Goal: Task Accomplishment & Management: Complete application form

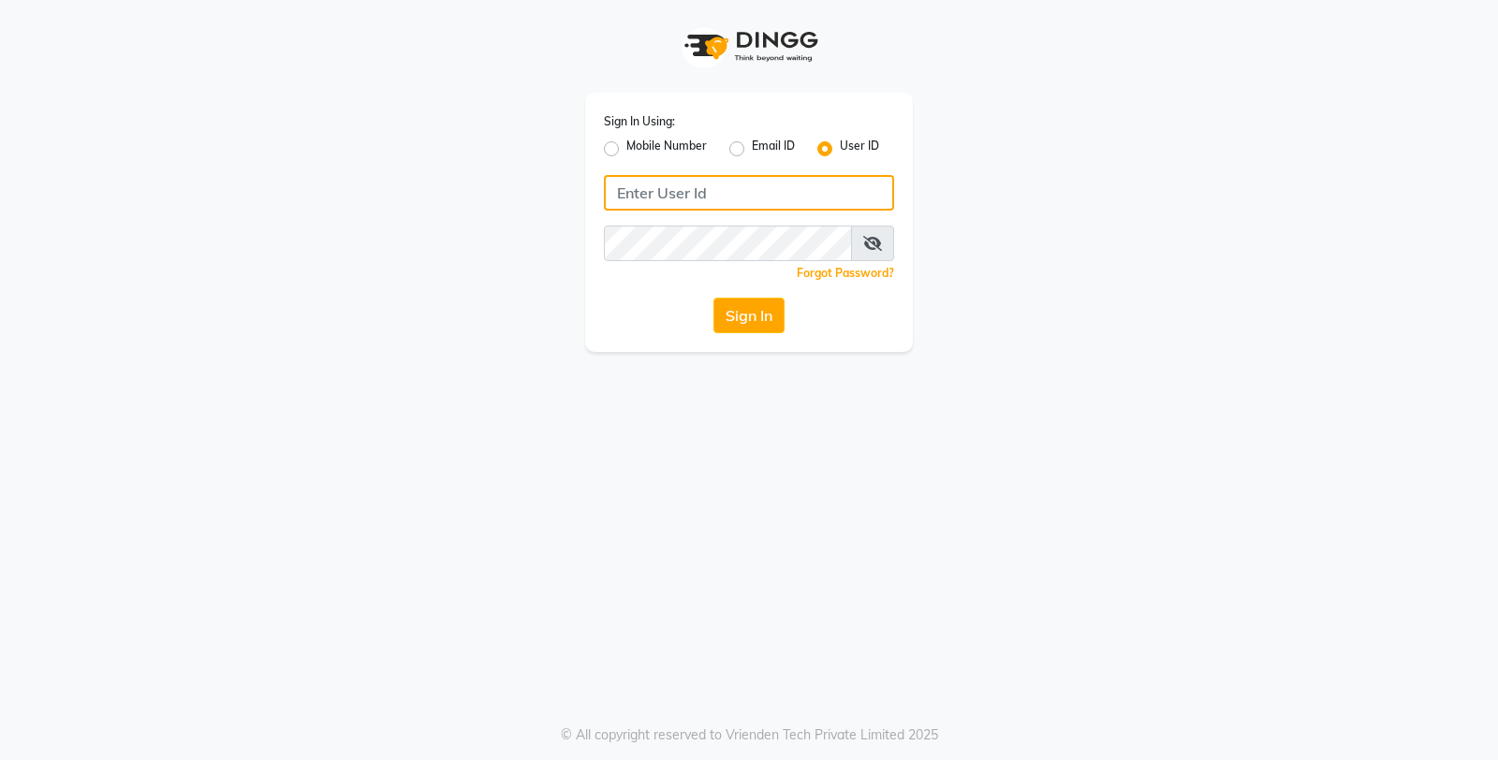
click at [706, 195] on input "Username" at bounding box center [749, 193] width 290 height 36
type input "db enhance"
click at [769, 195] on input "db enhance" at bounding box center [749, 193] width 290 height 36
click at [765, 318] on button "Sign In" at bounding box center [748, 316] width 71 height 36
click at [766, 330] on button "Sign In" at bounding box center [748, 316] width 71 height 36
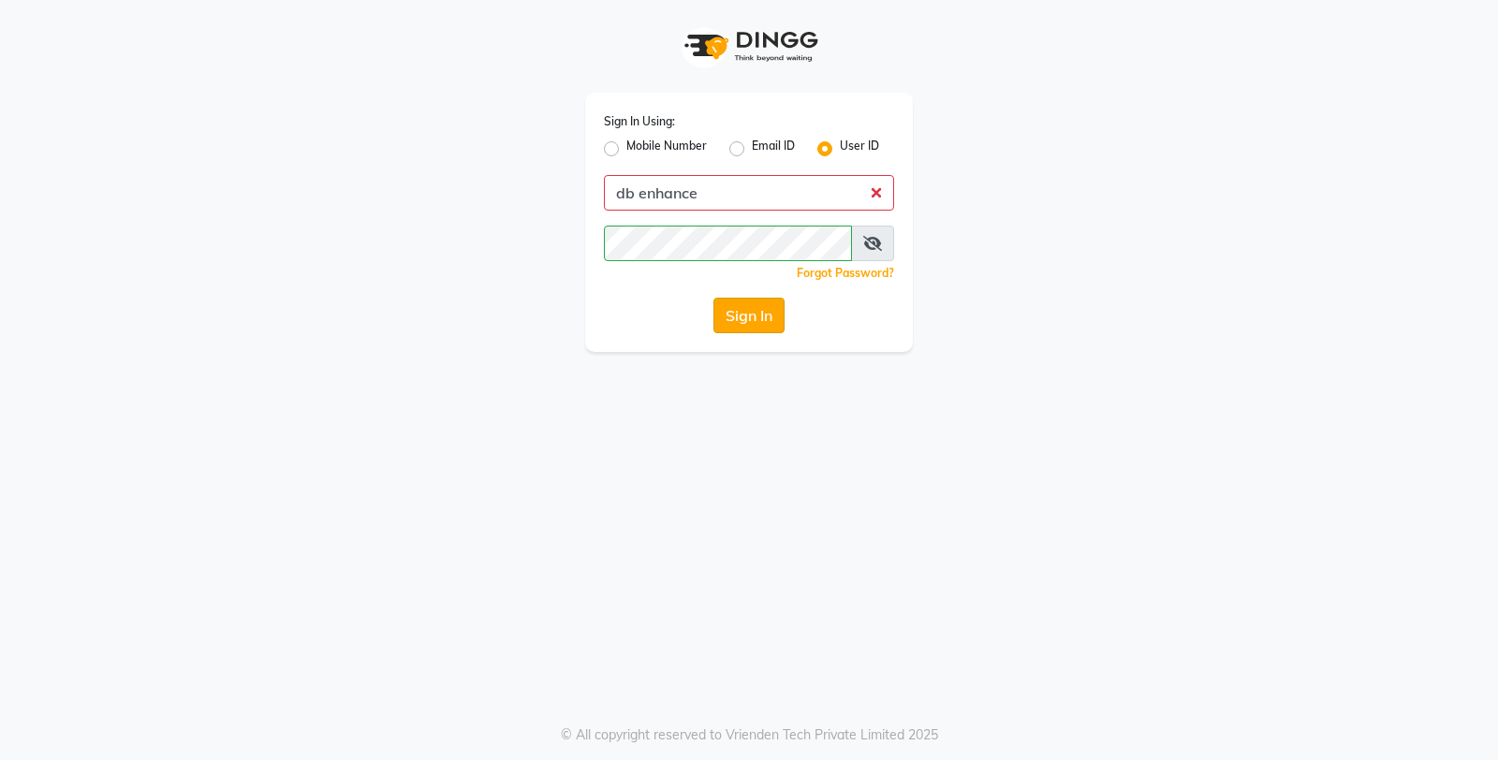
click at [765, 314] on button "Sign In" at bounding box center [748, 316] width 71 height 36
click at [735, 195] on input "db enhance" at bounding box center [749, 193] width 290 height 36
type input "d"
type input "db enhance"
click at [758, 306] on button "Sign In" at bounding box center [748, 316] width 71 height 36
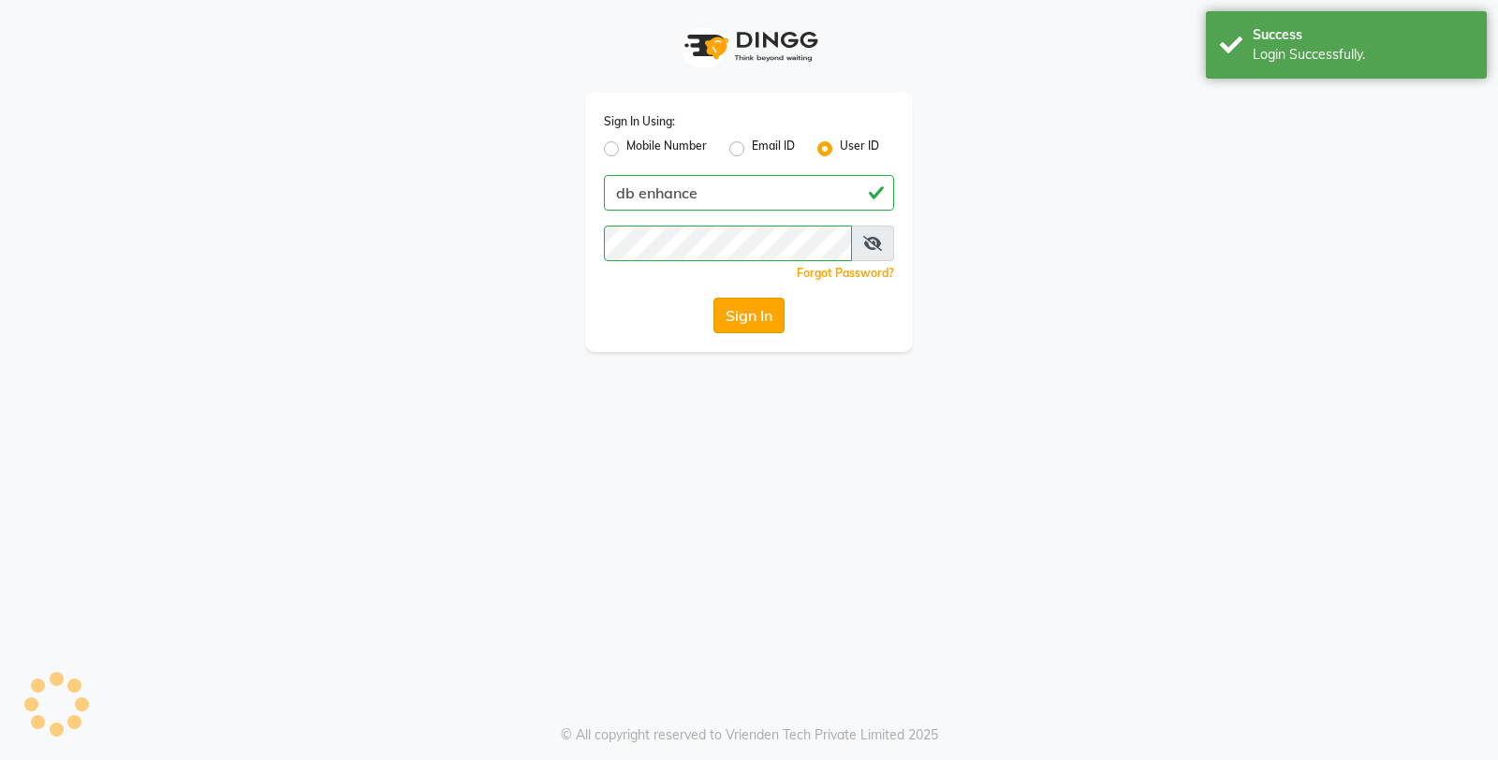
select select "service"
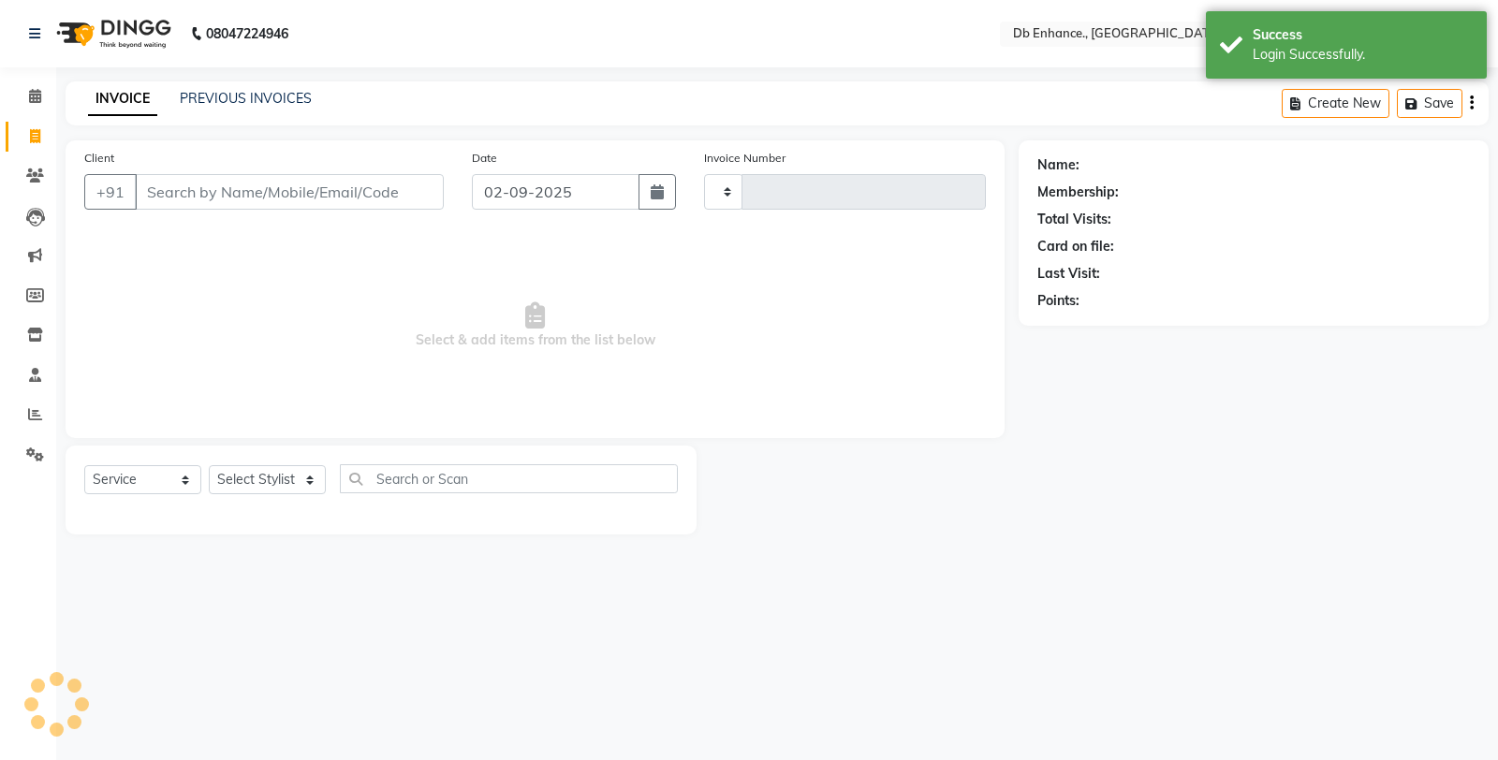
type input "0796"
select select "en"
select select "4474"
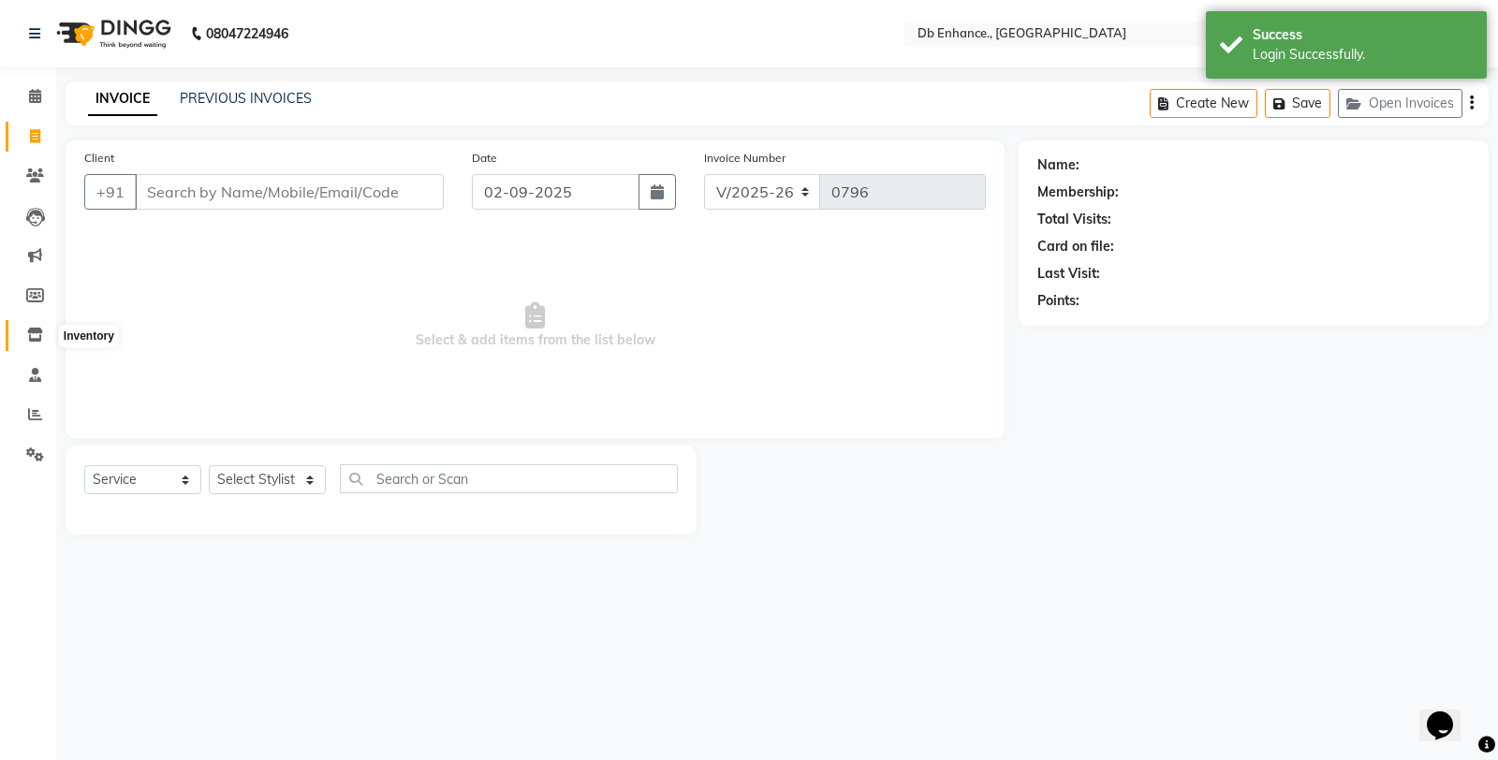
click at [35, 335] on icon at bounding box center [35, 335] width 16 height 14
select select
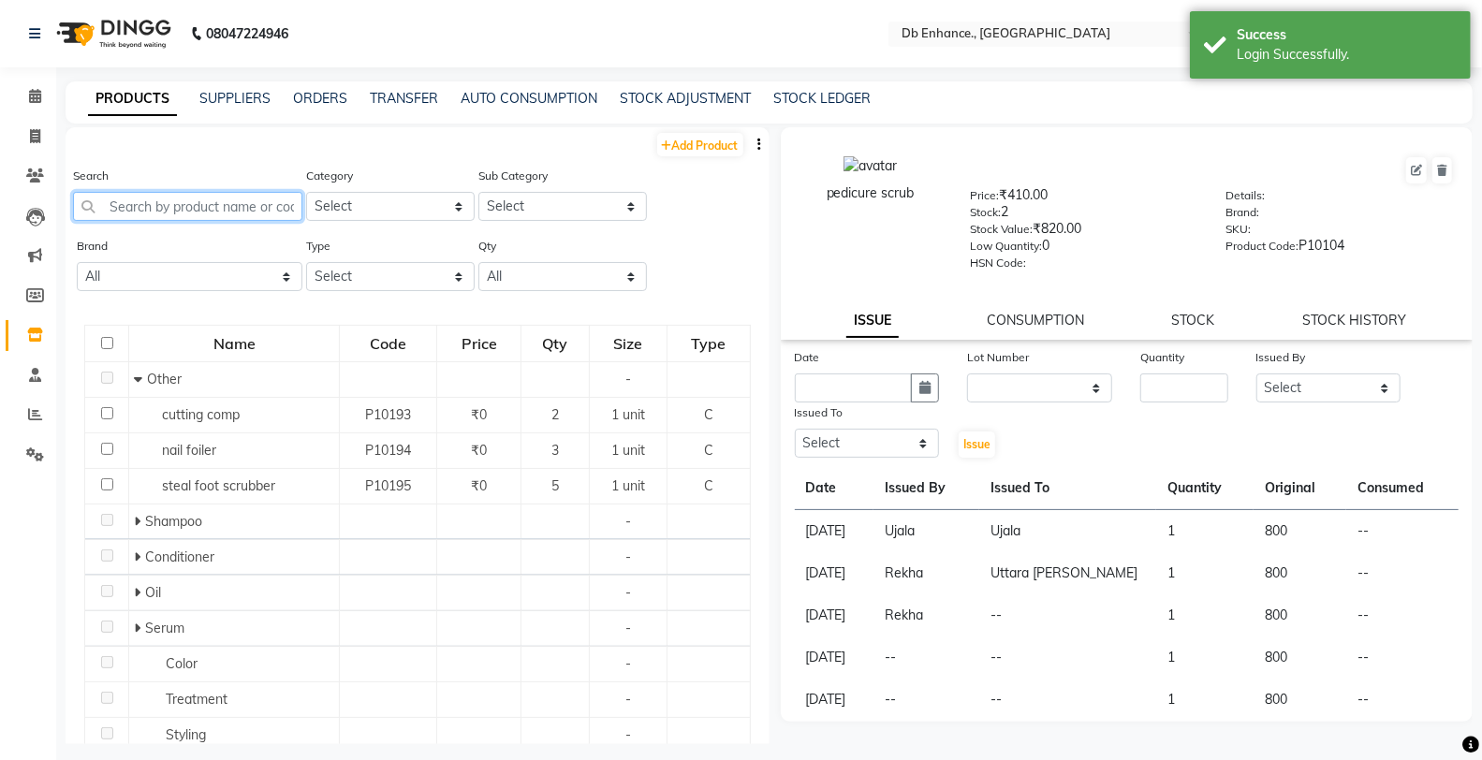
click at [229, 204] on input "text" at bounding box center [187, 206] width 229 height 29
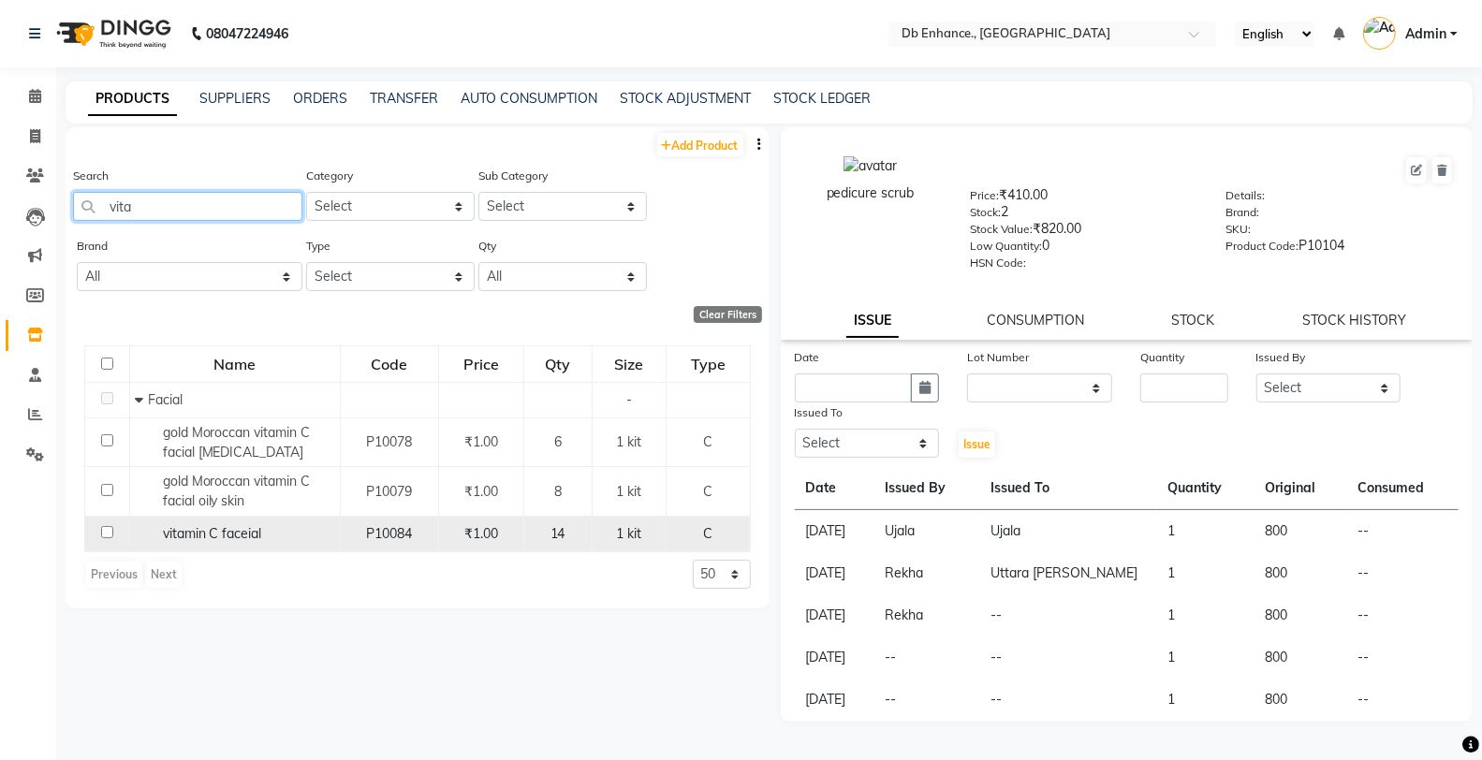
type input "vita"
click at [107, 531] on input "checkbox" at bounding box center [107, 532] width 12 height 12
checkbox input "true"
select select
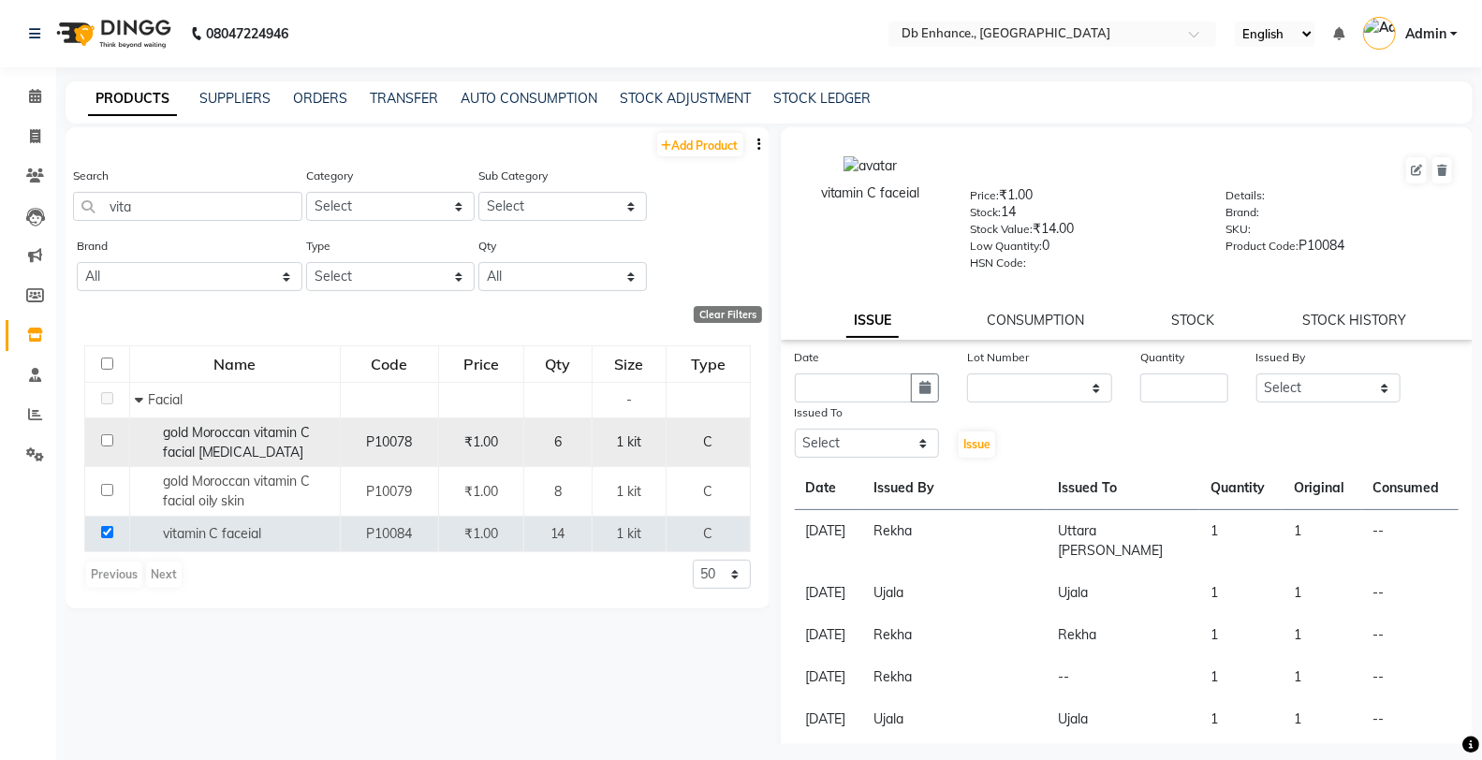
scroll to position [11, 0]
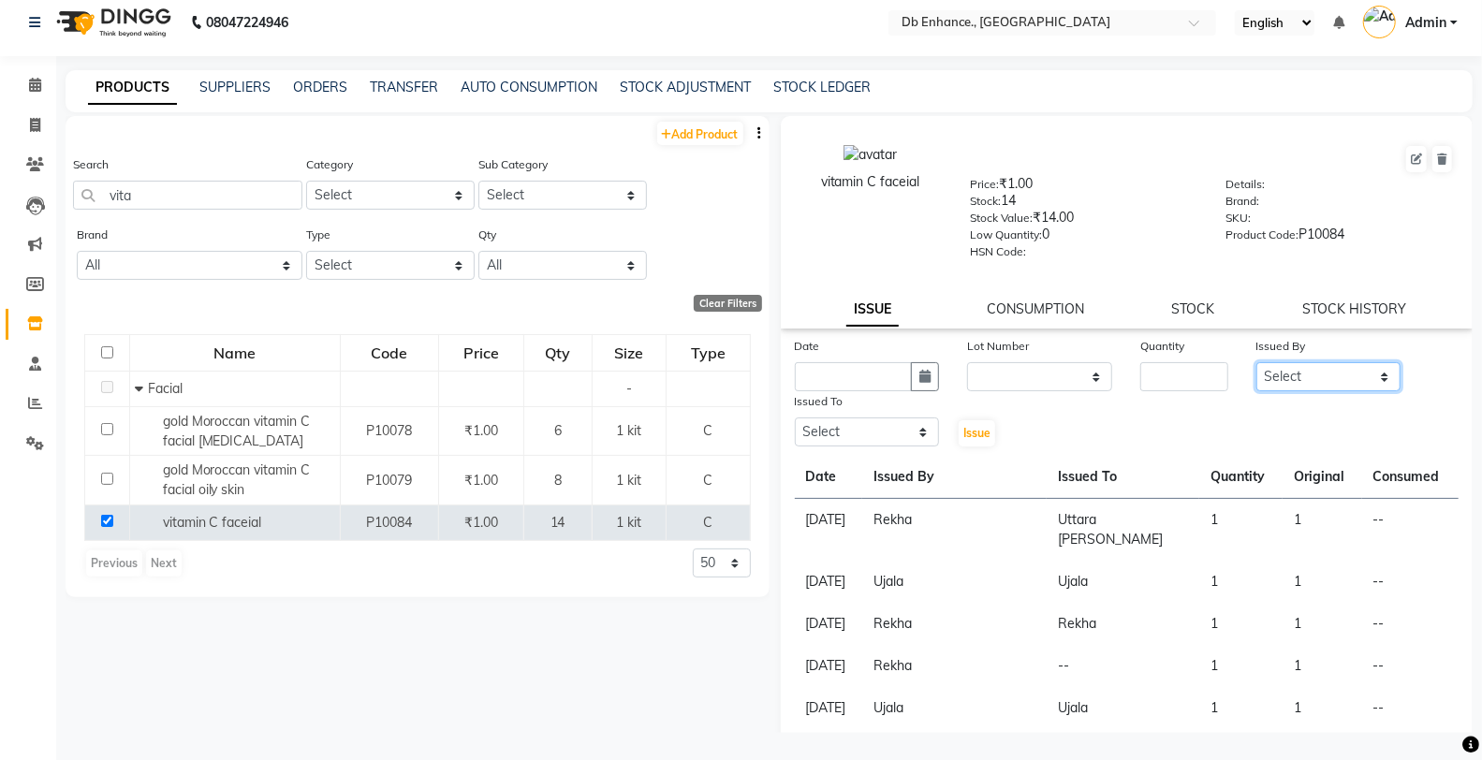
click at [1271, 374] on select "Select [PERSON_NAME] [PERSON_NAME] nishat [PERSON_NAME] [PERSON_NAME] Uttara [P…" at bounding box center [1328, 376] width 145 height 29
select select "61814"
click at [1256, 362] on select "Select [PERSON_NAME] [PERSON_NAME] nishat [PERSON_NAME] [PERSON_NAME] Uttara [P…" at bounding box center [1328, 376] width 145 height 29
click at [867, 440] on select "Select [PERSON_NAME] [PERSON_NAME] nishat [PERSON_NAME] [PERSON_NAME] Uttara [P…" at bounding box center [867, 431] width 145 height 29
select select "61814"
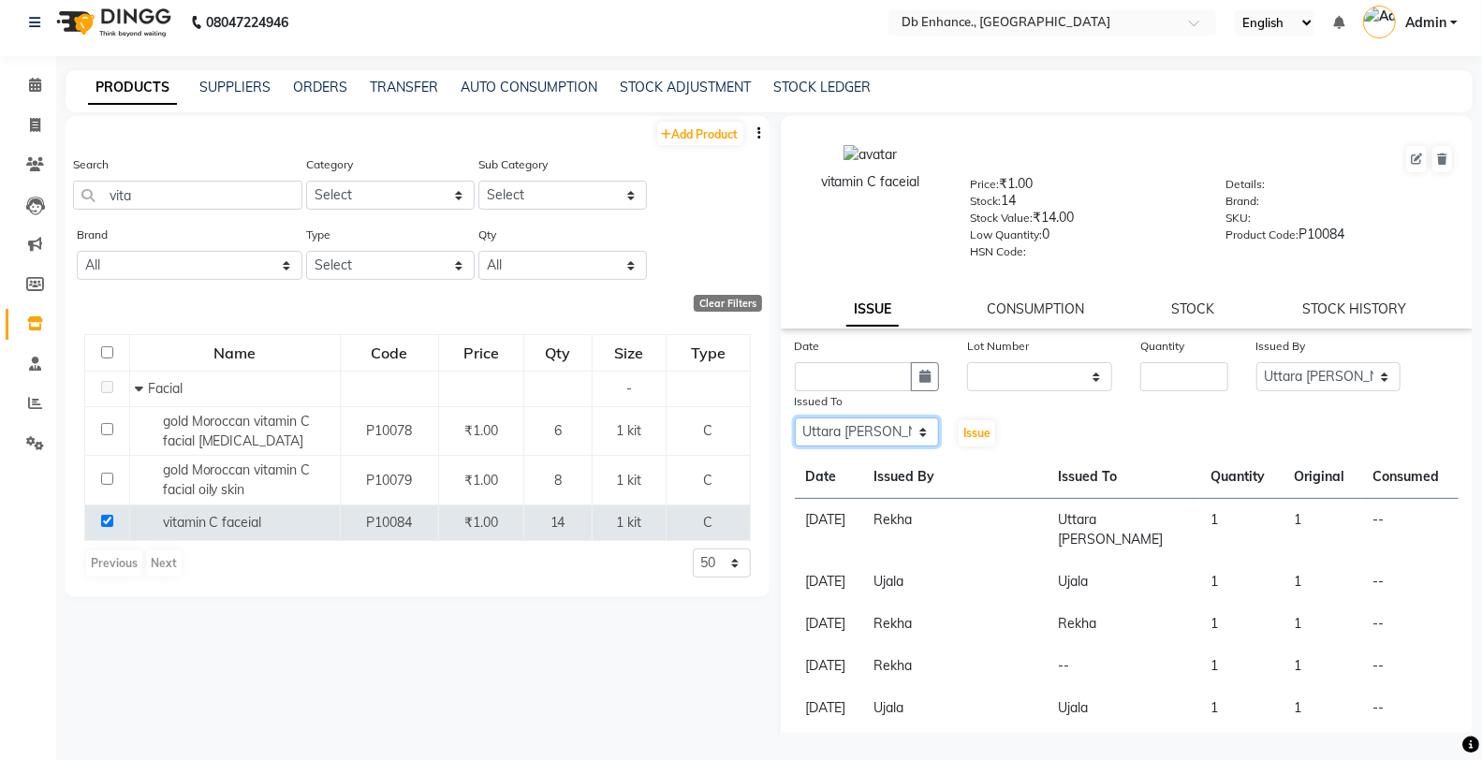
click at [795, 418] on select "Select [PERSON_NAME] [PERSON_NAME] nishat [PERSON_NAME] [PERSON_NAME] Uttara [P…" at bounding box center [867, 431] width 145 height 29
click at [1179, 367] on input "number" at bounding box center [1183, 376] width 87 height 29
type input "1"
click at [1025, 375] on select "None" at bounding box center [1039, 376] width 145 height 29
select select "0: null"
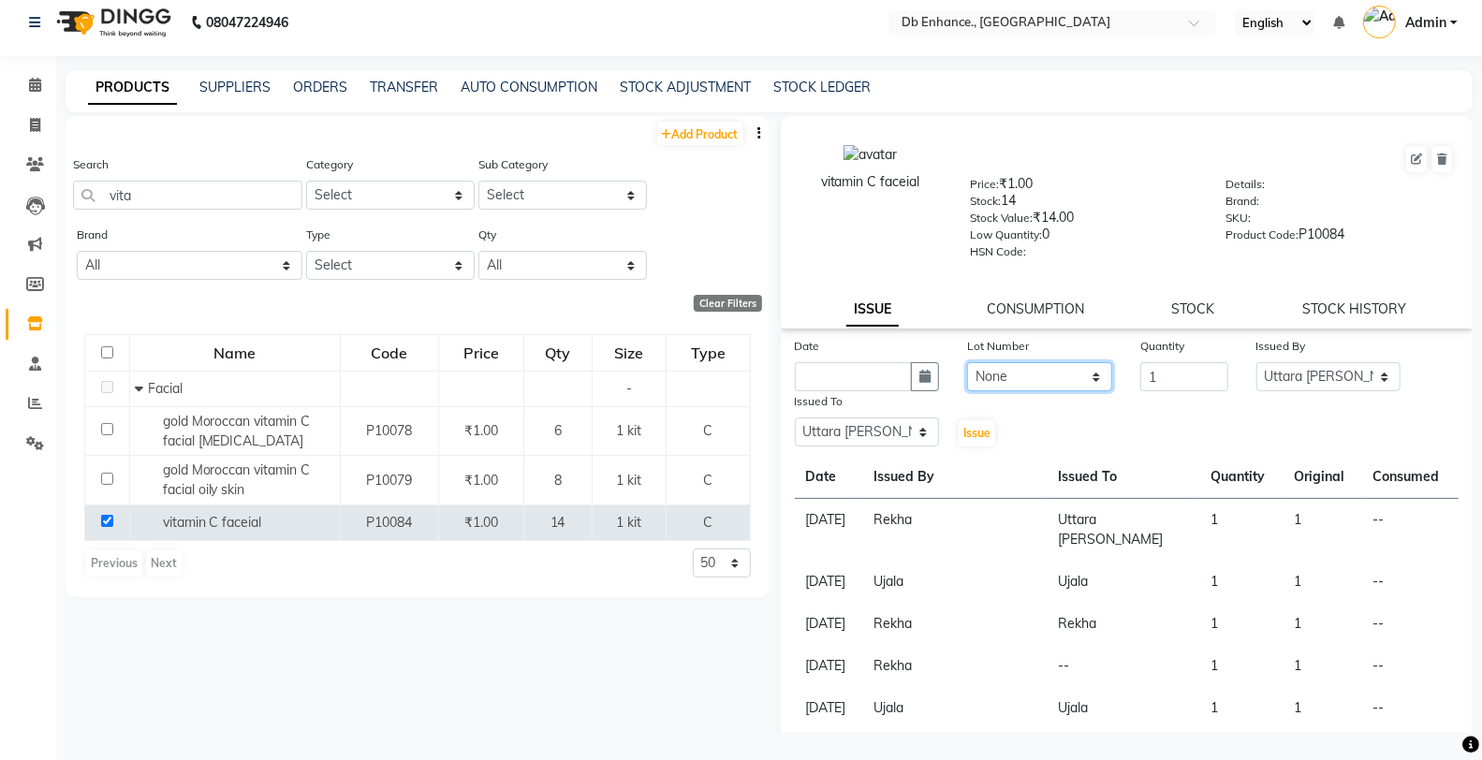
click at [967, 362] on select "None" at bounding box center [1039, 376] width 145 height 29
click at [859, 379] on input "text" at bounding box center [854, 376] width 118 height 29
select select "9"
select select "2025"
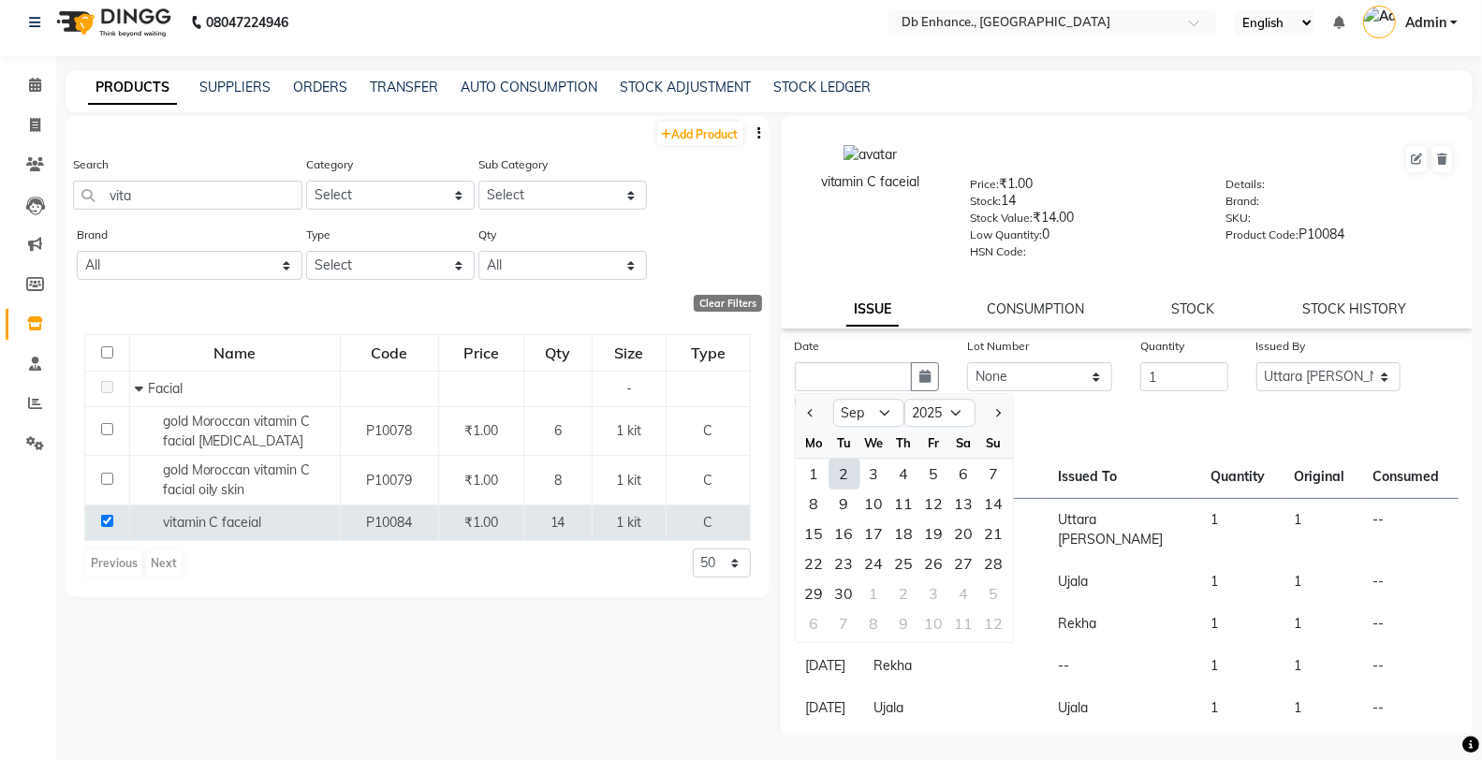
click at [849, 477] on div "2" at bounding box center [844, 474] width 30 height 30
type input "02-09-2025"
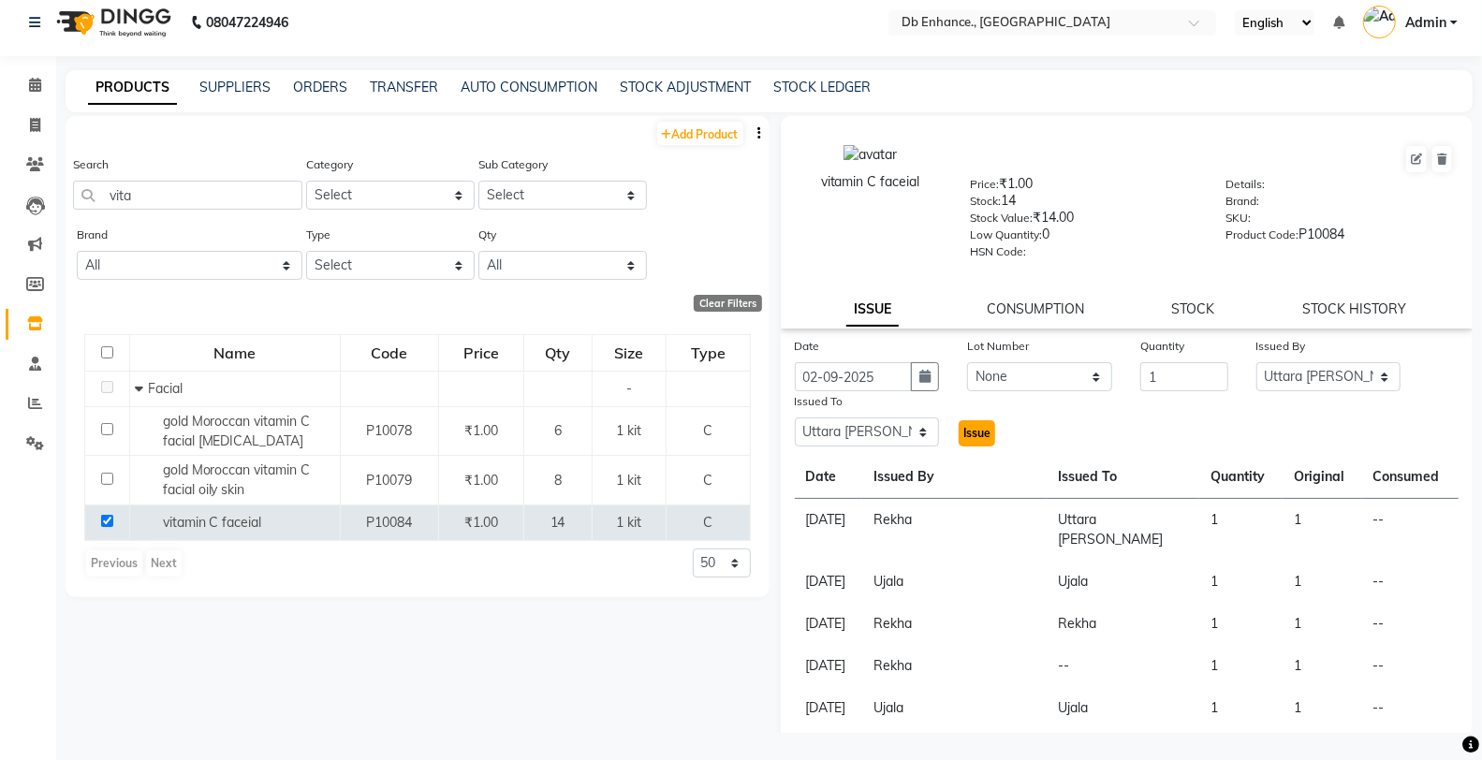
click at [969, 433] on span "Issue" at bounding box center [976, 433] width 27 height 14
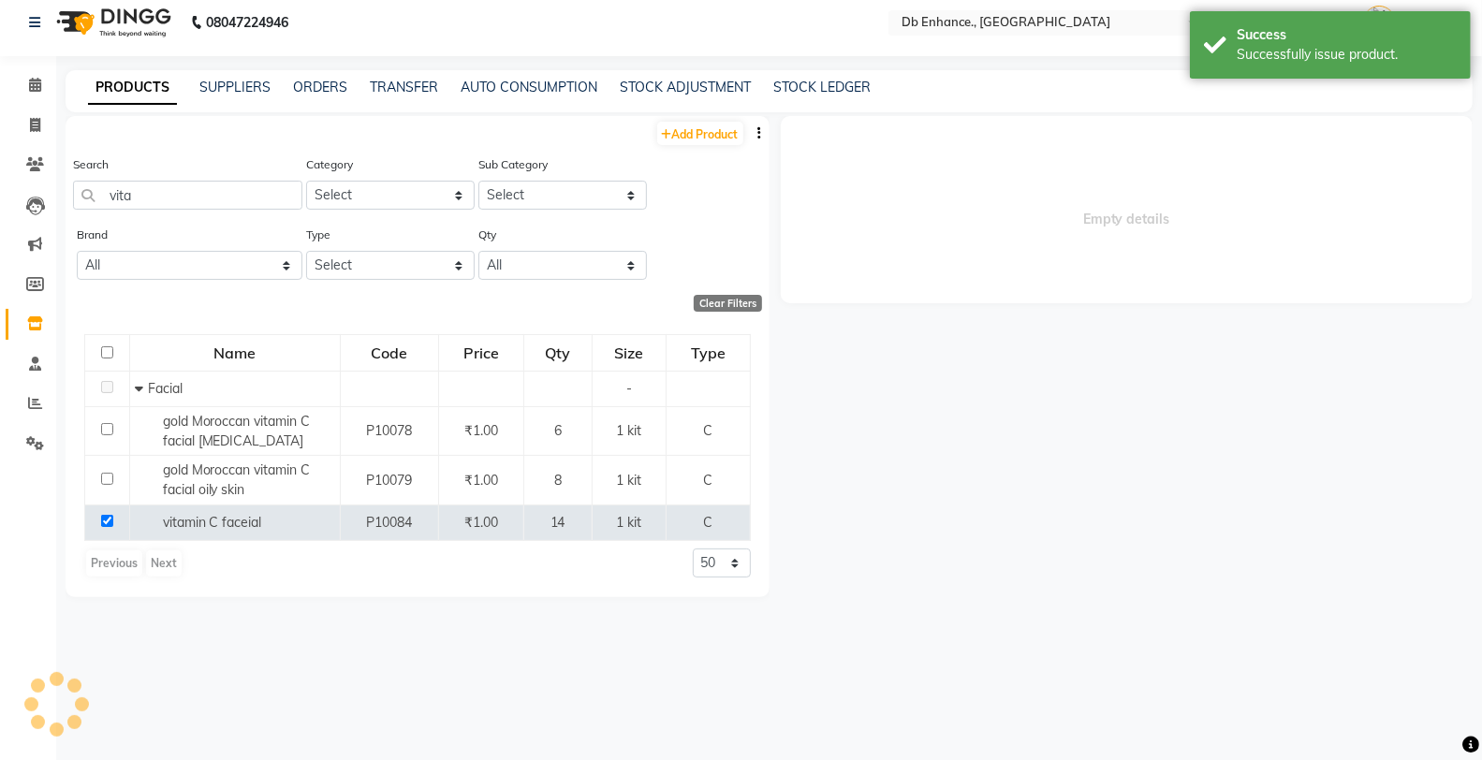
select select
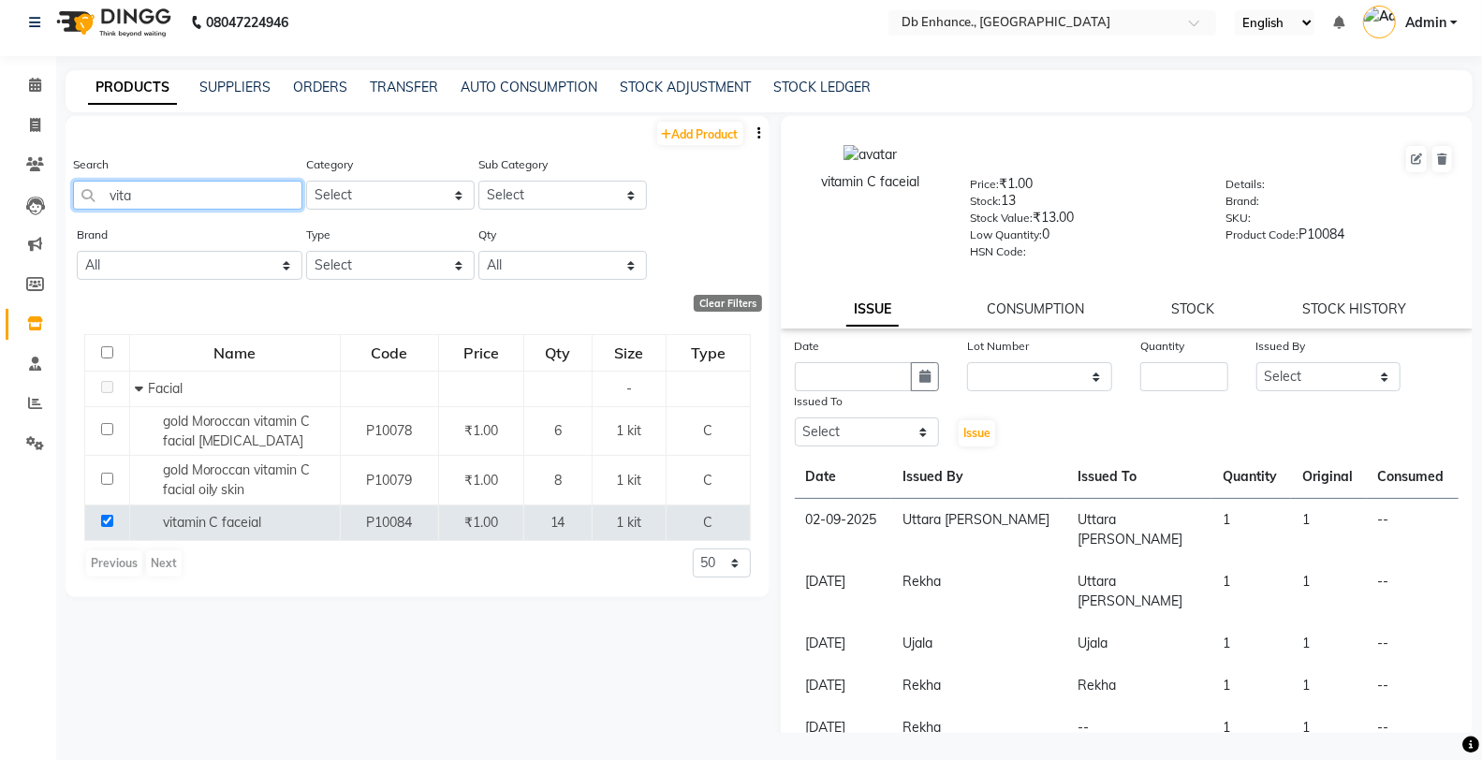
click at [208, 191] on input "vita" at bounding box center [187, 195] width 229 height 29
type input "v"
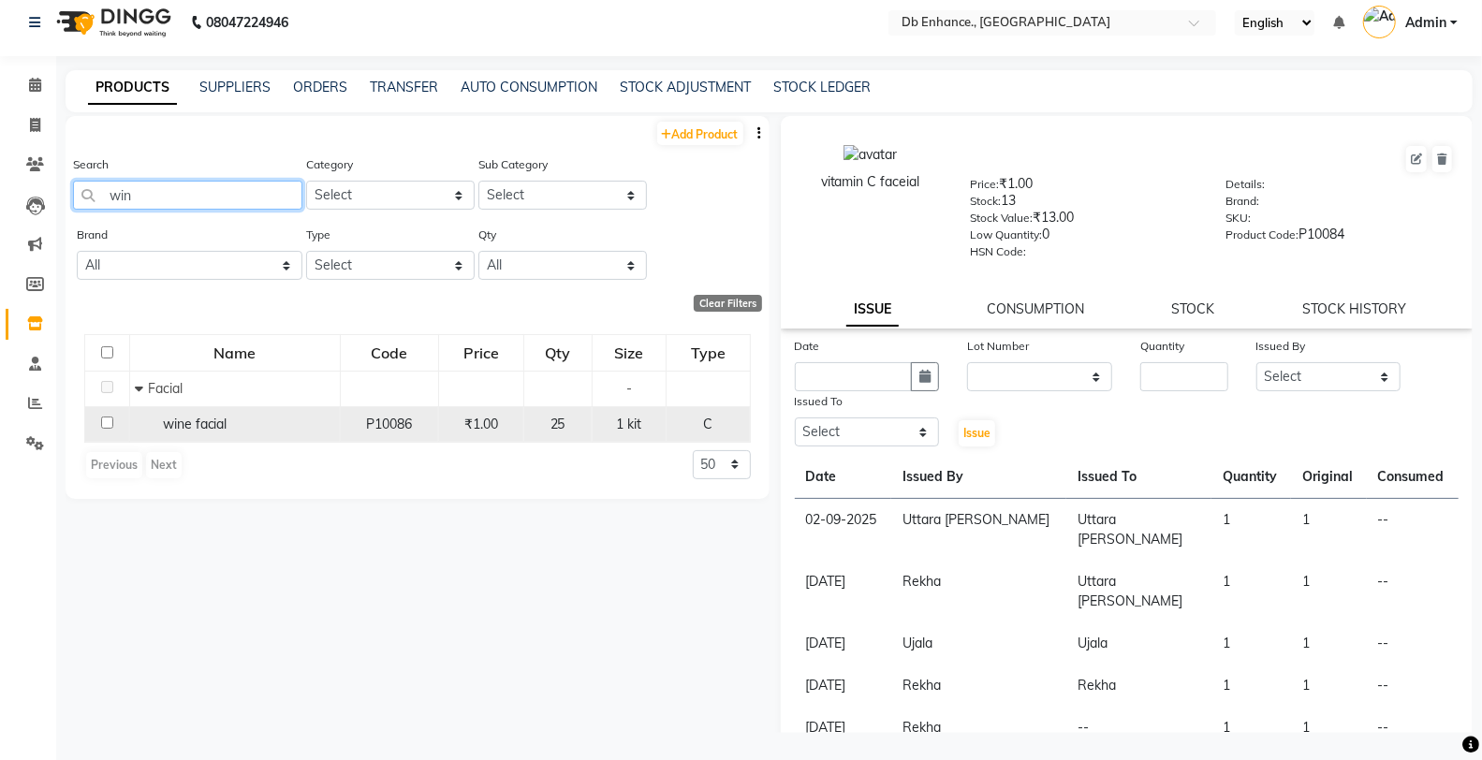
type input "win"
click at [106, 425] on input "checkbox" at bounding box center [107, 423] width 12 height 12
checkbox input "true"
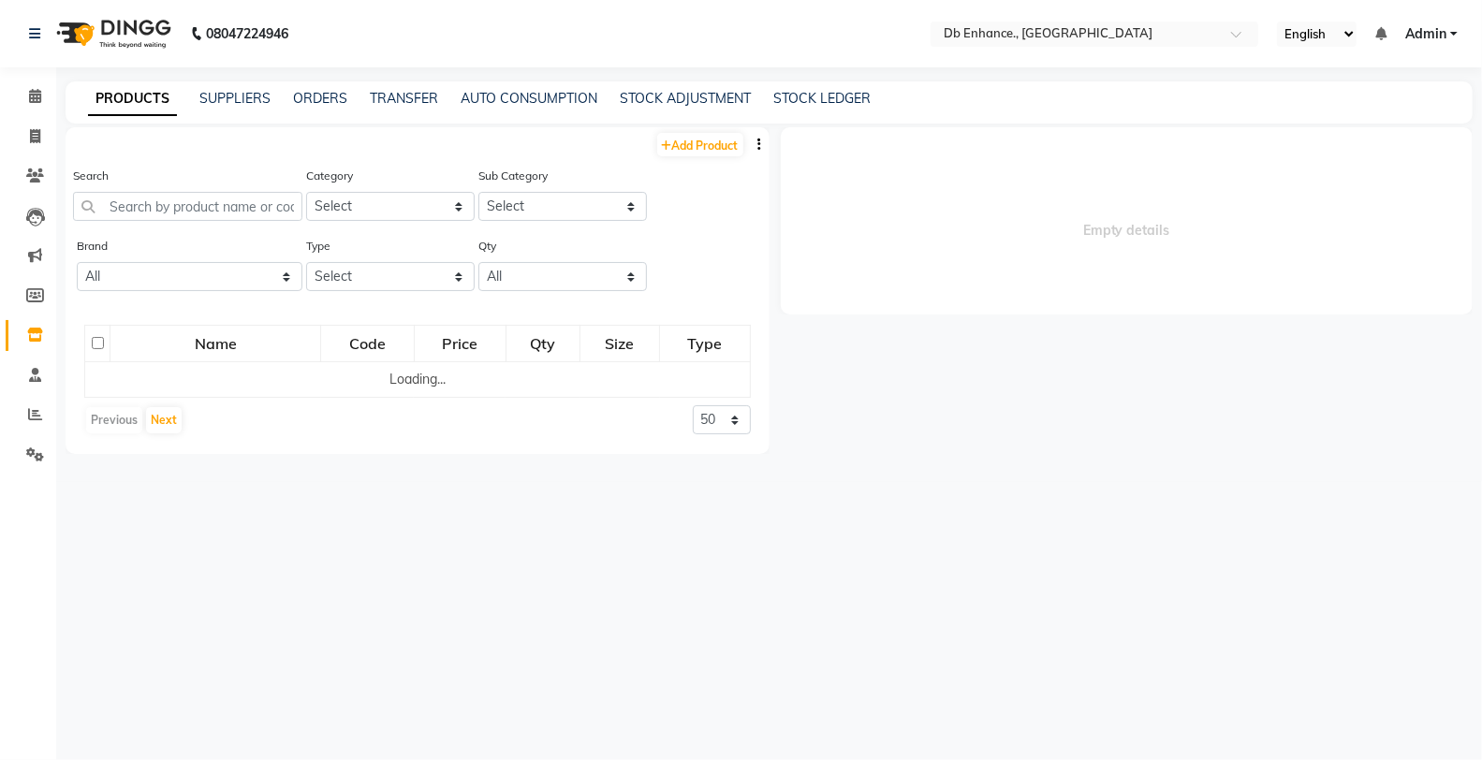
select select
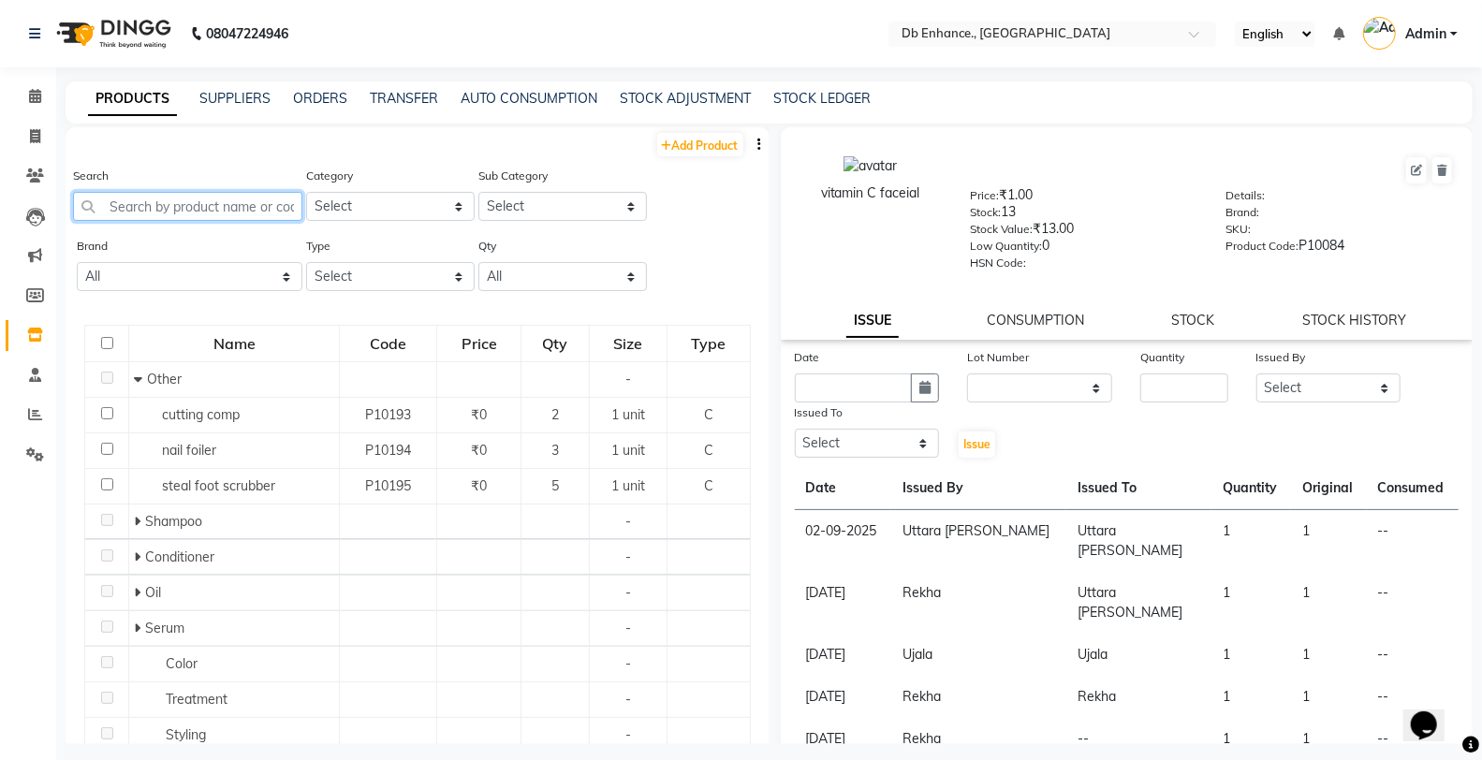
click at [169, 207] on input "text" at bounding box center [187, 206] width 229 height 29
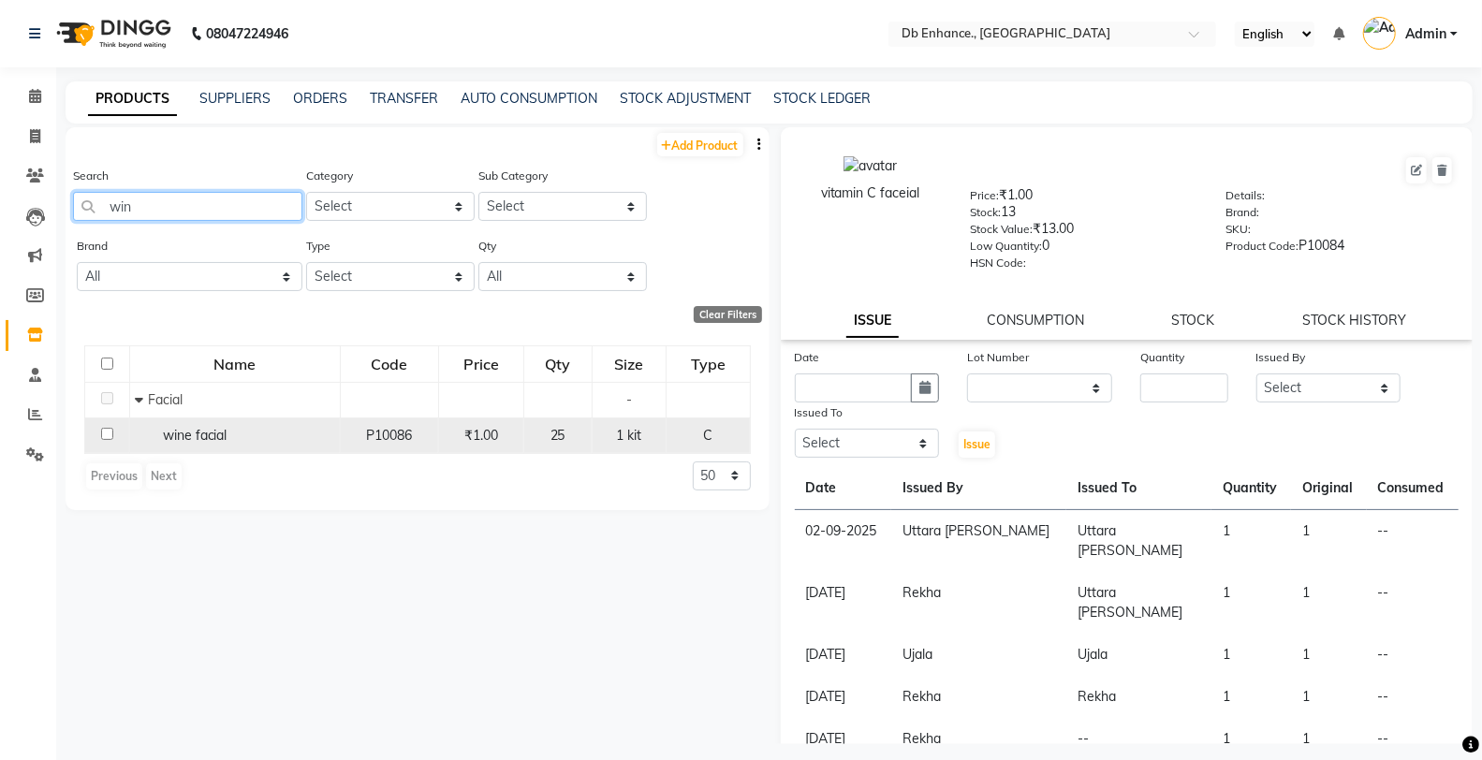
type input "win"
click at [105, 434] on input "checkbox" at bounding box center [107, 434] width 12 height 12
checkbox input "true"
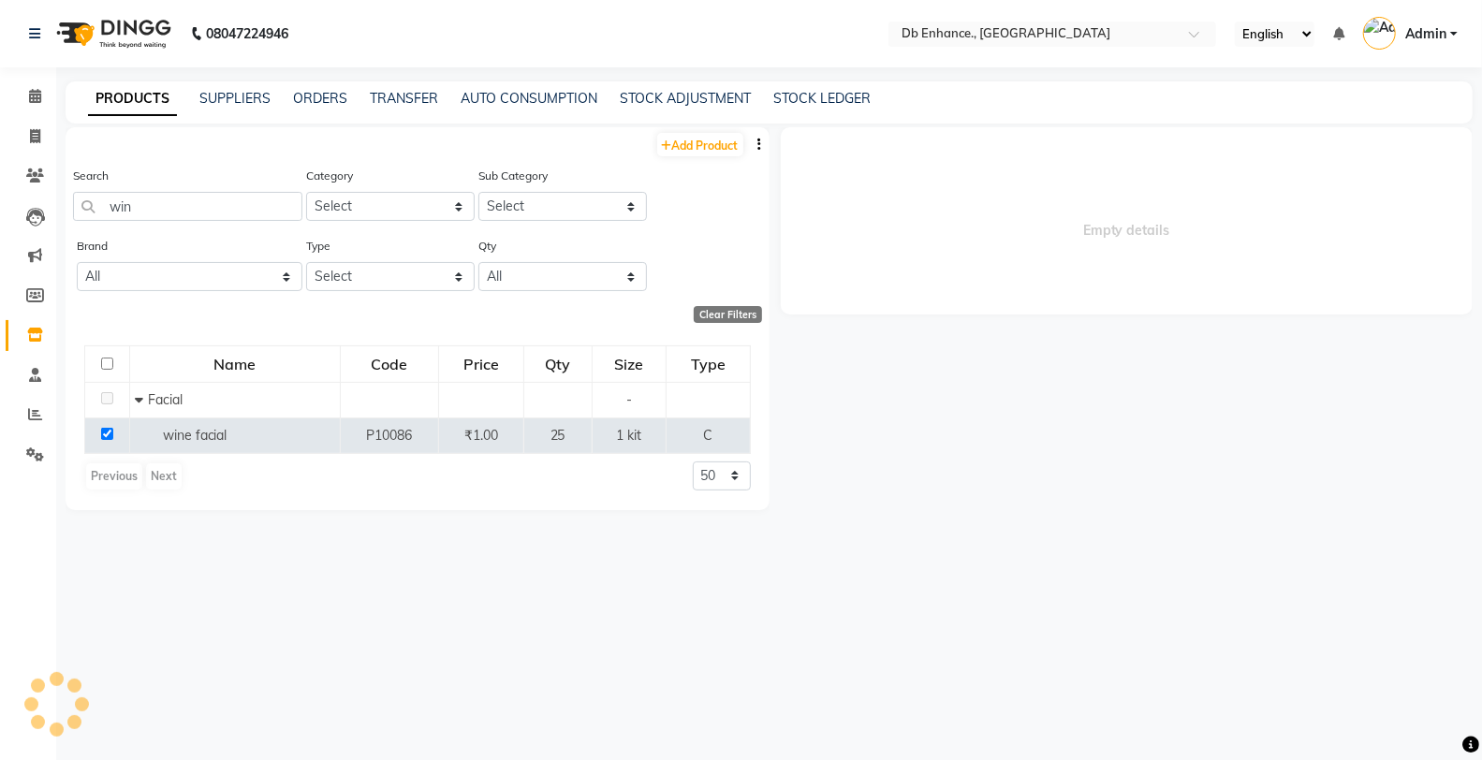
select select
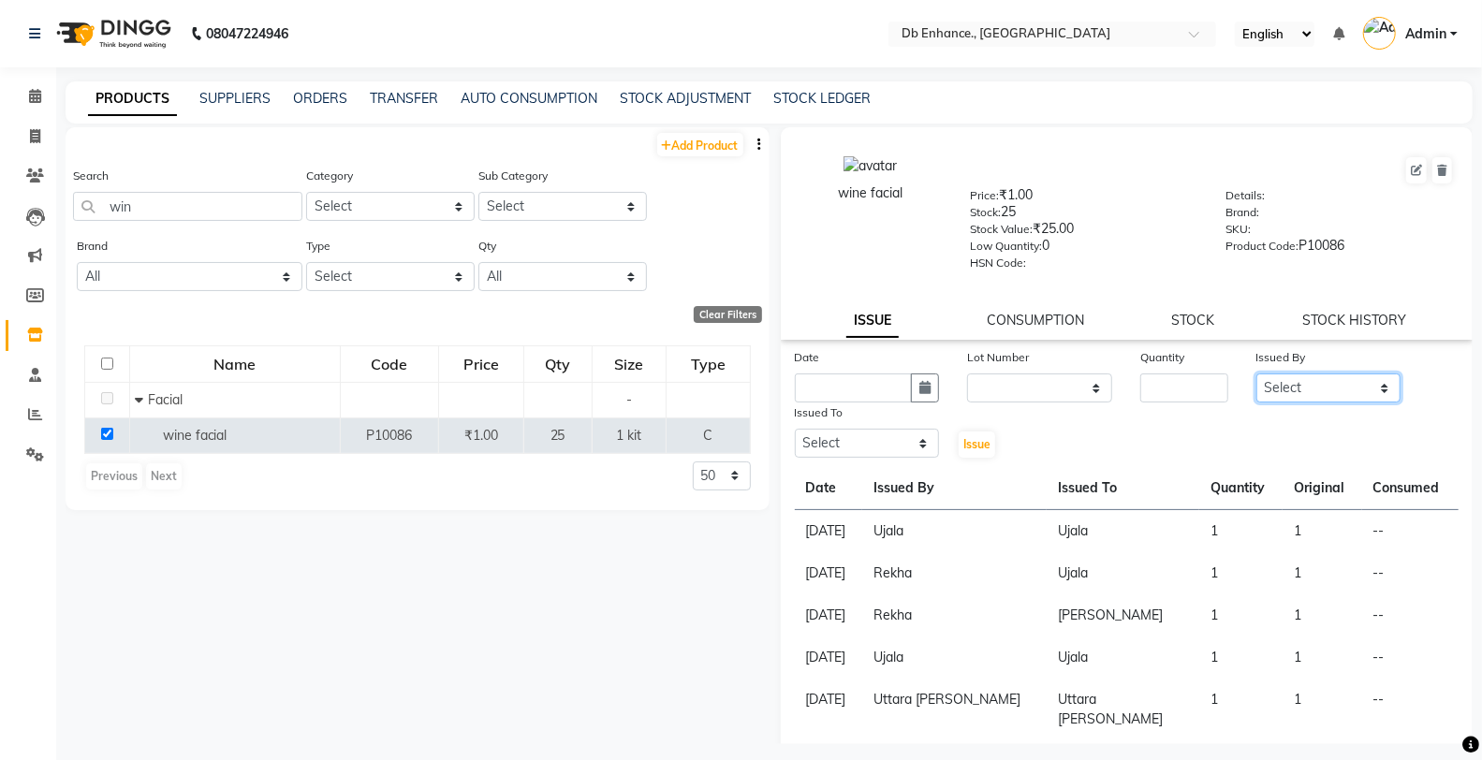
click at [1345, 390] on select "Select [PERSON_NAME] [PERSON_NAME] nishat [PERSON_NAME] [PERSON_NAME] Uttara [P…" at bounding box center [1328, 388] width 145 height 29
click at [1256, 374] on select "Select [PERSON_NAME] [PERSON_NAME] nishat [PERSON_NAME] [PERSON_NAME] Uttara [P…" at bounding box center [1328, 388] width 145 height 29
click at [1282, 387] on select "Select [PERSON_NAME] [PERSON_NAME] nishat [PERSON_NAME] [PERSON_NAME] Uttara [P…" at bounding box center [1328, 388] width 145 height 29
select select "25391"
click at [1256, 374] on select "Select [PERSON_NAME] [PERSON_NAME] nishat [PERSON_NAME] [PERSON_NAME] Uttara [P…" at bounding box center [1328, 388] width 145 height 29
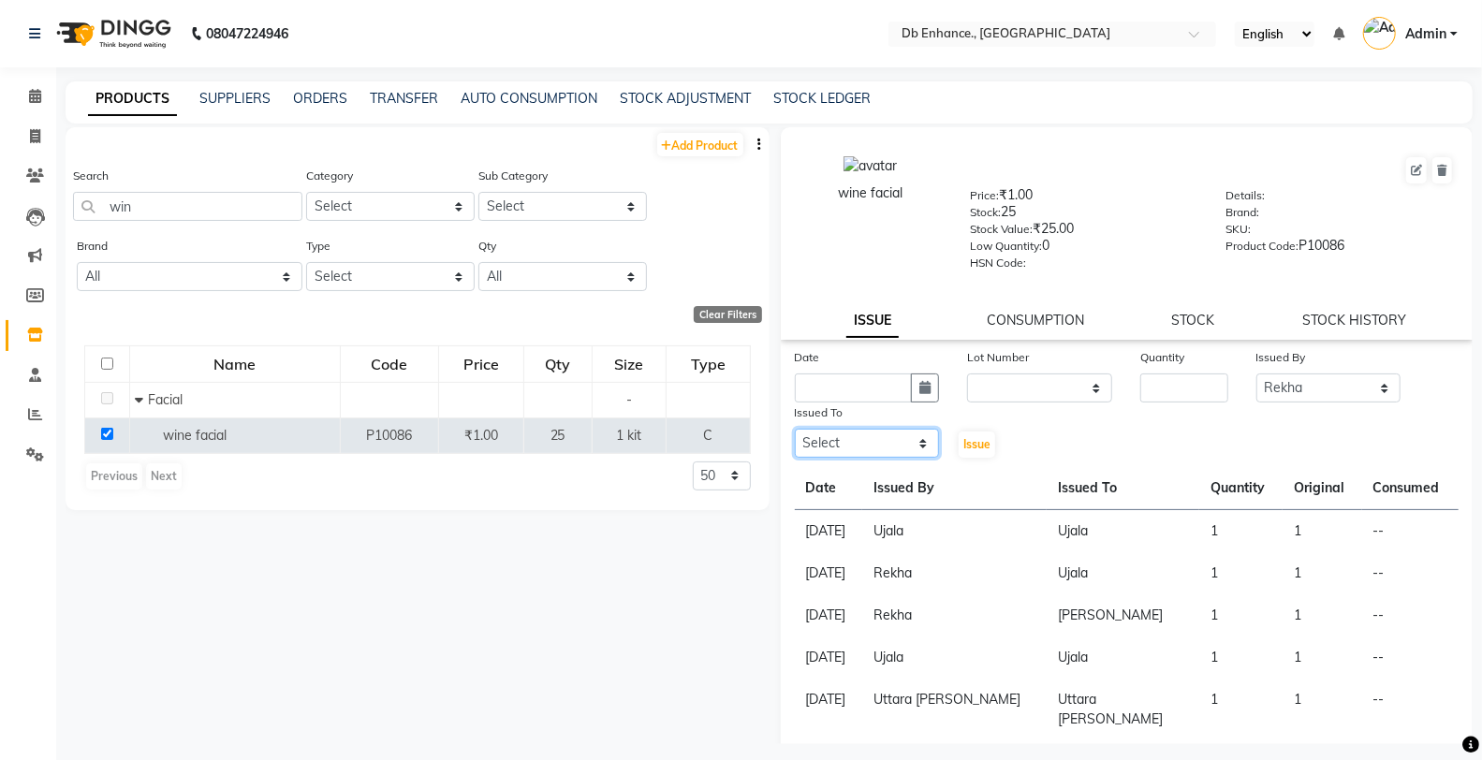
click at [864, 442] on select "Select [PERSON_NAME] [PERSON_NAME] nishat [PERSON_NAME] [PERSON_NAME] Uttara [P…" at bounding box center [867, 443] width 145 height 29
select select "25380"
click at [795, 430] on select "Select [PERSON_NAME] [PERSON_NAME] nishat [PERSON_NAME] [PERSON_NAME] Uttara [P…" at bounding box center [867, 443] width 145 height 29
click at [1170, 389] on input "number" at bounding box center [1183, 388] width 87 height 29
type input "1"
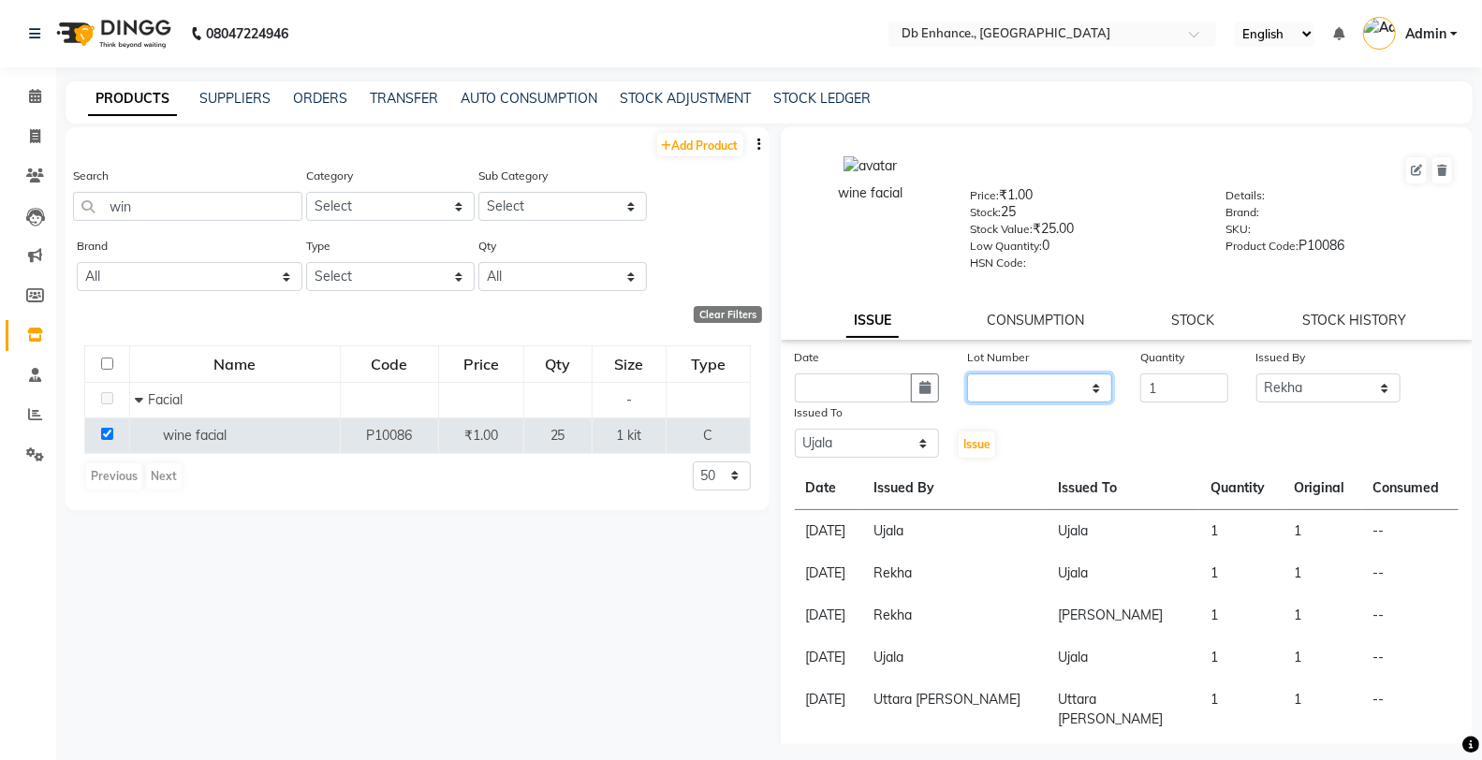
click at [1071, 394] on select "None" at bounding box center [1039, 388] width 145 height 29
select select "0: null"
click at [967, 374] on select "None" at bounding box center [1039, 388] width 145 height 29
click at [924, 389] on icon "button" at bounding box center [924, 387] width 11 height 13
select select "9"
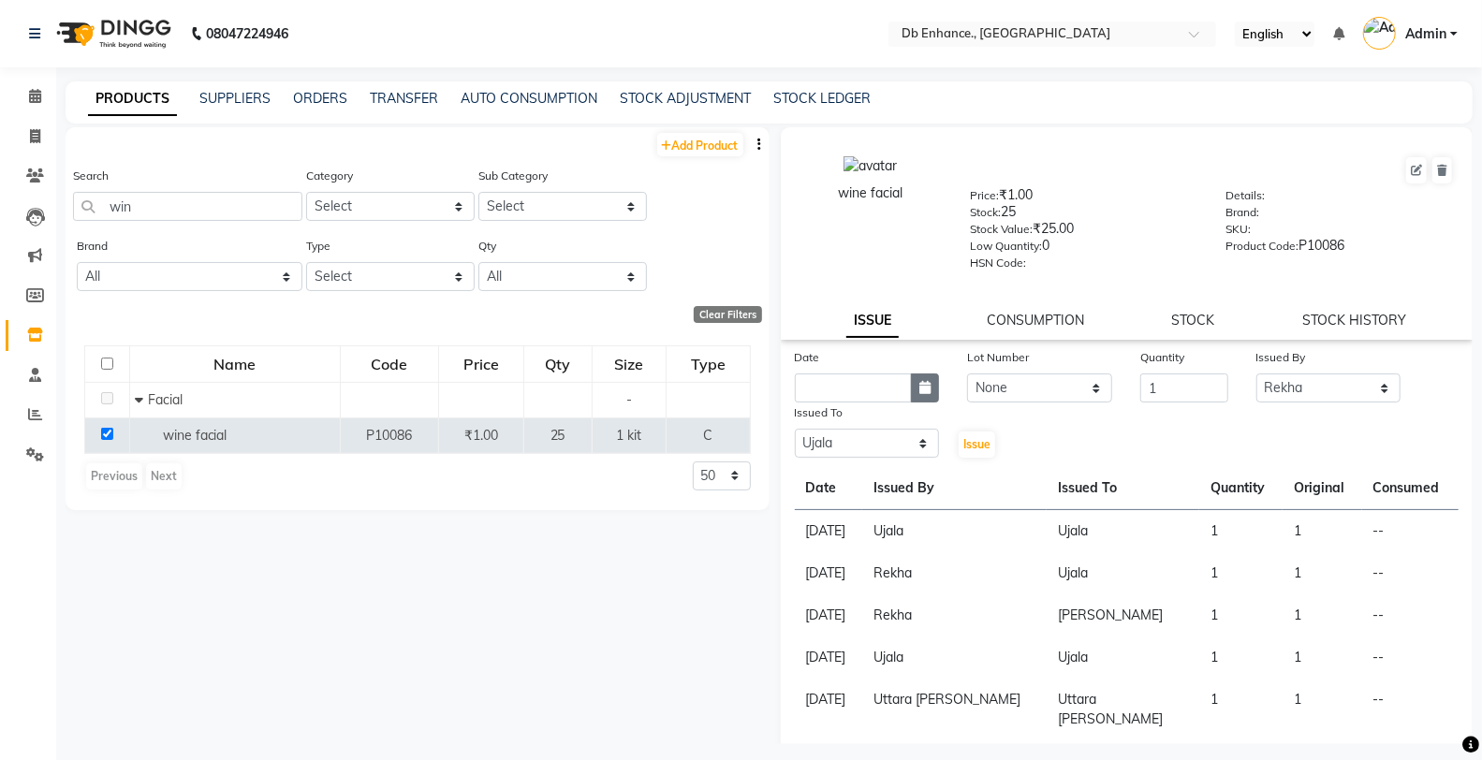
select select "2025"
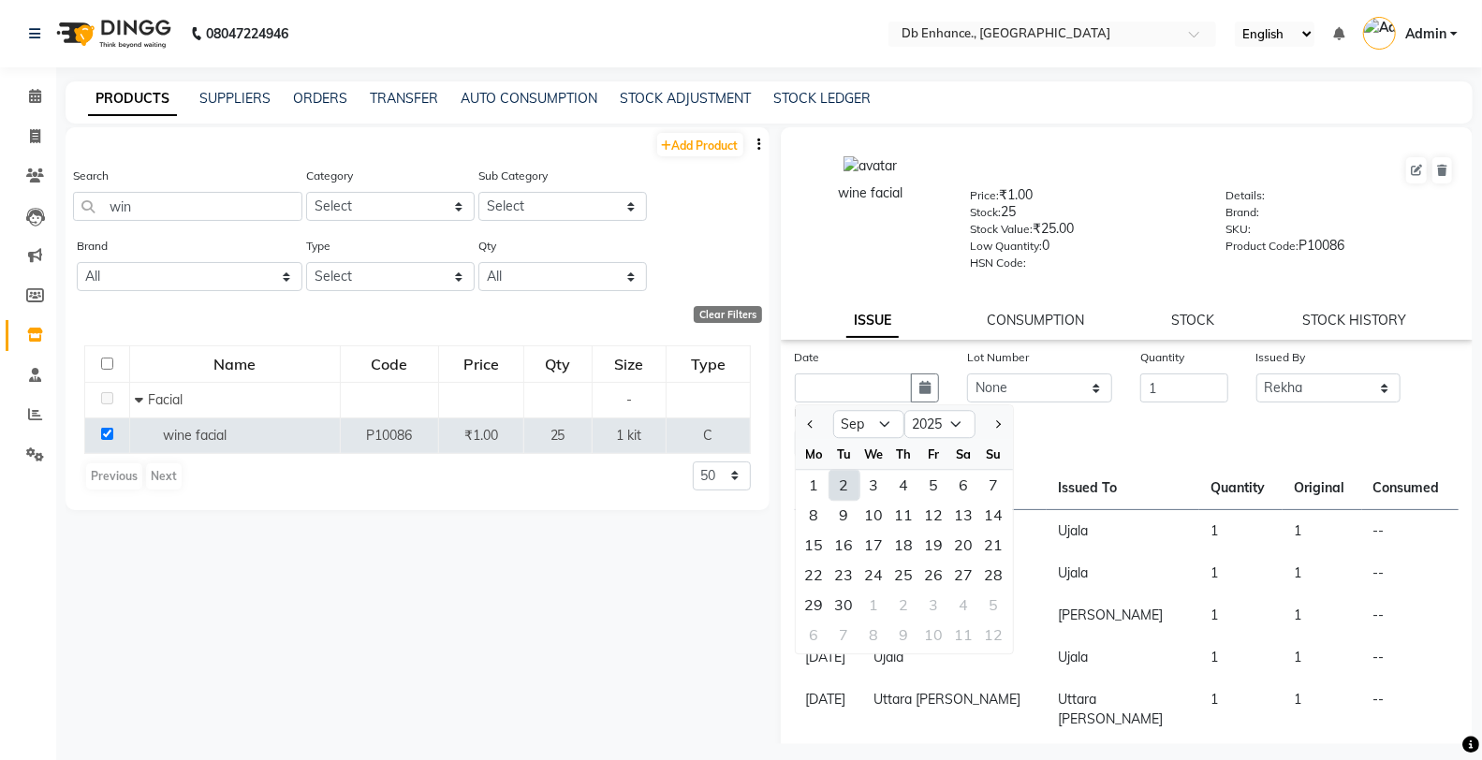
click at [840, 487] on div "2" at bounding box center [844, 485] width 30 height 30
type input "02-09-2025"
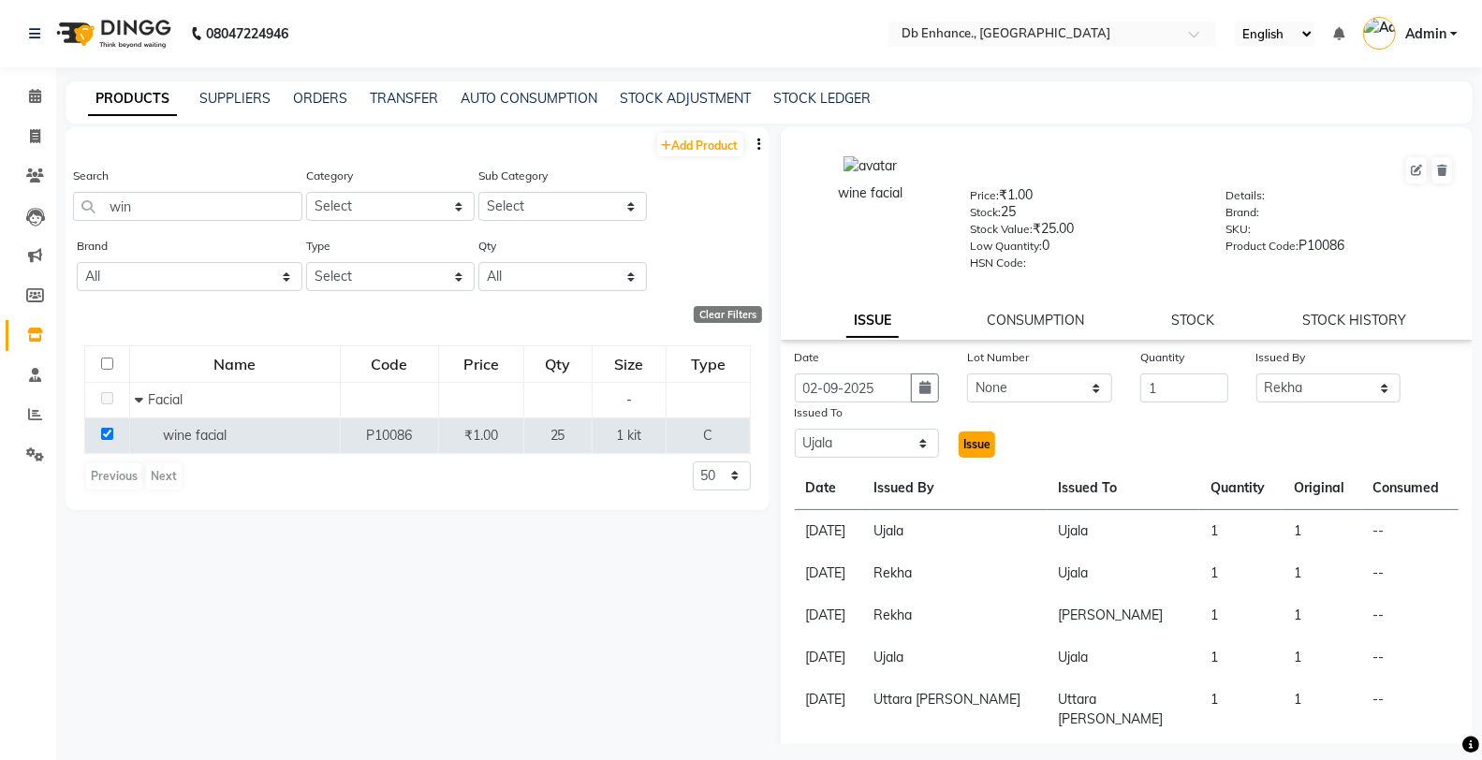
click at [963, 449] on span "Issue" at bounding box center [976, 444] width 27 height 14
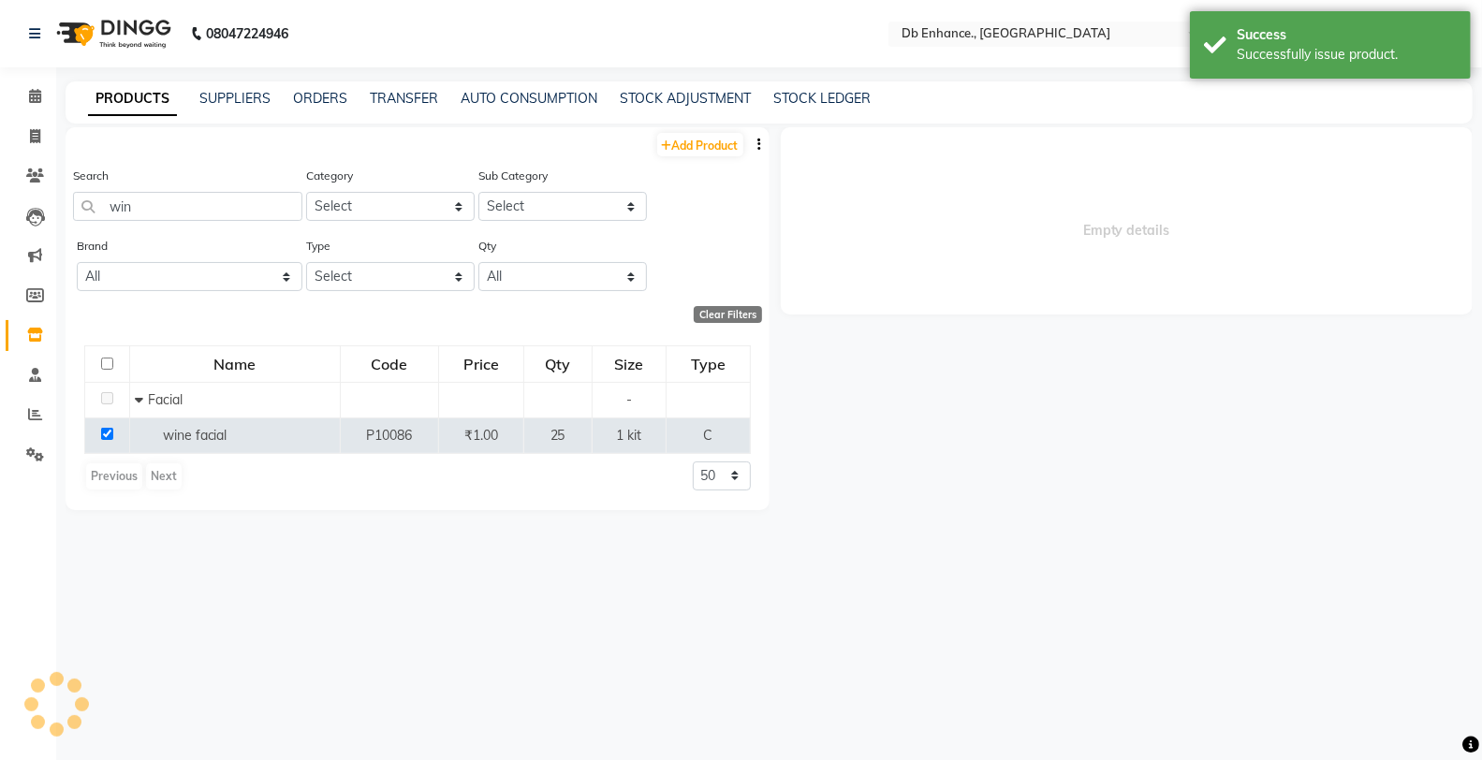
select select
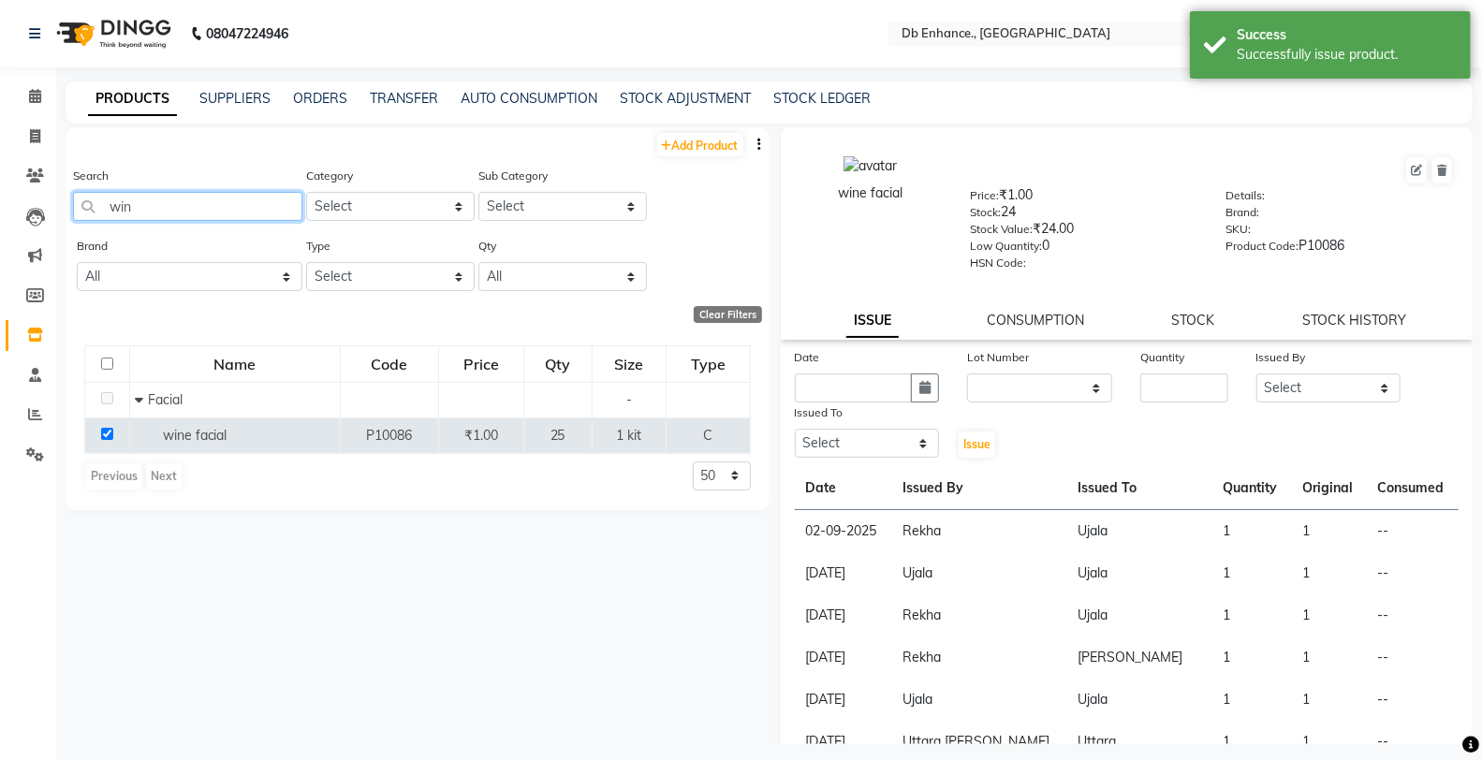
click at [185, 208] on input "win" at bounding box center [187, 206] width 229 height 29
type input "w"
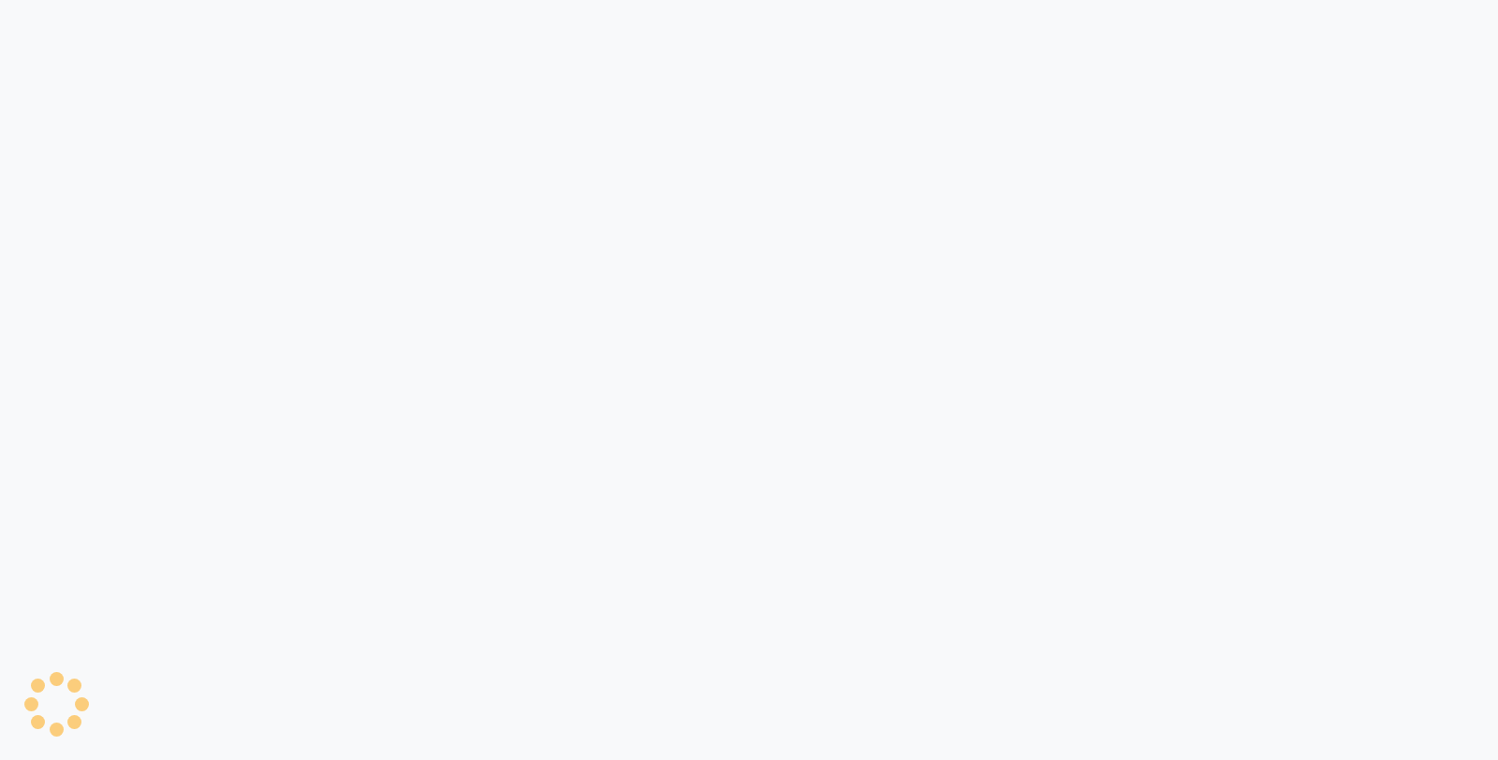
select select
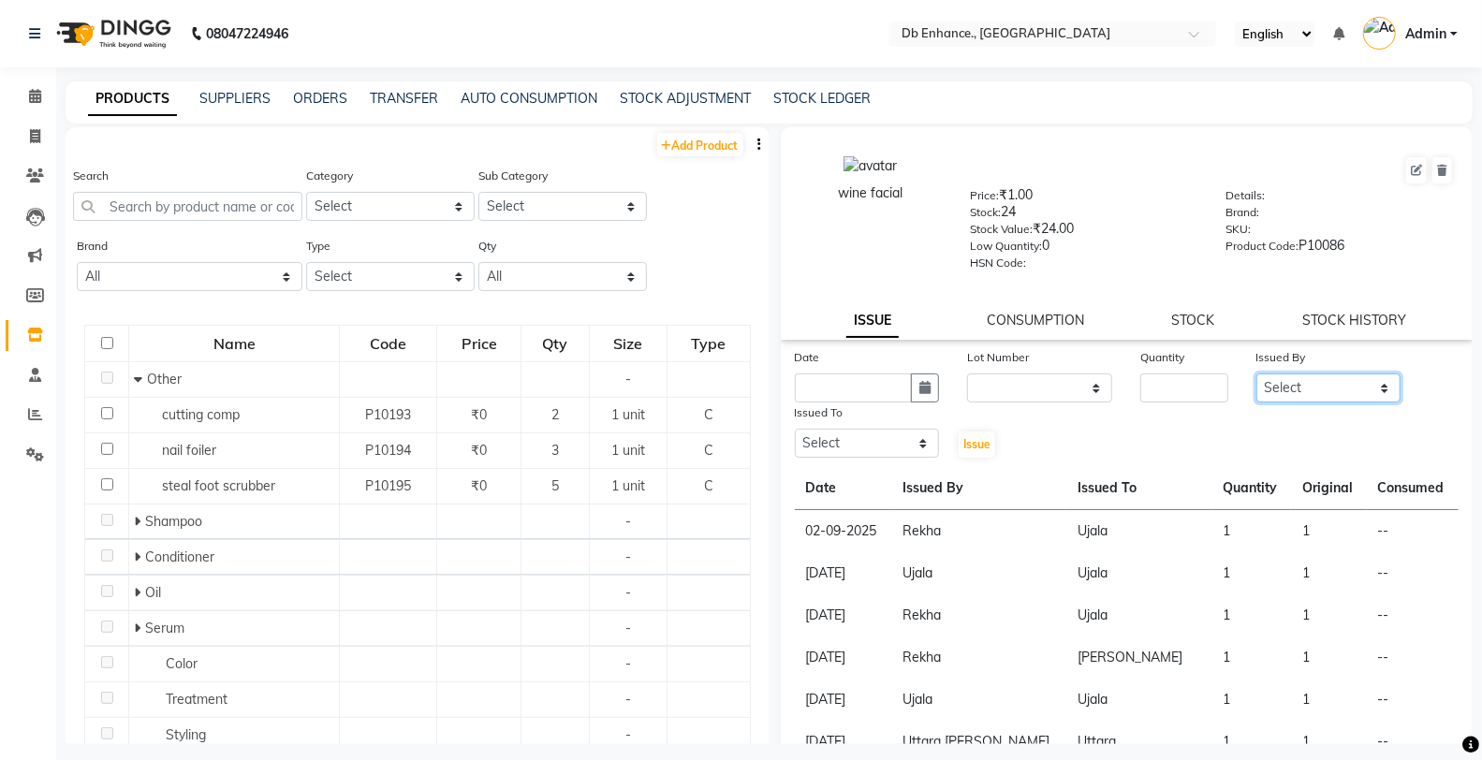
click at [1297, 387] on select "Select [PERSON_NAME] [PERSON_NAME] nishat [PERSON_NAME] [PERSON_NAME] Uttara [P…" at bounding box center [1328, 388] width 145 height 29
select select "61814"
click at [1256, 374] on select "Select [PERSON_NAME] [PERSON_NAME] nishat [PERSON_NAME] [PERSON_NAME] Uttara [P…" at bounding box center [1328, 388] width 145 height 29
click at [866, 445] on select "Select [PERSON_NAME] [PERSON_NAME] nishat [PERSON_NAME] [PERSON_NAME] Uttara [P…" at bounding box center [867, 443] width 145 height 29
select select "61814"
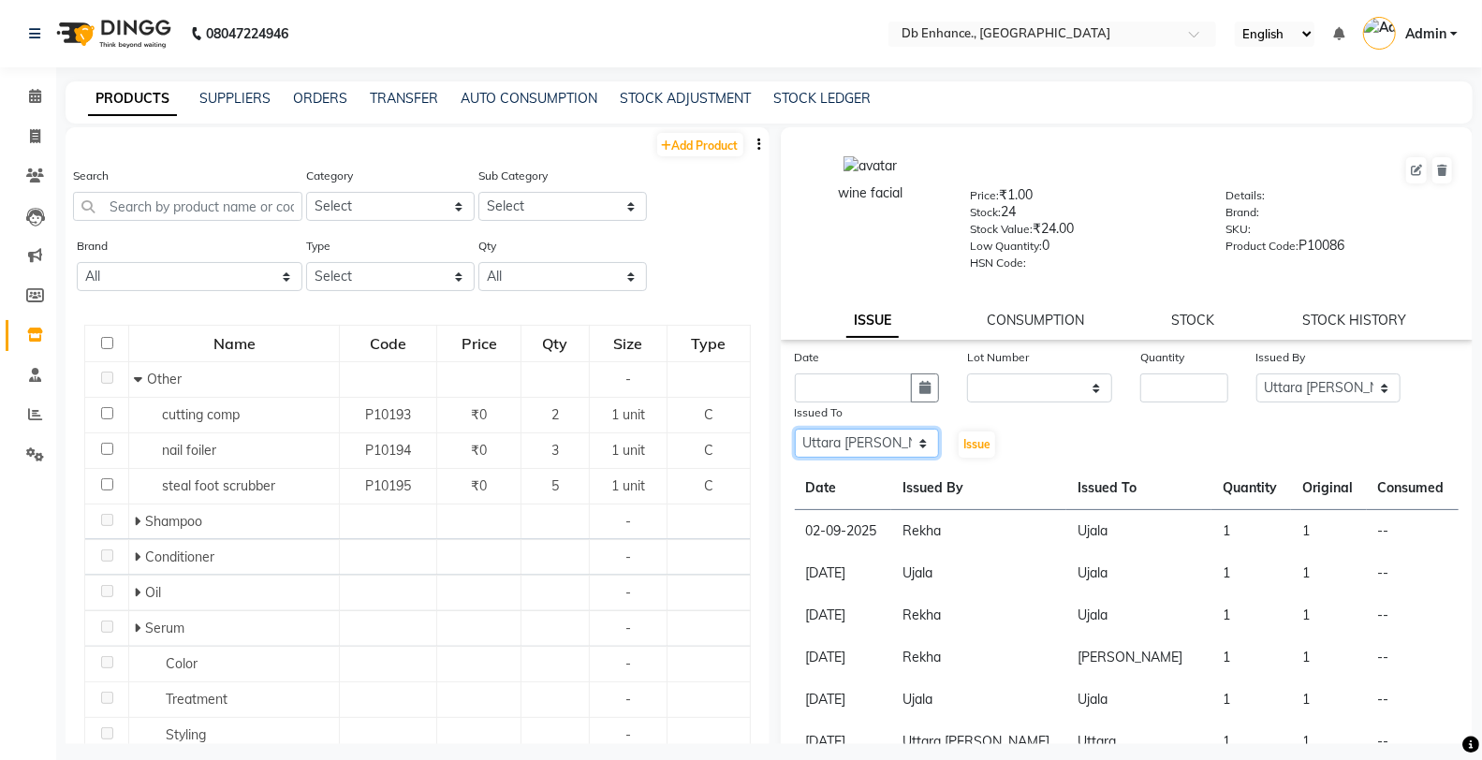
click at [795, 430] on select "Select [PERSON_NAME] [PERSON_NAME] nishat [PERSON_NAME] [PERSON_NAME] Uttara [P…" at bounding box center [867, 443] width 145 height 29
click at [211, 204] on input "text" at bounding box center [187, 206] width 229 height 29
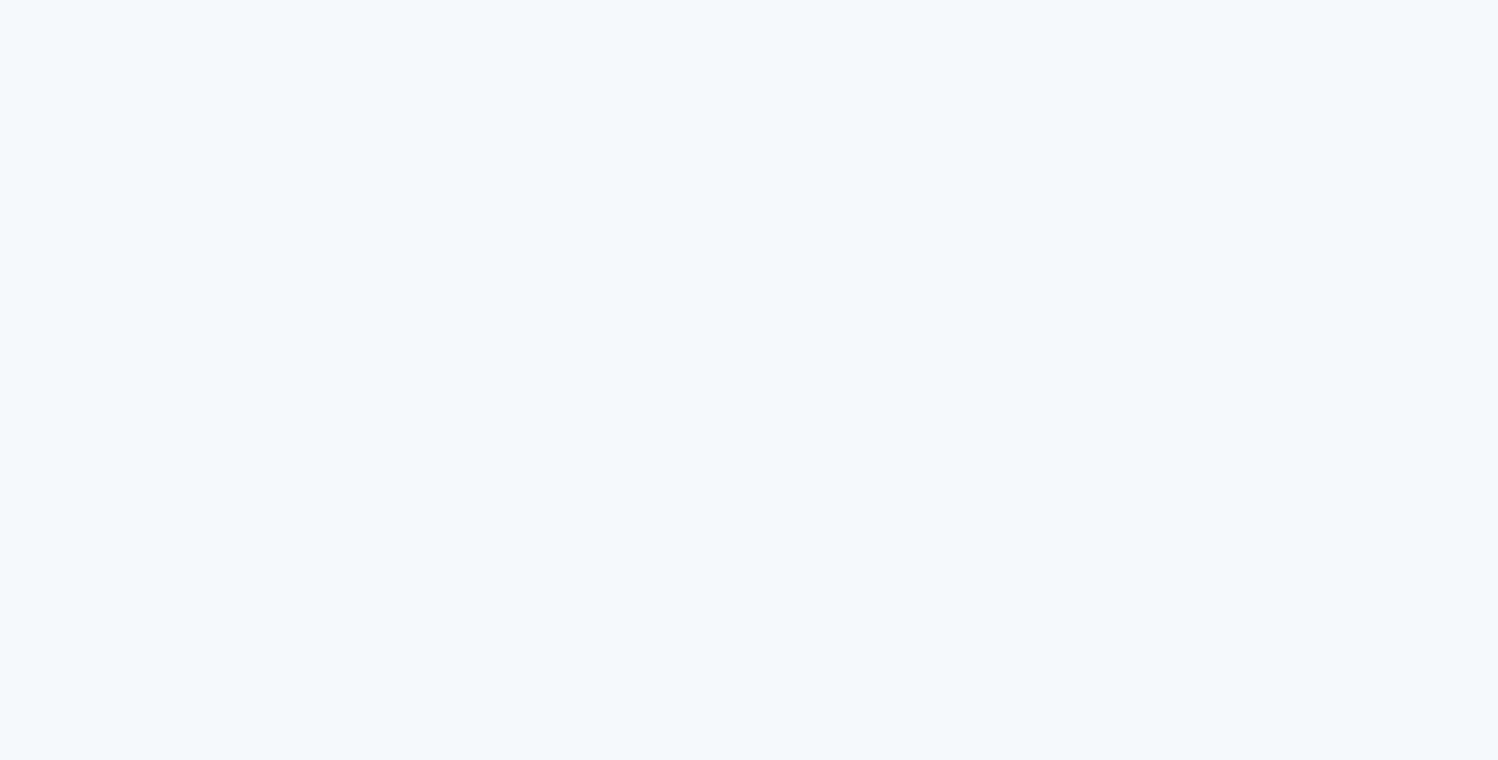
select select
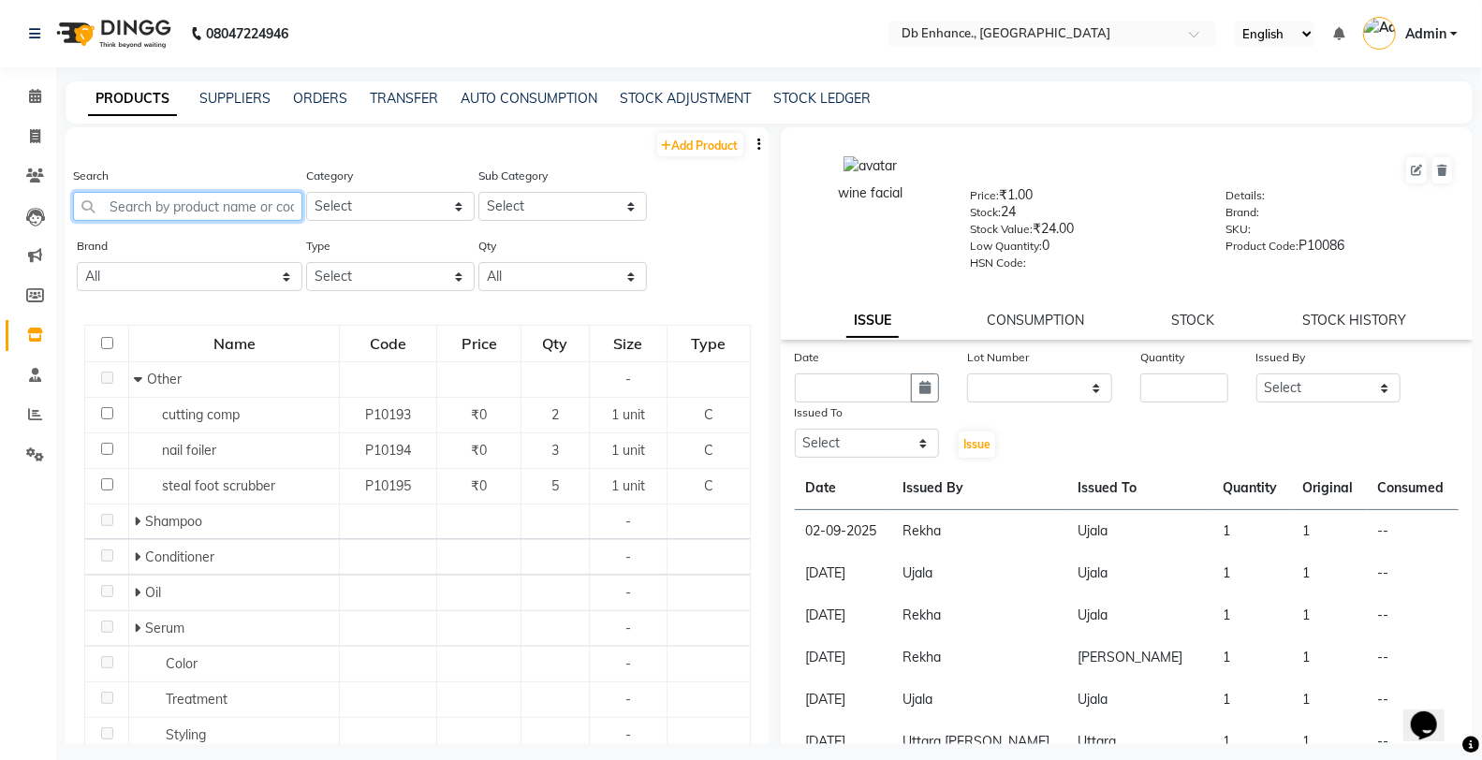
click at [164, 204] on input "text" at bounding box center [187, 206] width 229 height 29
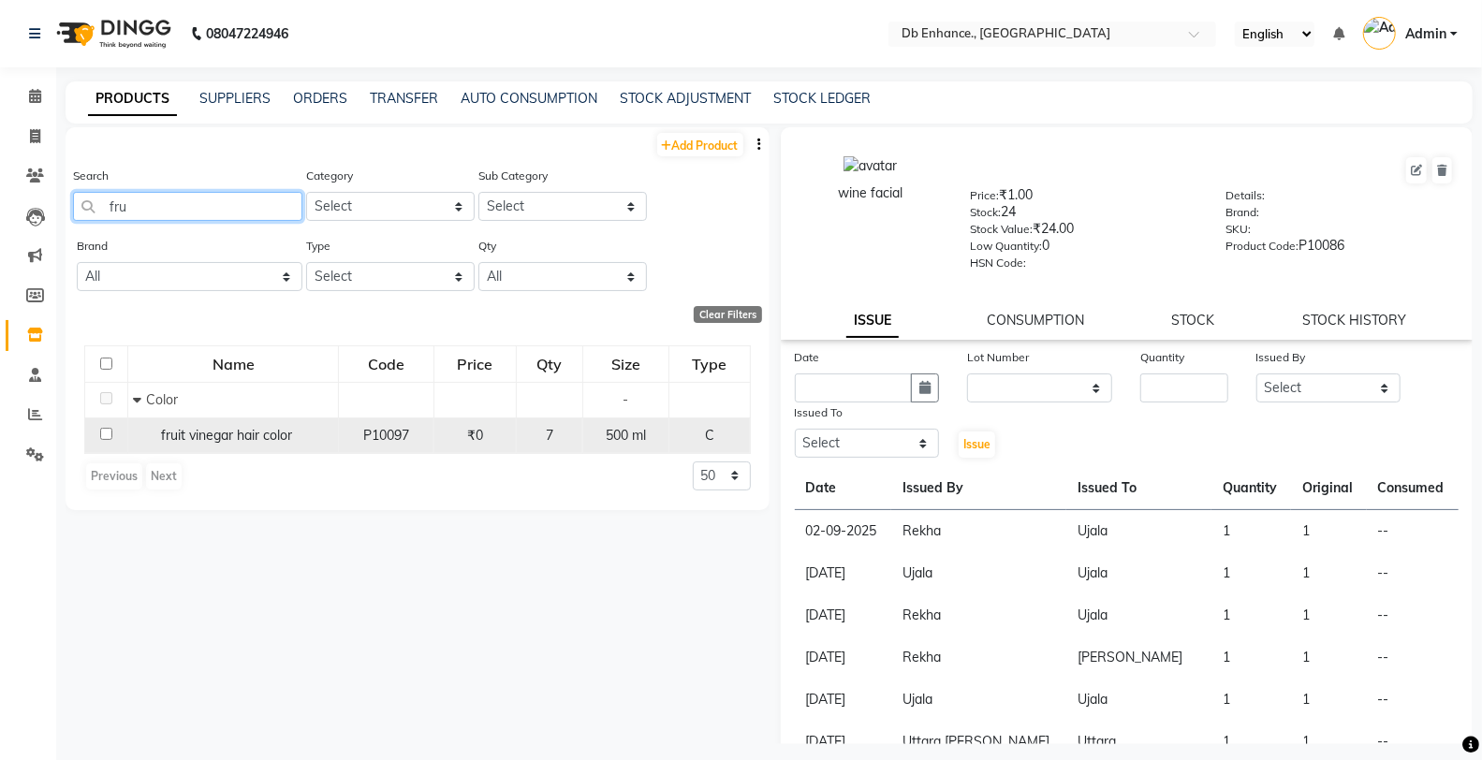
type input "fru"
click at [108, 433] on input "checkbox" at bounding box center [106, 434] width 12 height 12
checkbox input "true"
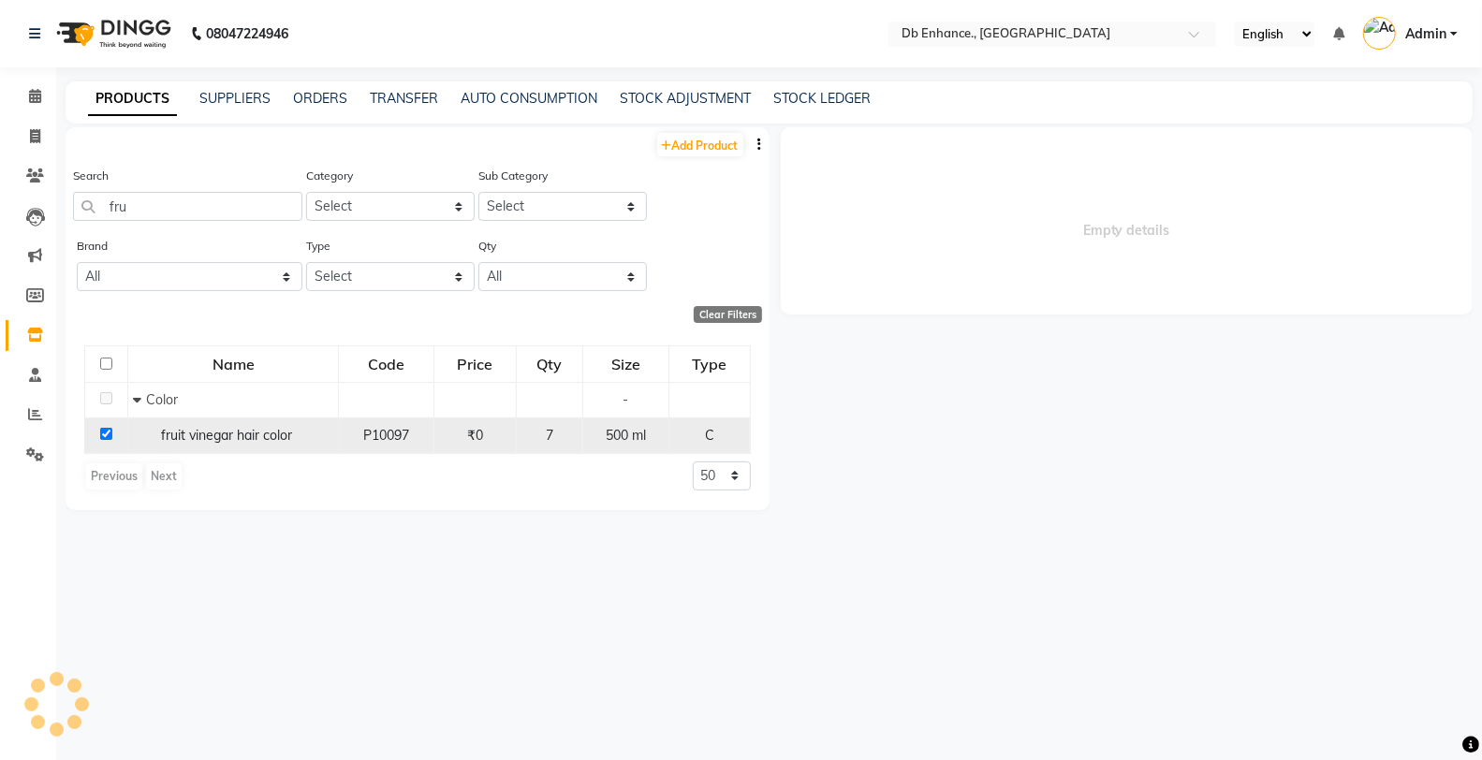
select select
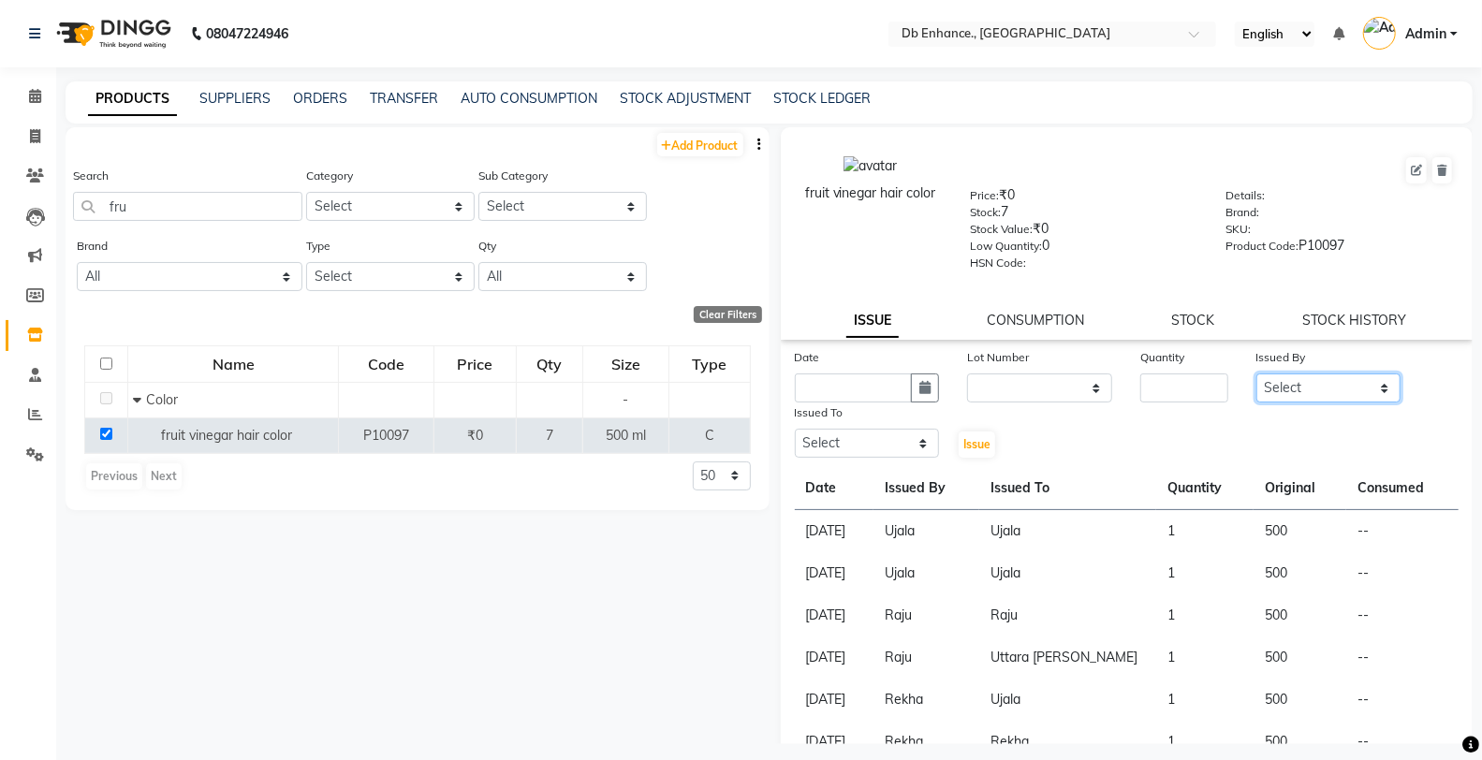
click at [1307, 387] on select "Select [PERSON_NAME] [PERSON_NAME] nishat [PERSON_NAME] [PERSON_NAME] Uttara [P…" at bounding box center [1328, 388] width 145 height 29
select select "61814"
click at [1256, 374] on select "Select [PERSON_NAME] [PERSON_NAME] nishat [PERSON_NAME] [PERSON_NAME] Uttara [P…" at bounding box center [1328, 388] width 145 height 29
click at [875, 438] on select "Select [PERSON_NAME] [PERSON_NAME] nishat [PERSON_NAME] [PERSON_NAME] Uttara [P…" at bounding box center [867, 443] width 145 height 29
select select "61814"
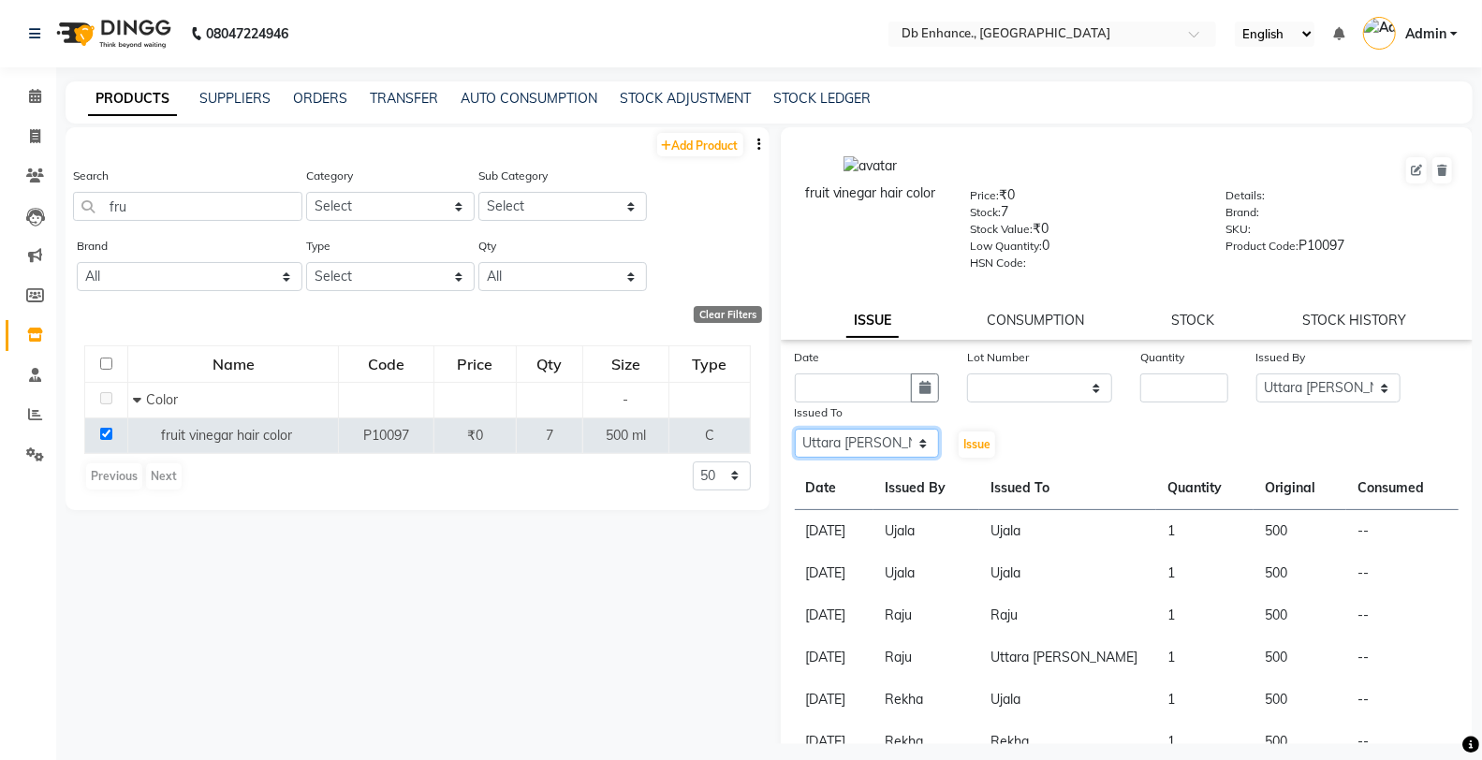
click at [795, 430] on select "Select [PERSON_NAME] [PERSON_NAME] nishat [PERSON_NAME] [PERSON_NAME] Uttara [P…" at bounding box center [867, 443] width 145 height 29
click at [1173, 387] on input "number" at bounding box center [1183, 388] width 87 height 29
type input "1"
click at [1047, 388] on select "None" at bounding box center [1039, 388] width 145 height 29
select select "0: null"
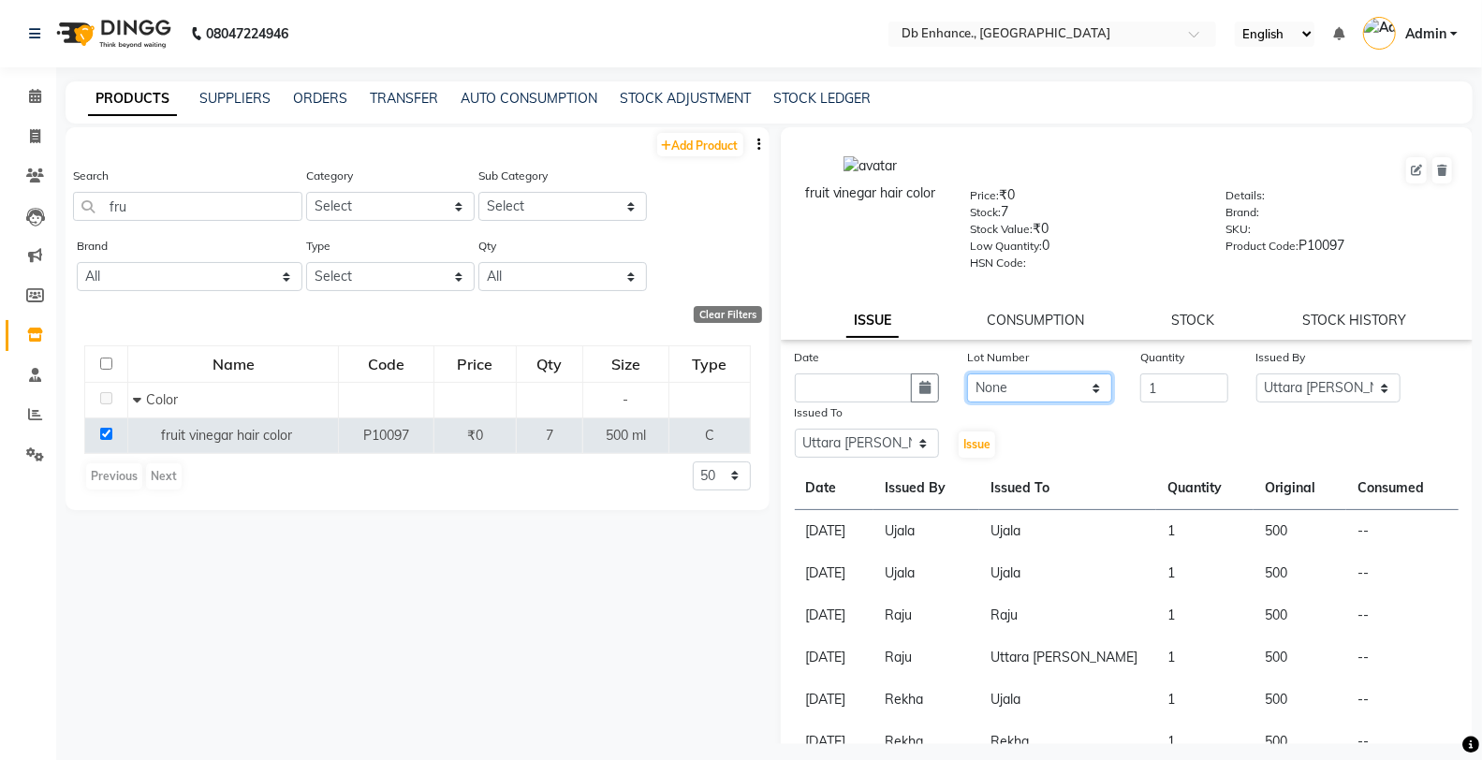
click at [967, 374] on select "None" at bounding box center [1039, 388] width 145 height 29
click at [924, 390] on icon "button" at bounding box center [924, 387] width 11 height 13
select select "9"
select select "2025"
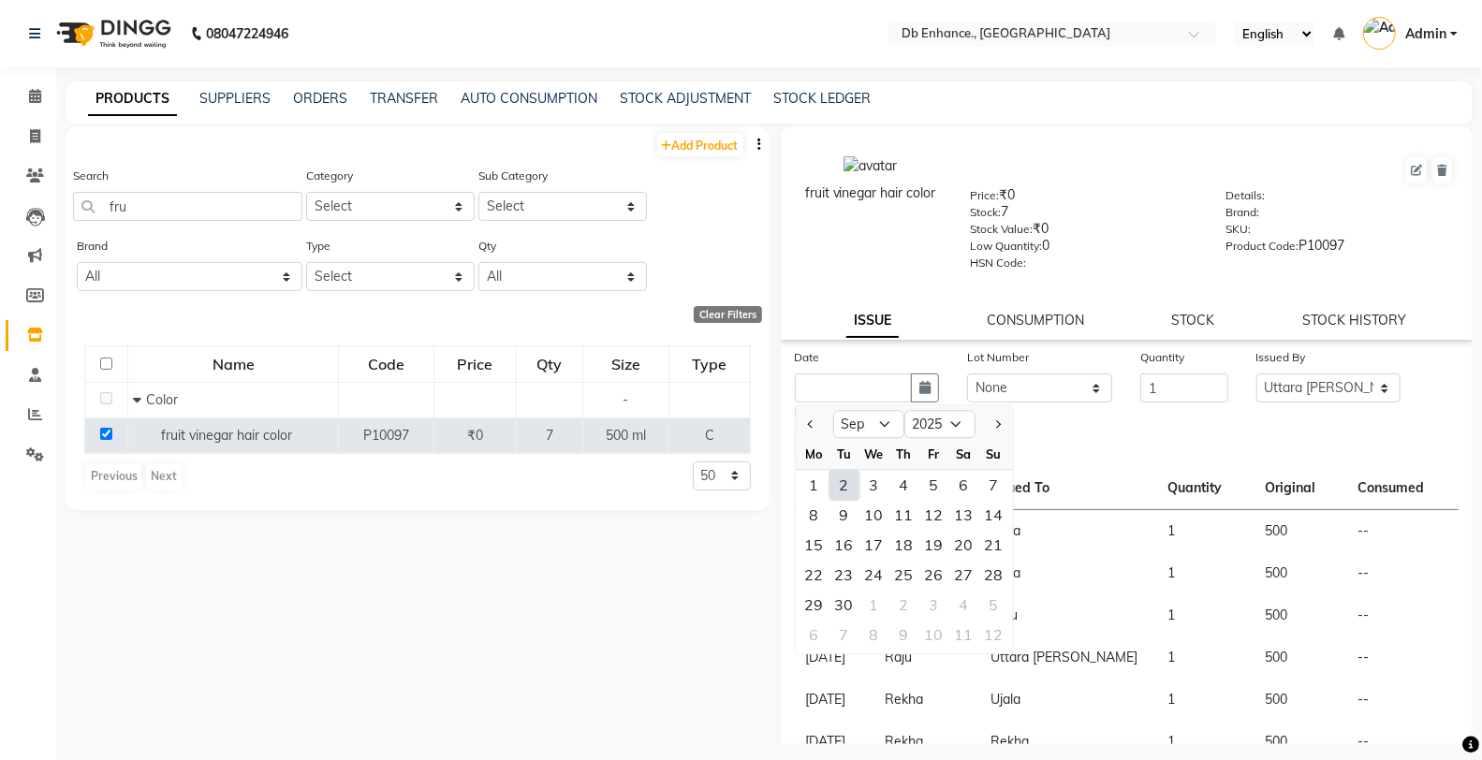
click at [844, 487] on div "2" at bounding box center [844, 485] width 30 height 30
type input "02-09-2025"
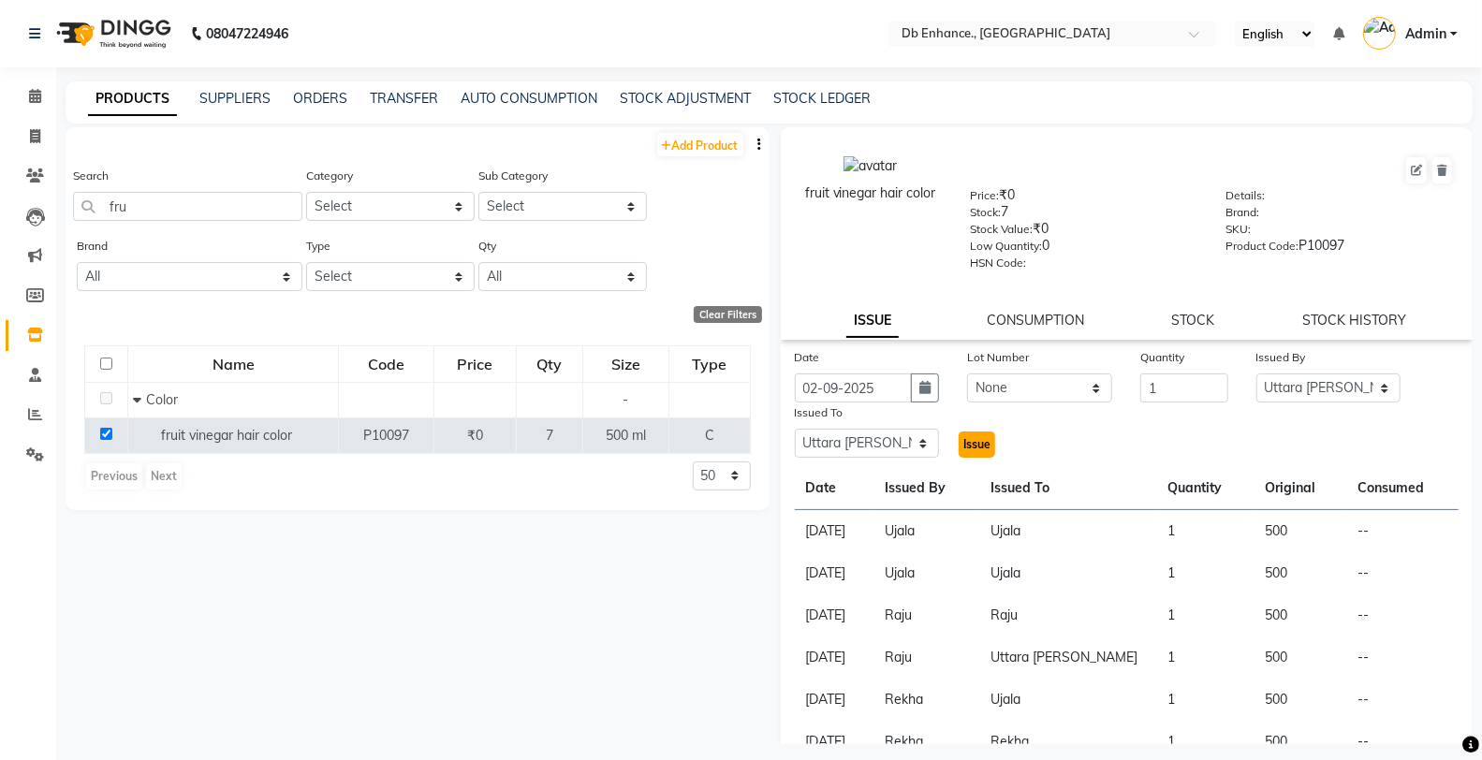
click at [965, 441] on span "Issue" at bounding box center [976, 444] width 27 height 14
select select
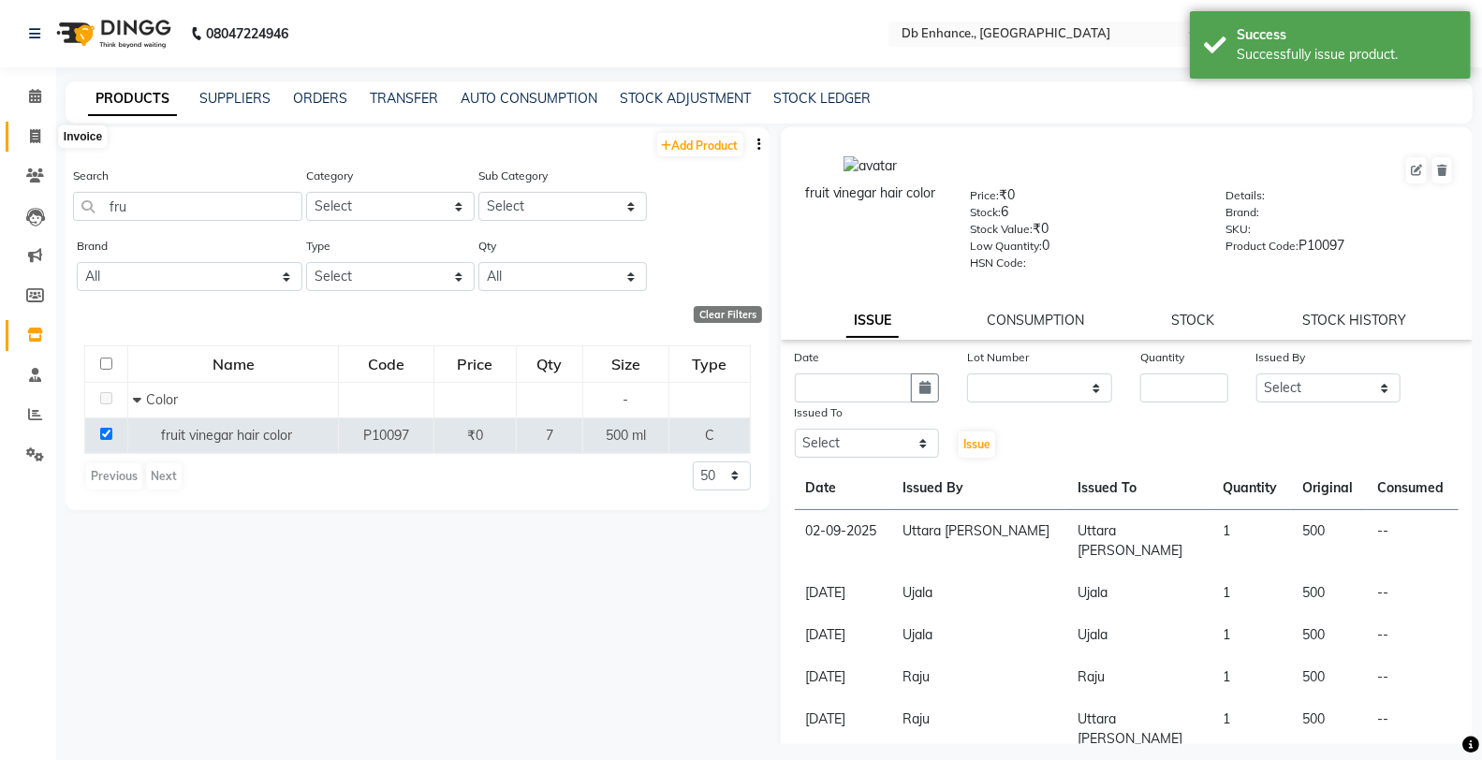
click at [35, 135] on icon at bounding box center [35, 136] width 10 height 14
select select "service"
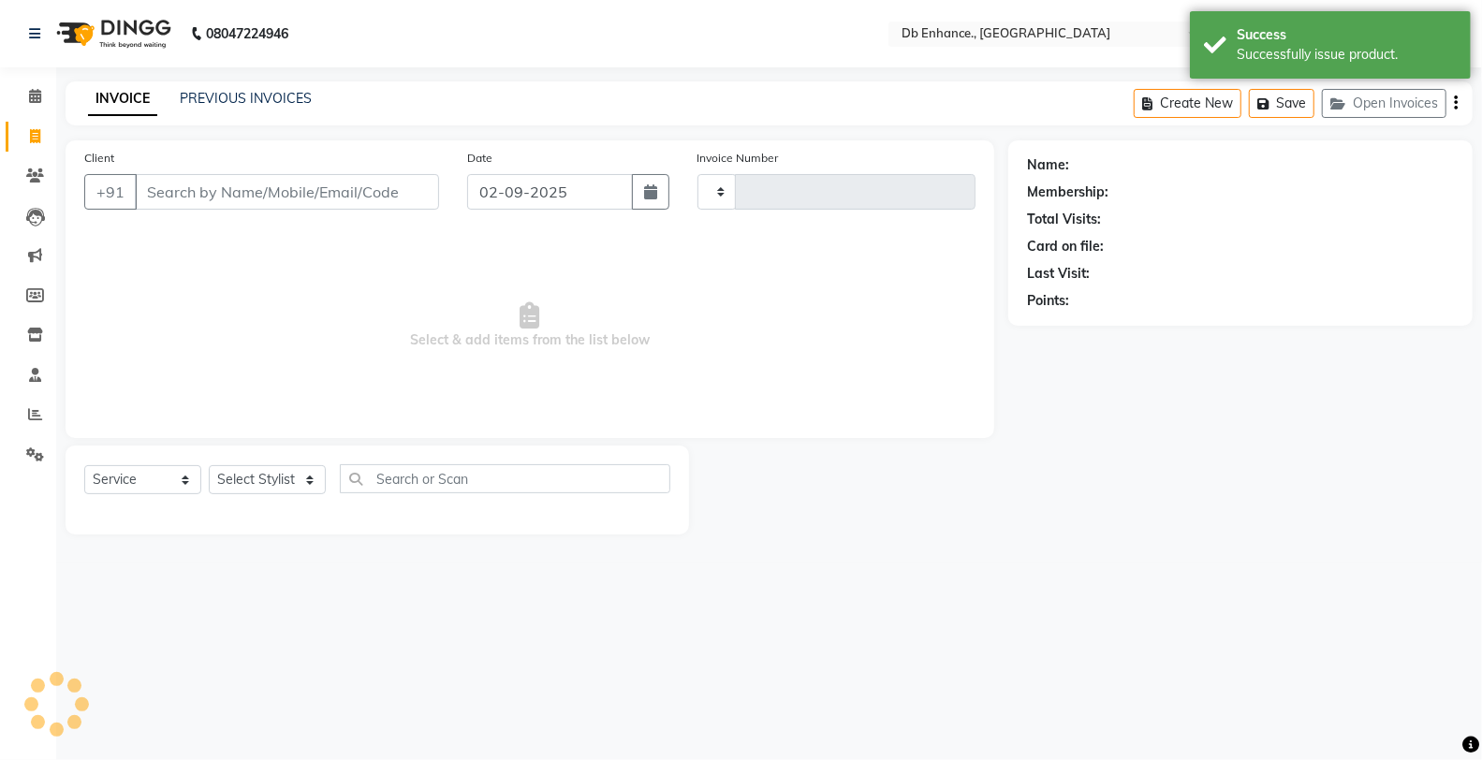
type input "0796"
select select "4474"
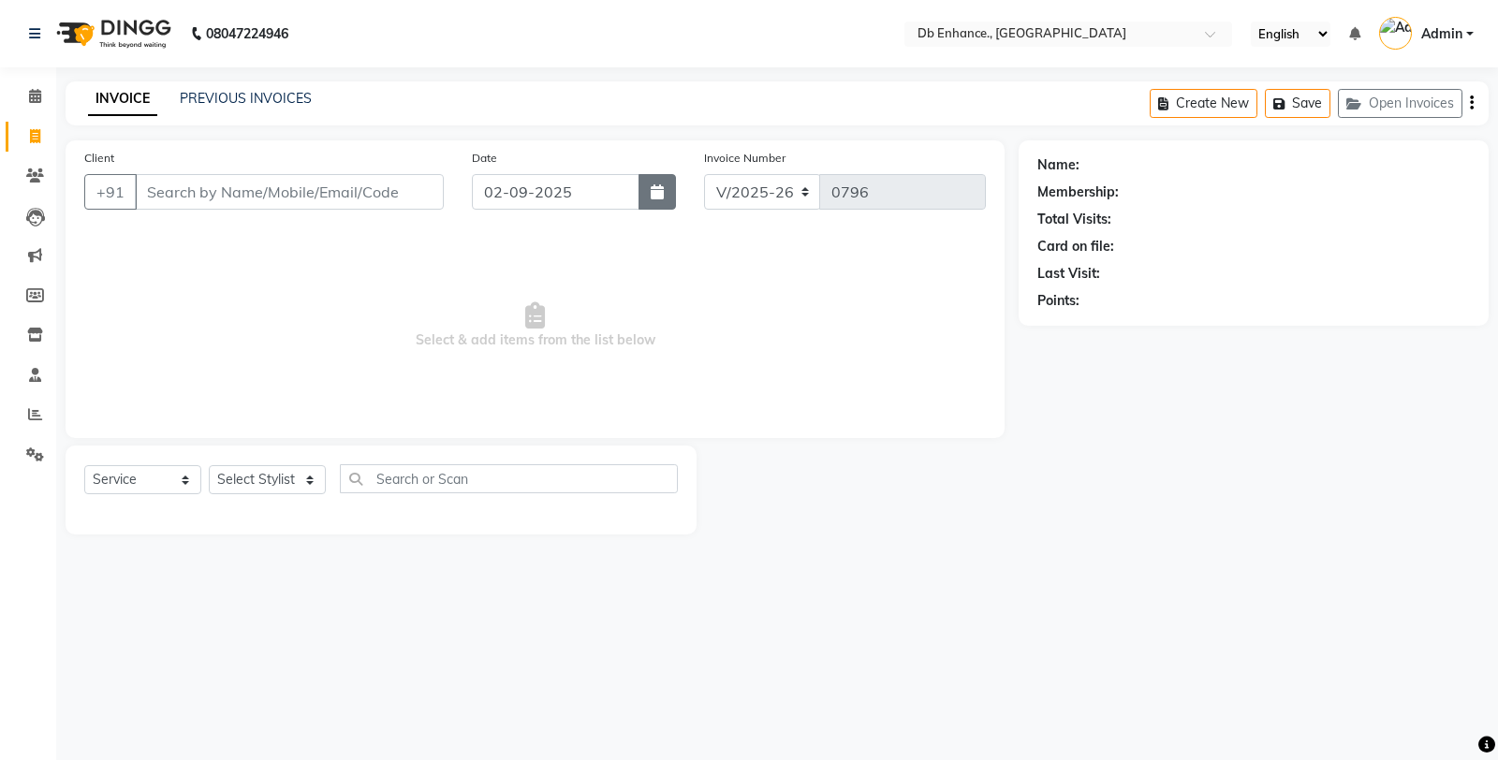
click at [658, 198] on icon "button" at bounding box center [657, 191] width 13 height 15
select select "9"
select select "2025"
click at [638, 174] on button "button" at bounding box center [656, 192] width 37 height 36
select select "9"
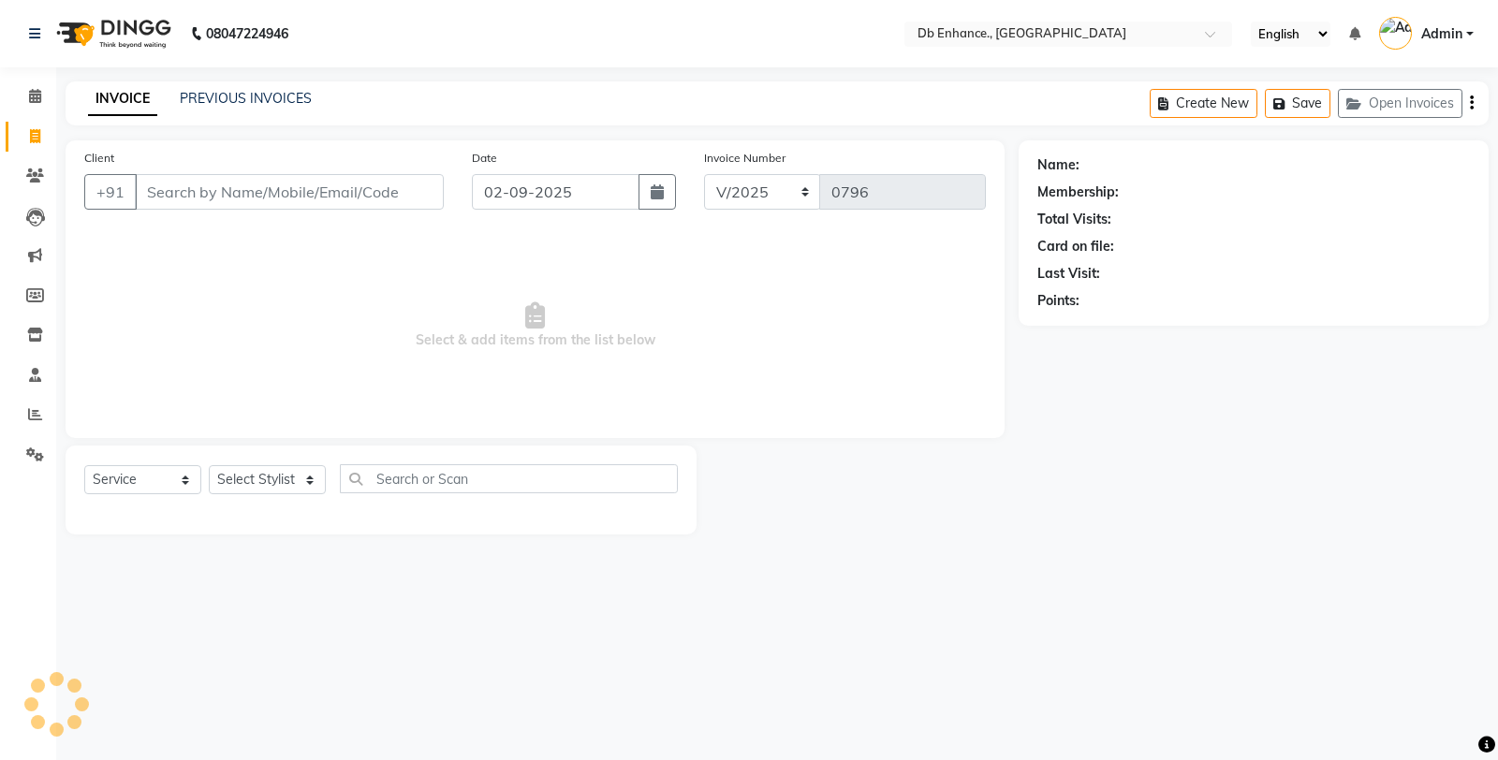
select select "2025"
click at [638, 174] on button "button" at bounding box center [656, 192] width 37 height 36
select select "9"
select select "2025"
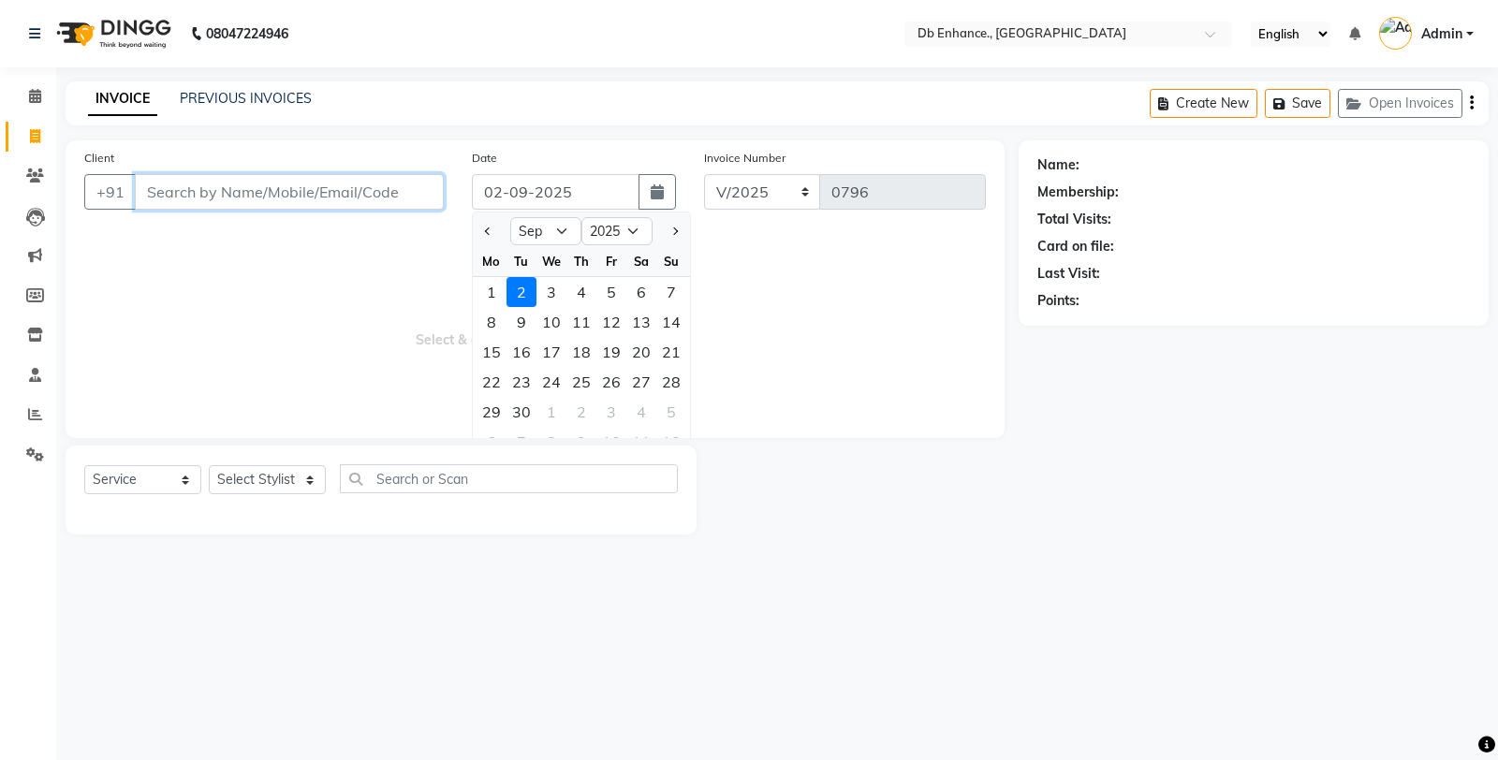
click at [344, 191] on input "Client" at bounding box center [289, 192] width 309 height 36
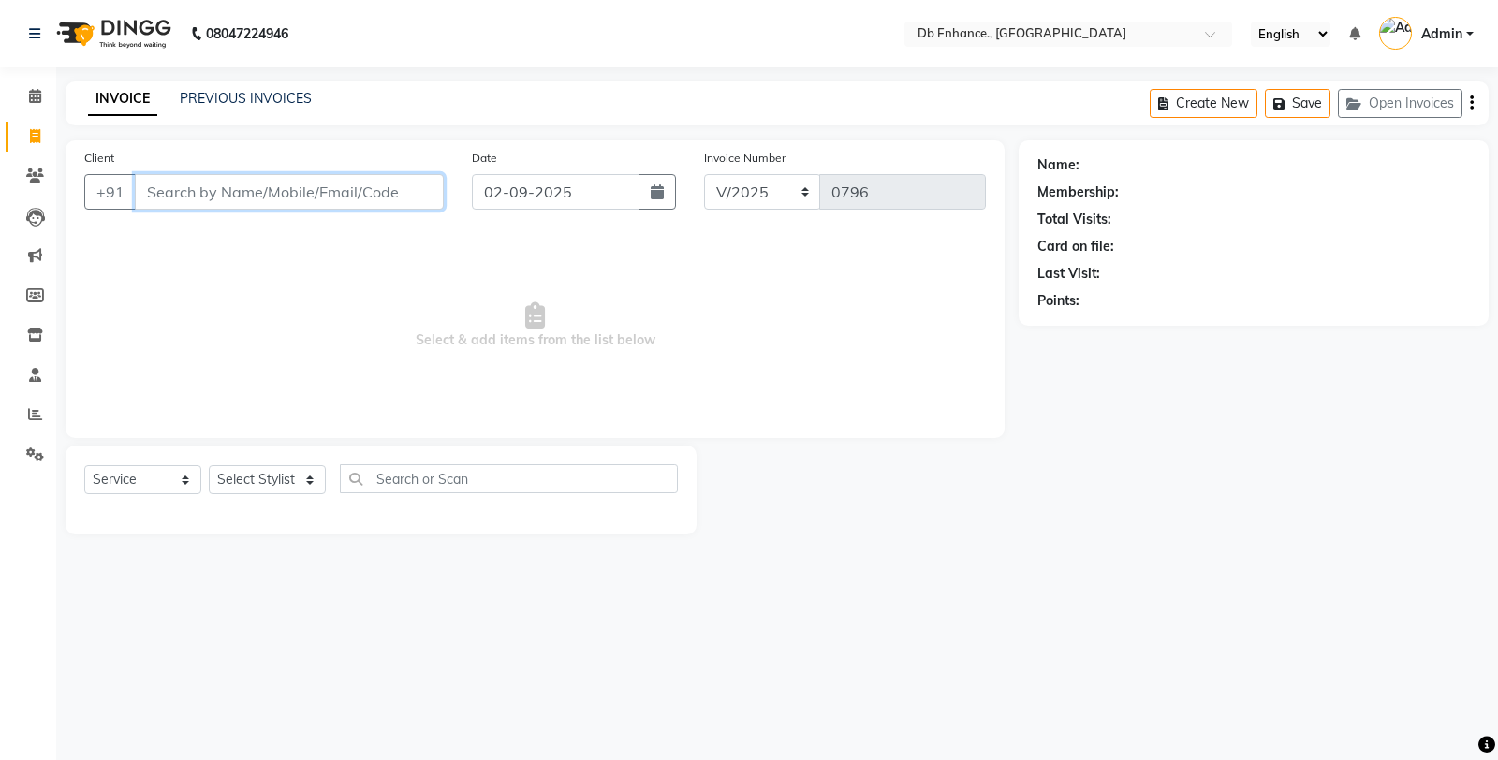
click at [283, 193] on input "Client" at bounding box center [289, 192] width 309 height 36
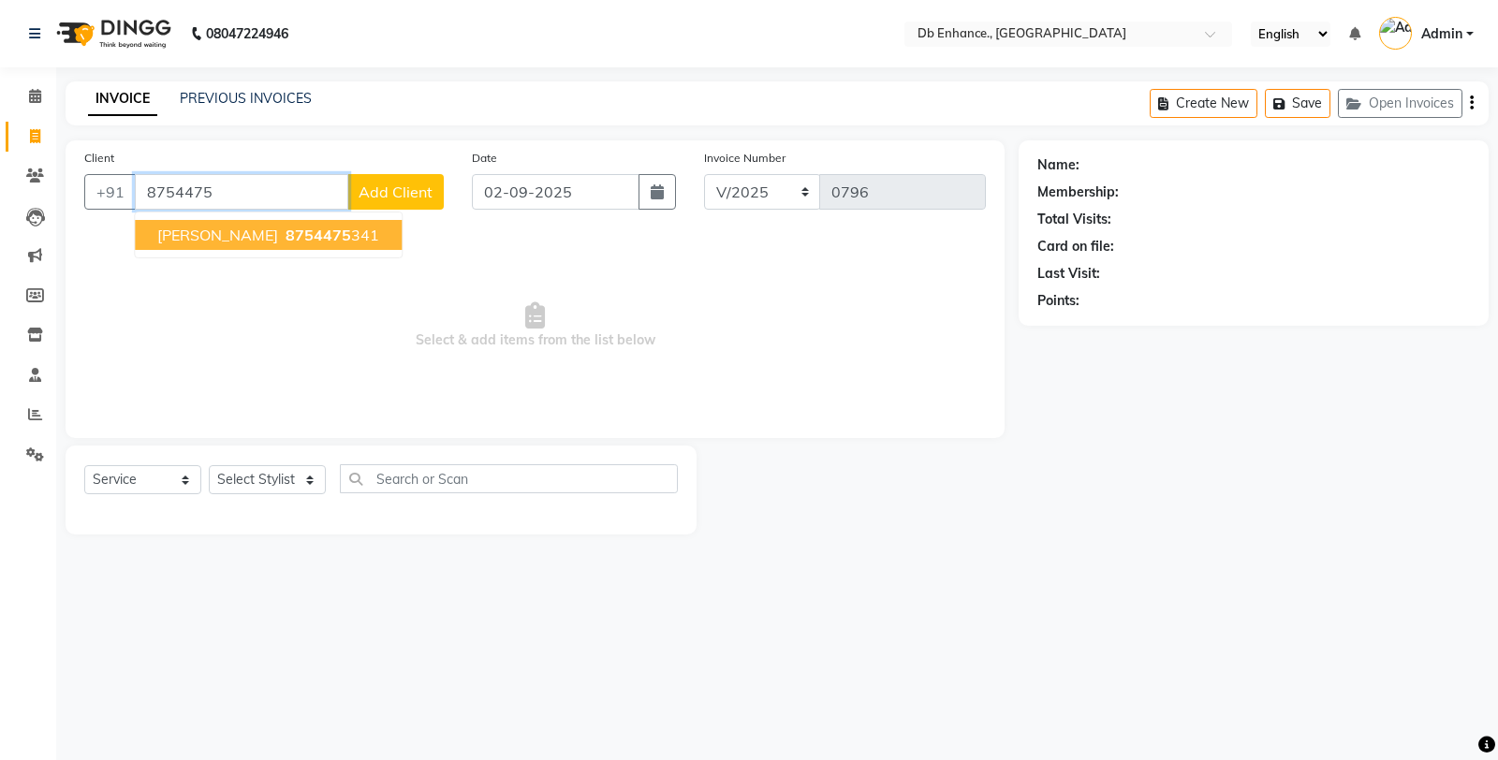
click at [313, 240] on span "8754475" at bounding box center [319, 235] width 66 height 19
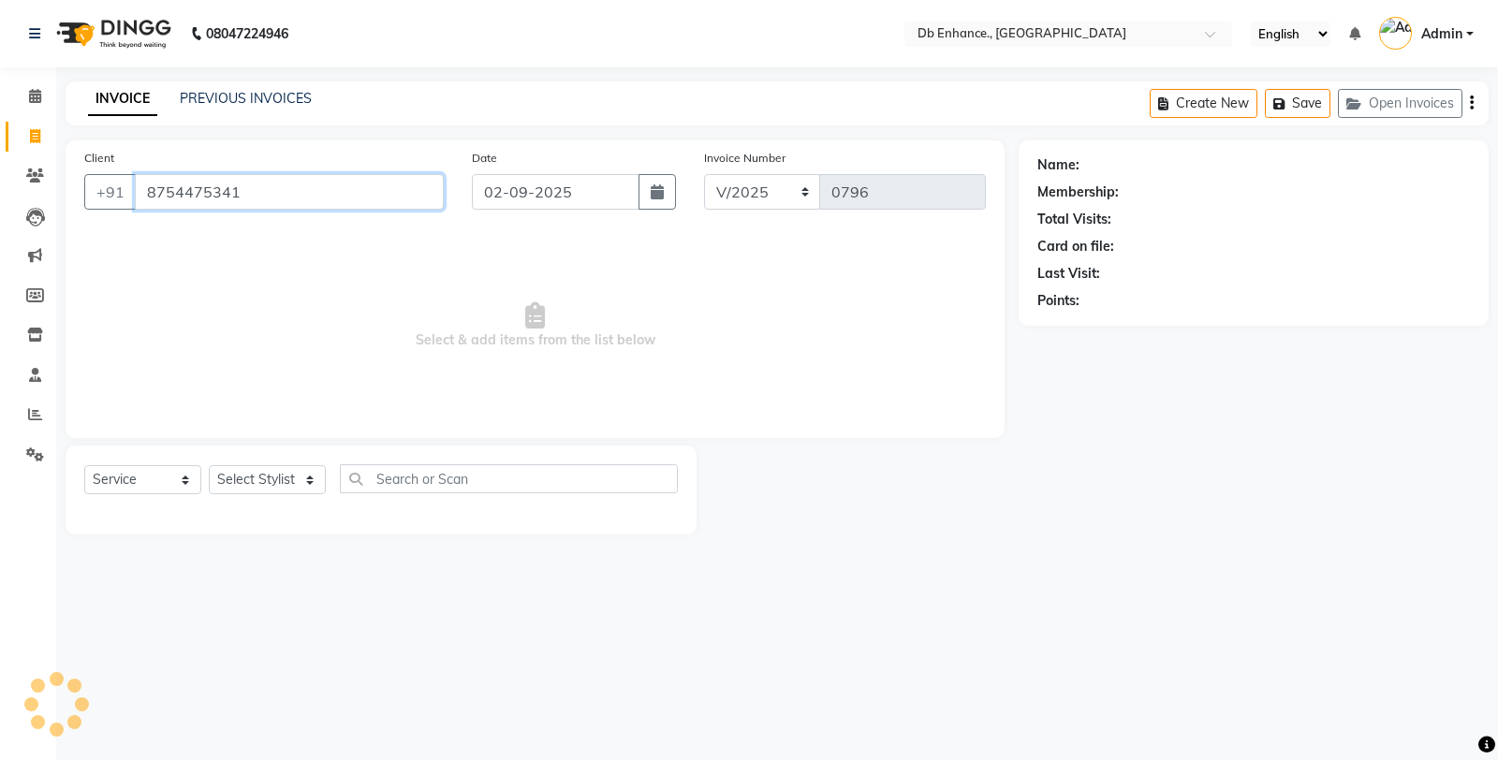
type input "8754475341"
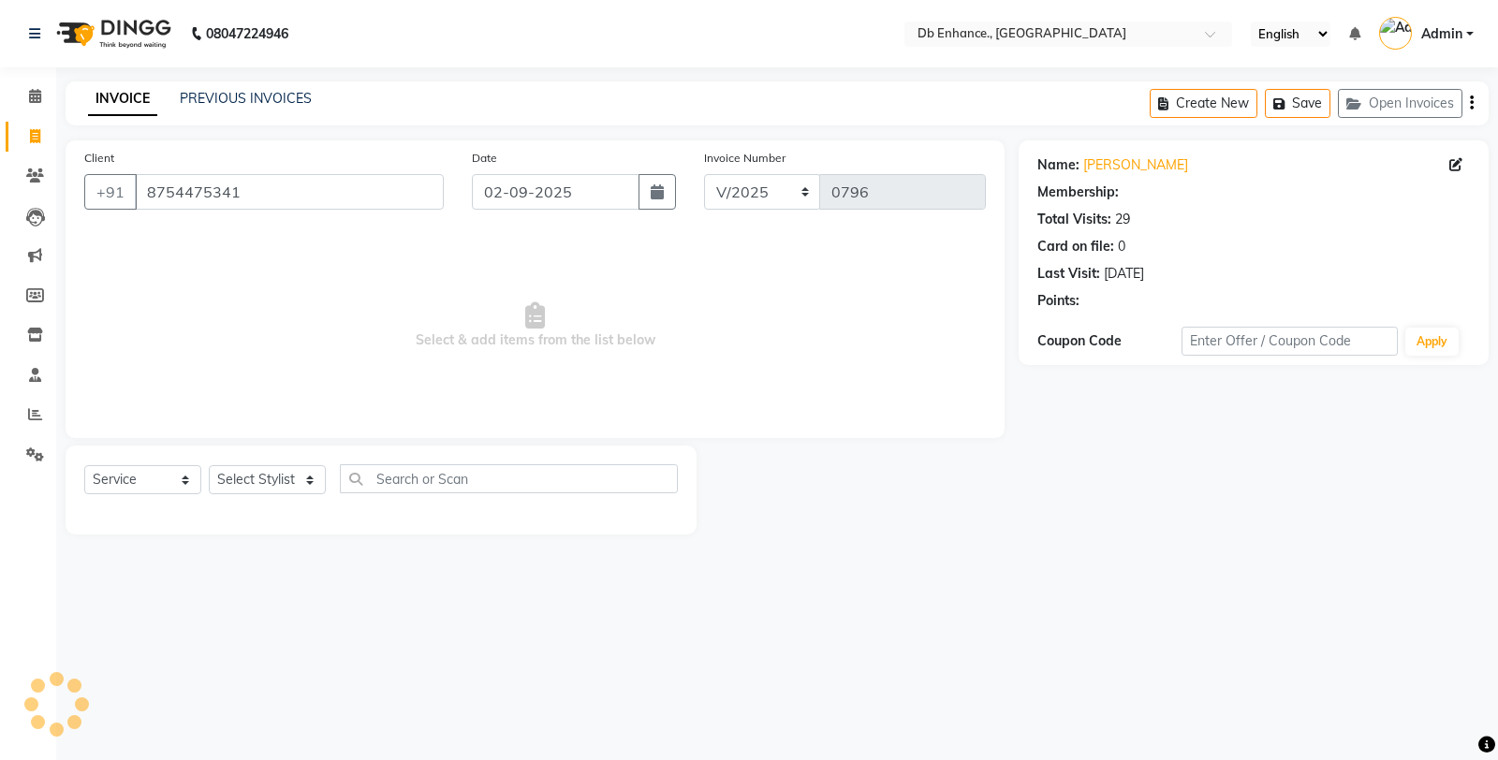
select select "1: Object"
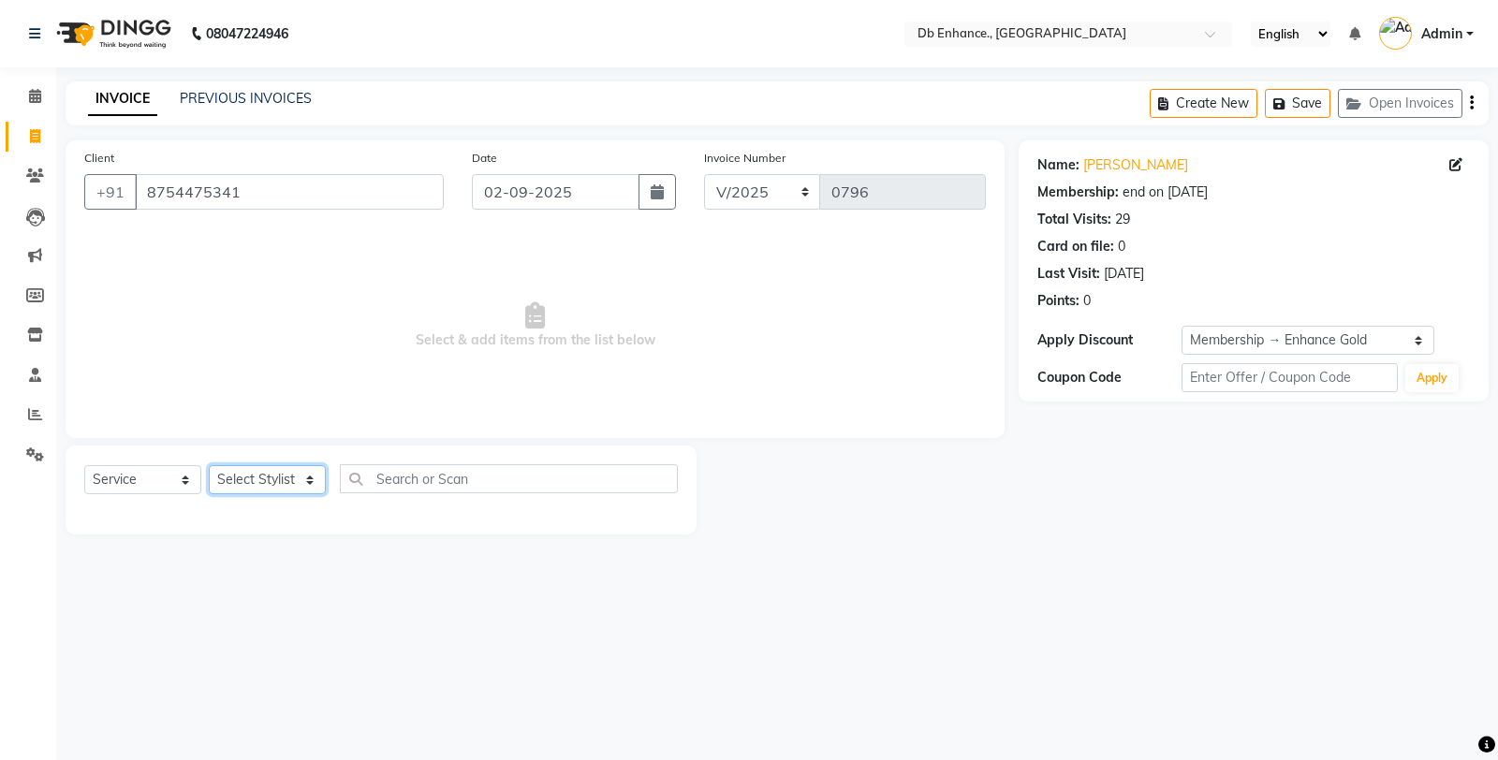
click at [286, 477] on select "Select Stylist Amarjeet Kumar mamta pradhan nishat anwar Raju Rekha Ujala Uttar…" at bounding box center [267, 479] width 117 height 29
select select "61814"
click at [209, 466] on select "Select Stylist Amarjeet Kumar mamta pradhan nishat anwar Raju Rekha Ujala Uttar…" at bounding box center [267, 479] width 117 height 29
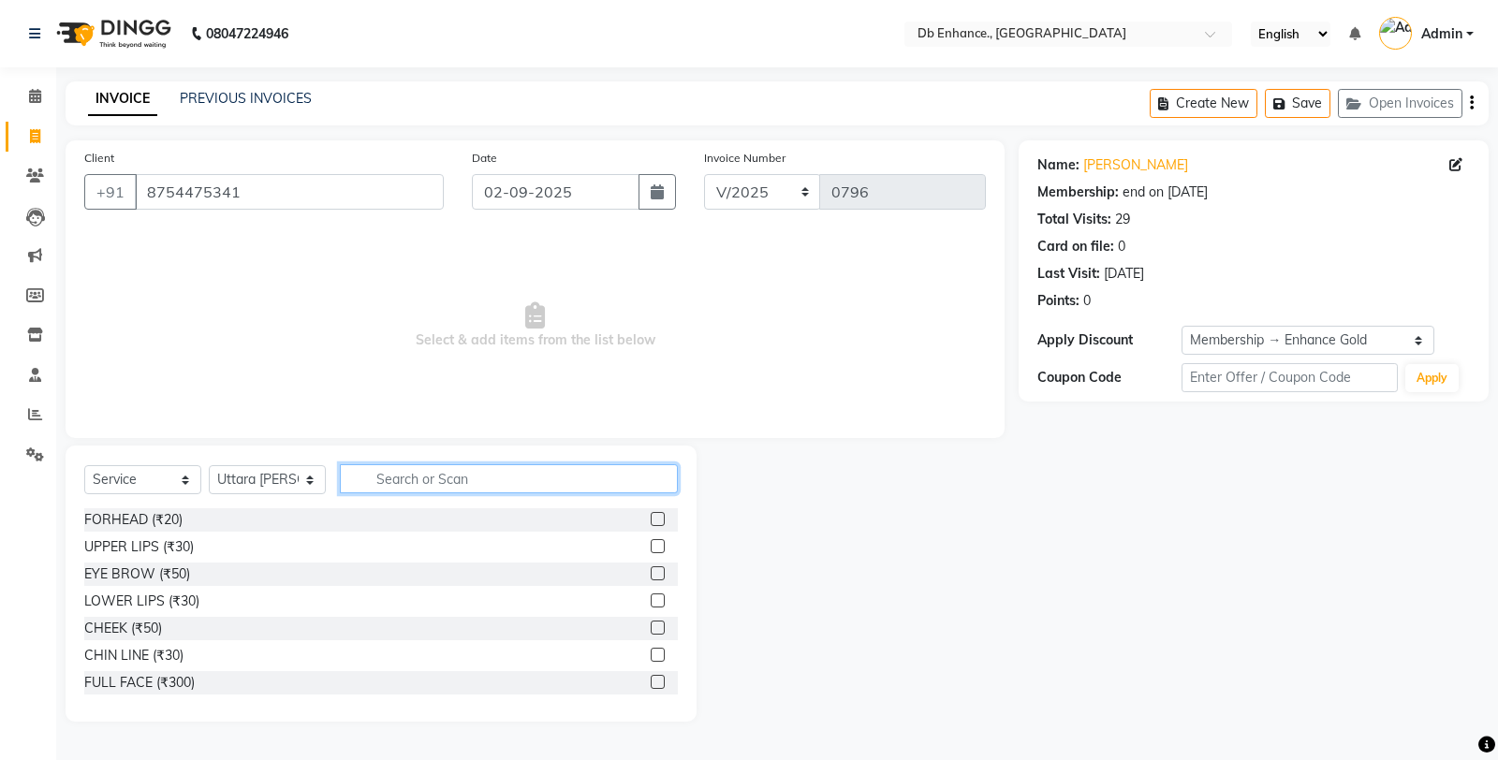
click at [555, 479] on input "text" at bounding box center [509, 478] width 338 height 29
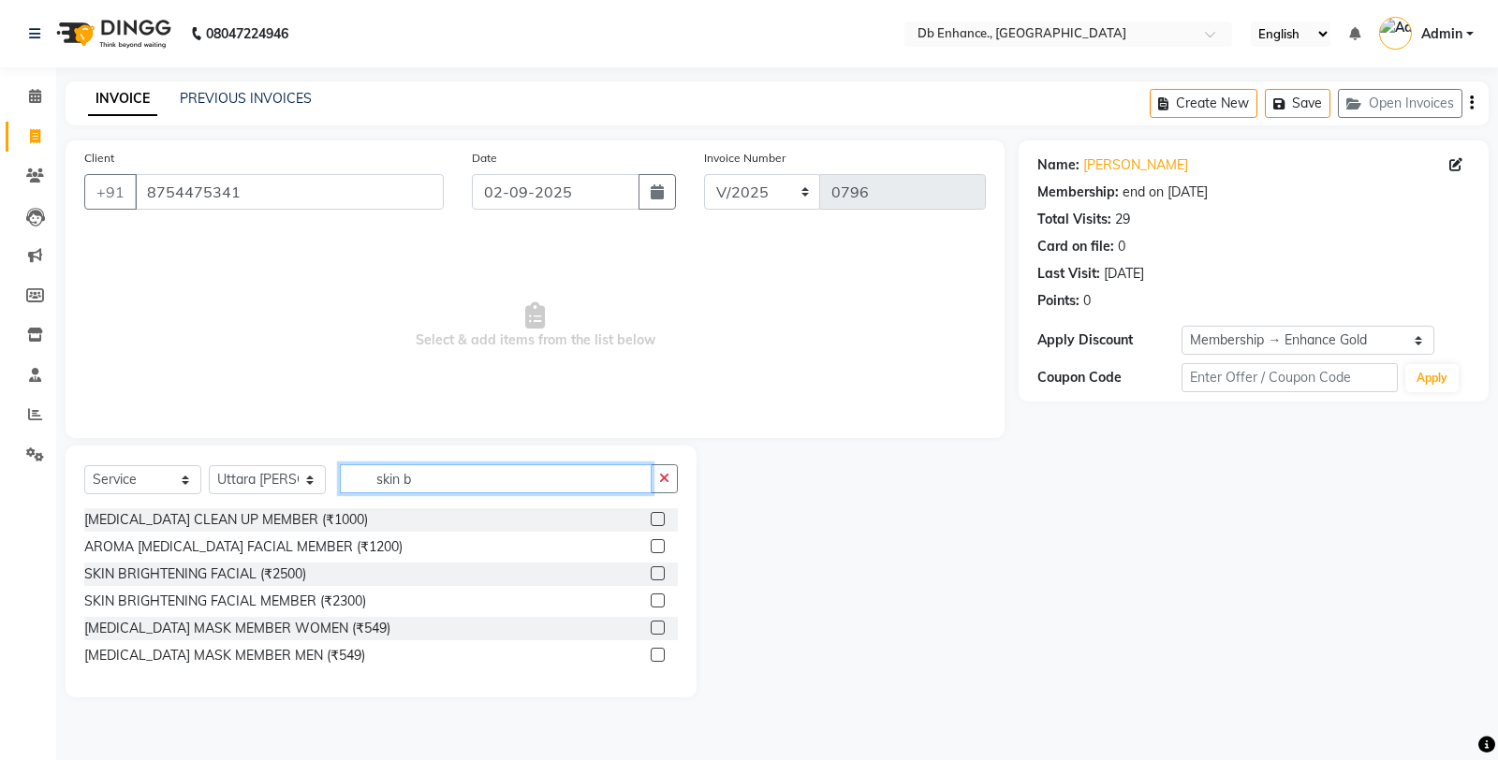
type input "skin b"
click at [653, 602] on label at bounding box center [658, 600] width 14 height 14
click at [653, 602] on input "checkbox" at bounding box center [657, 601] width 12 height 12
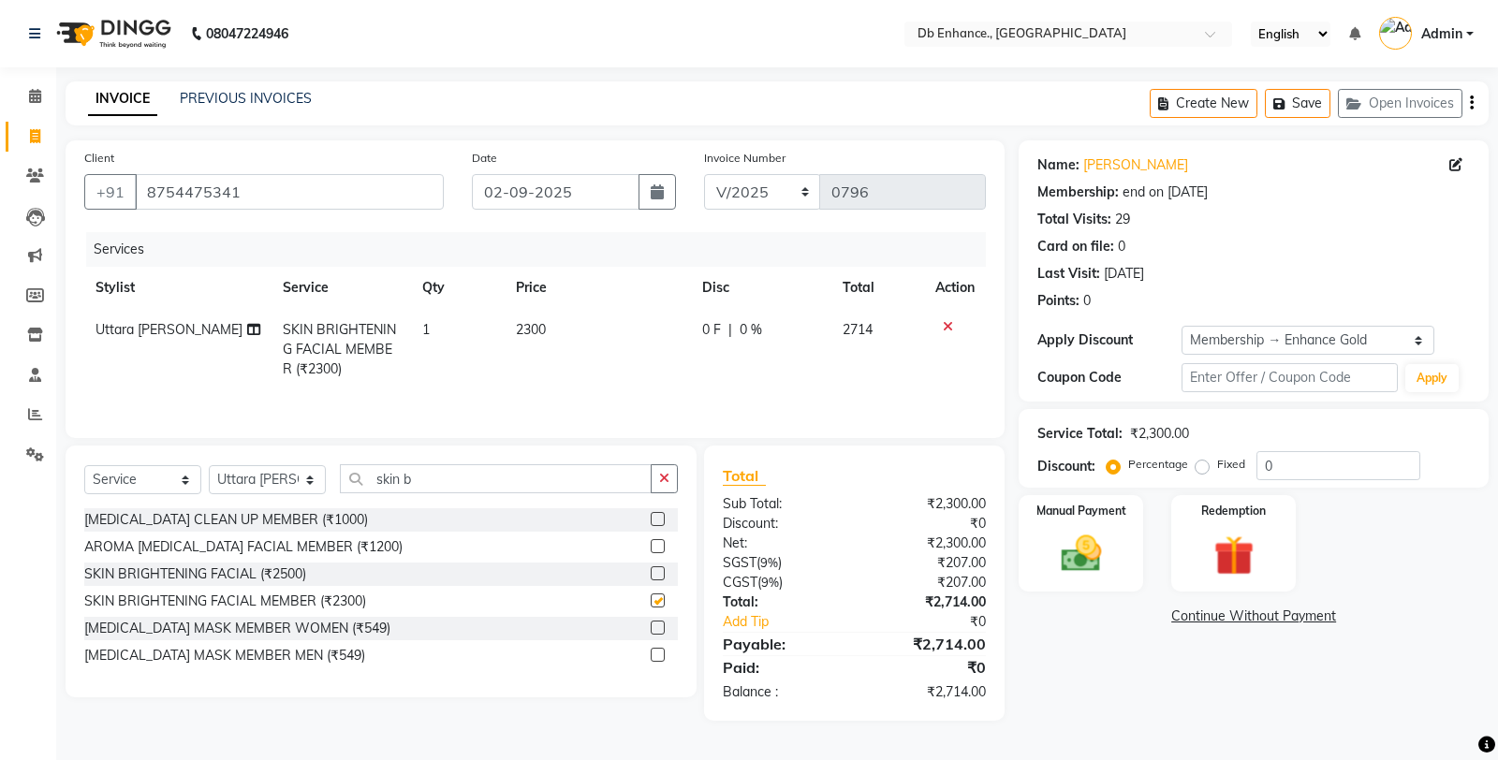
checkbox input "false"
click at [483, 484] on input "skin b" at bounding box center [496, 478] width 312 height 29
type input "s"
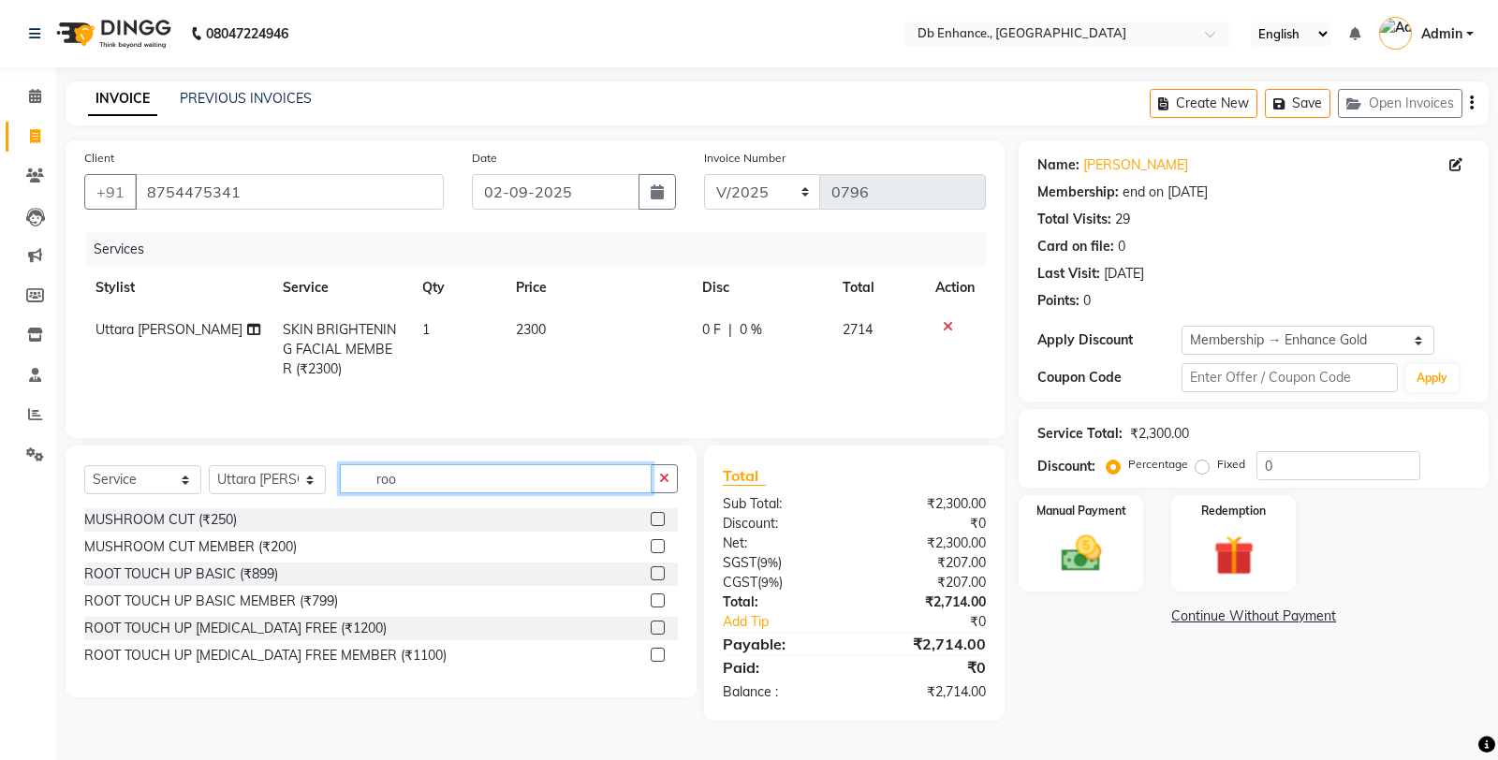
type input "roo"
click at [658, 656] on label at bounding box center [658, 655] width 14 height 14
click at [658, 656] on input "checkbox" at bounding box center [657, 656] width 12 height 12
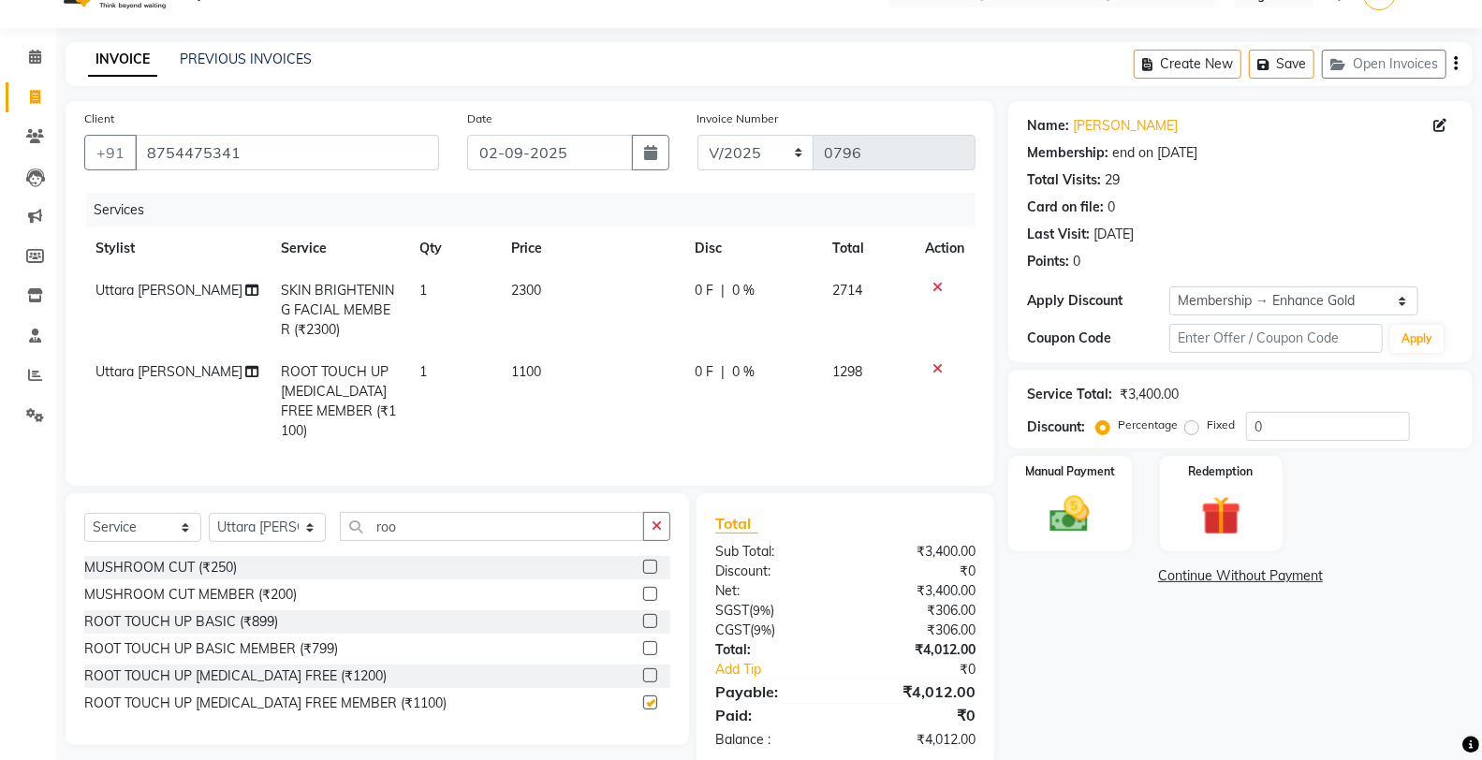
checkbox input "false"
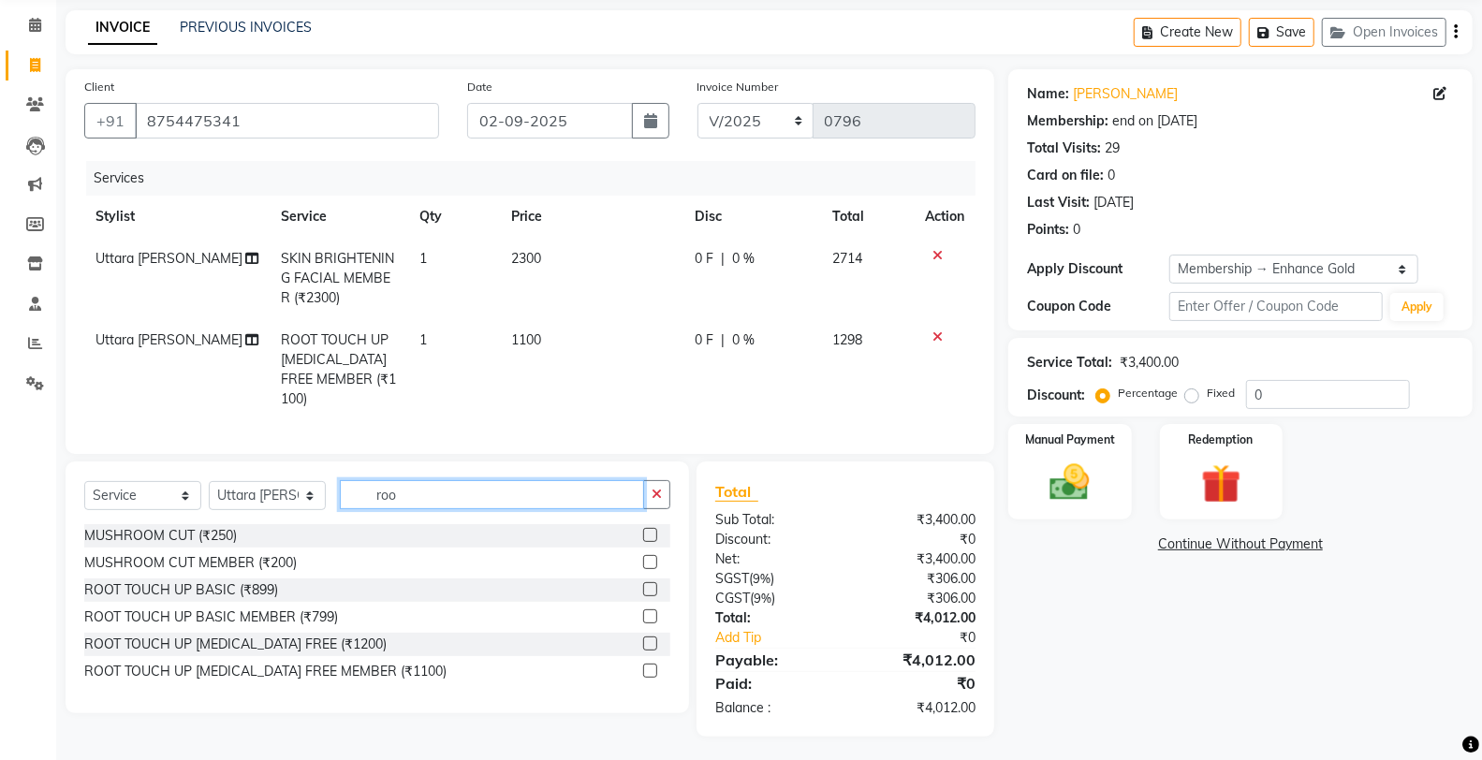
click at [455, 493] on input "roo" at bounding box center [492, 494] width 304 height 29
type input "r"
type input "iro"
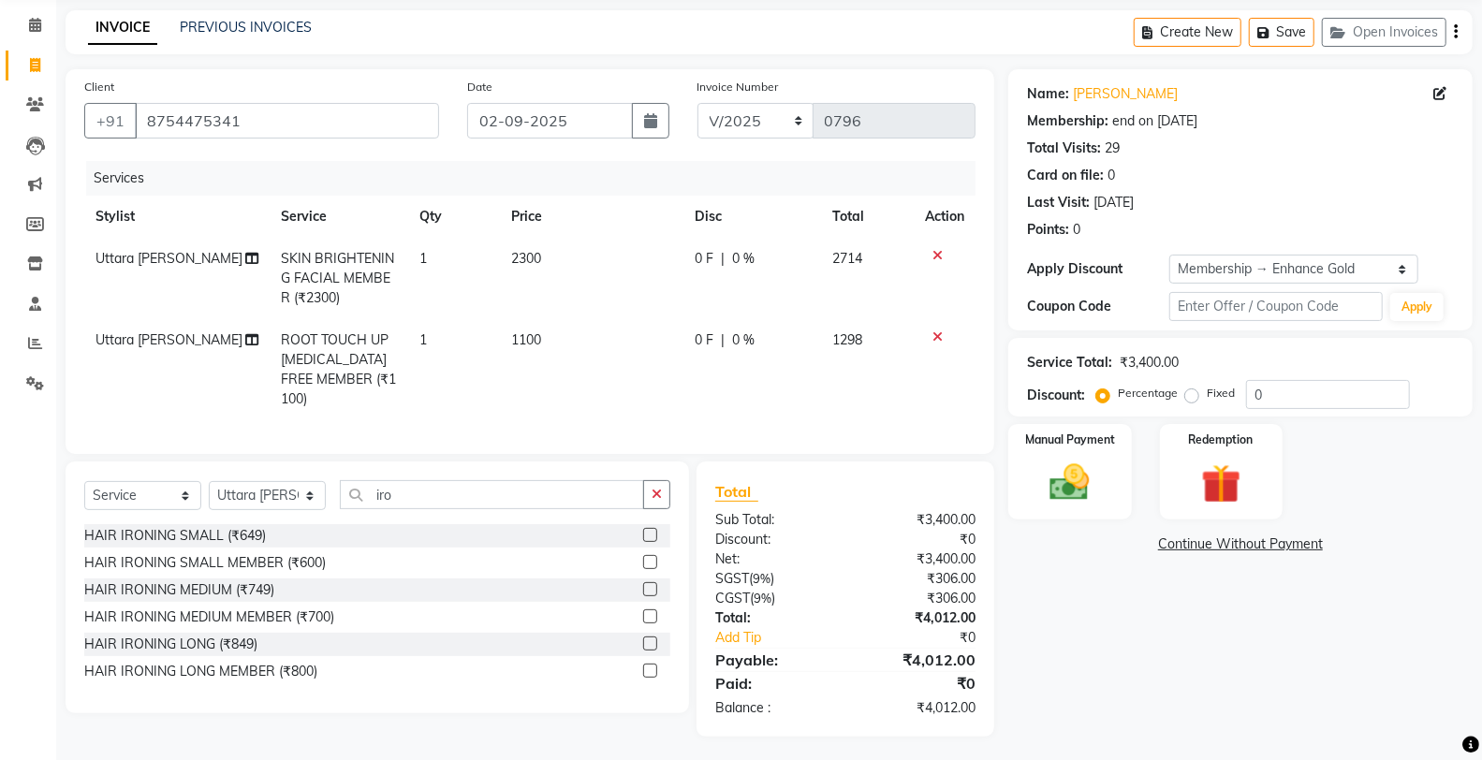
click at [650, 664] on label at bounding box center [650, 671] width 14 height 14
click at [650, 666] on input "checkbox" at bounding box center [649, 672] width 12 height 12
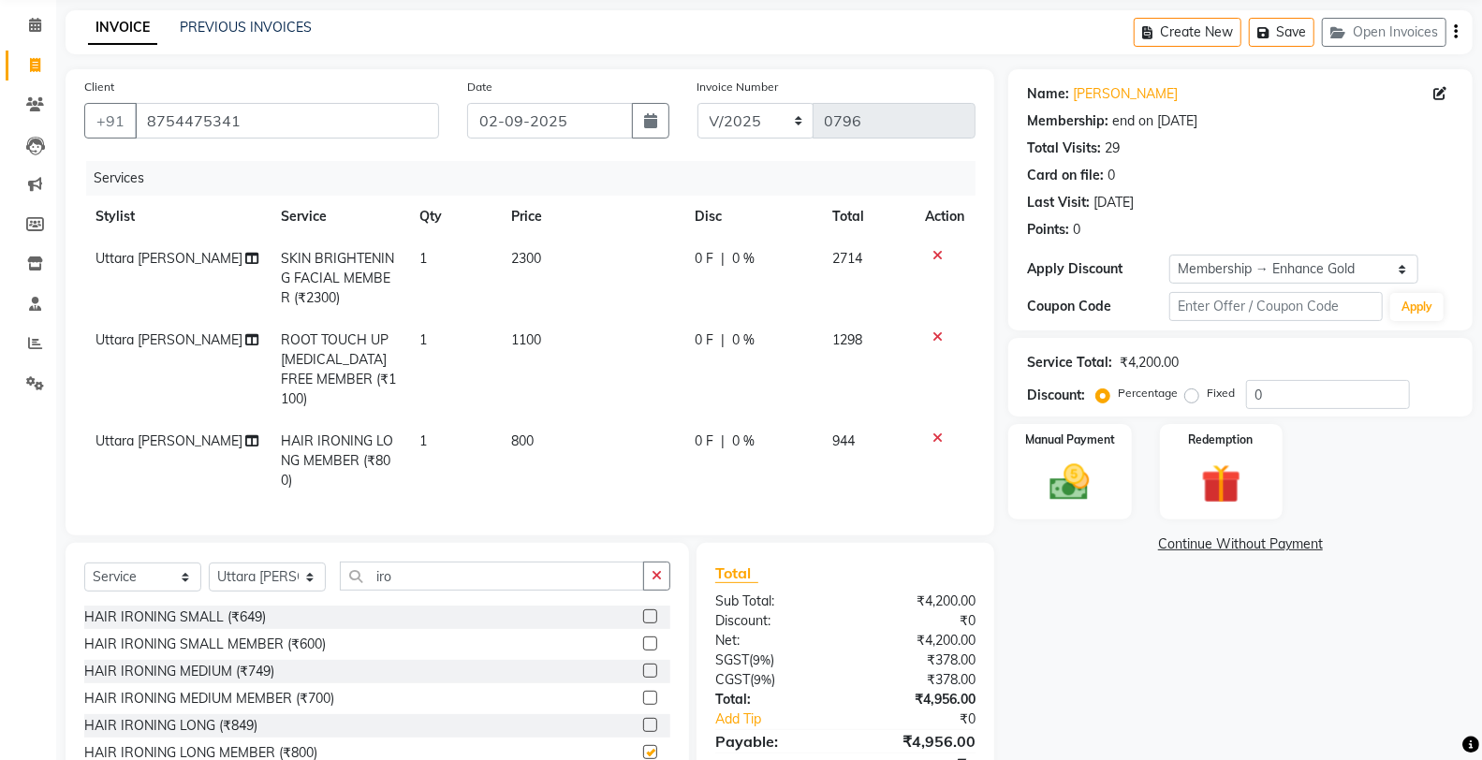
checkbox input "false"
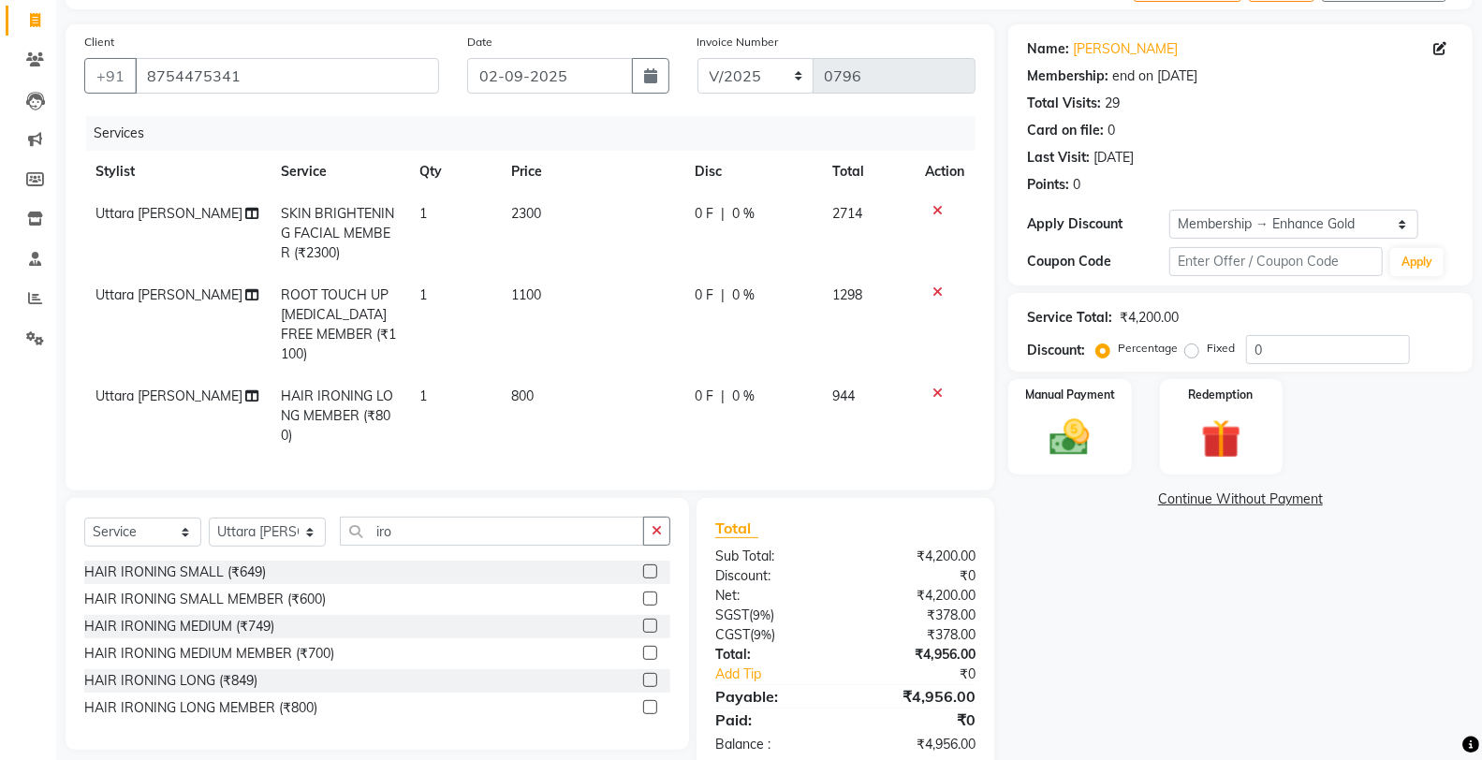
scroll to position [153, 0]
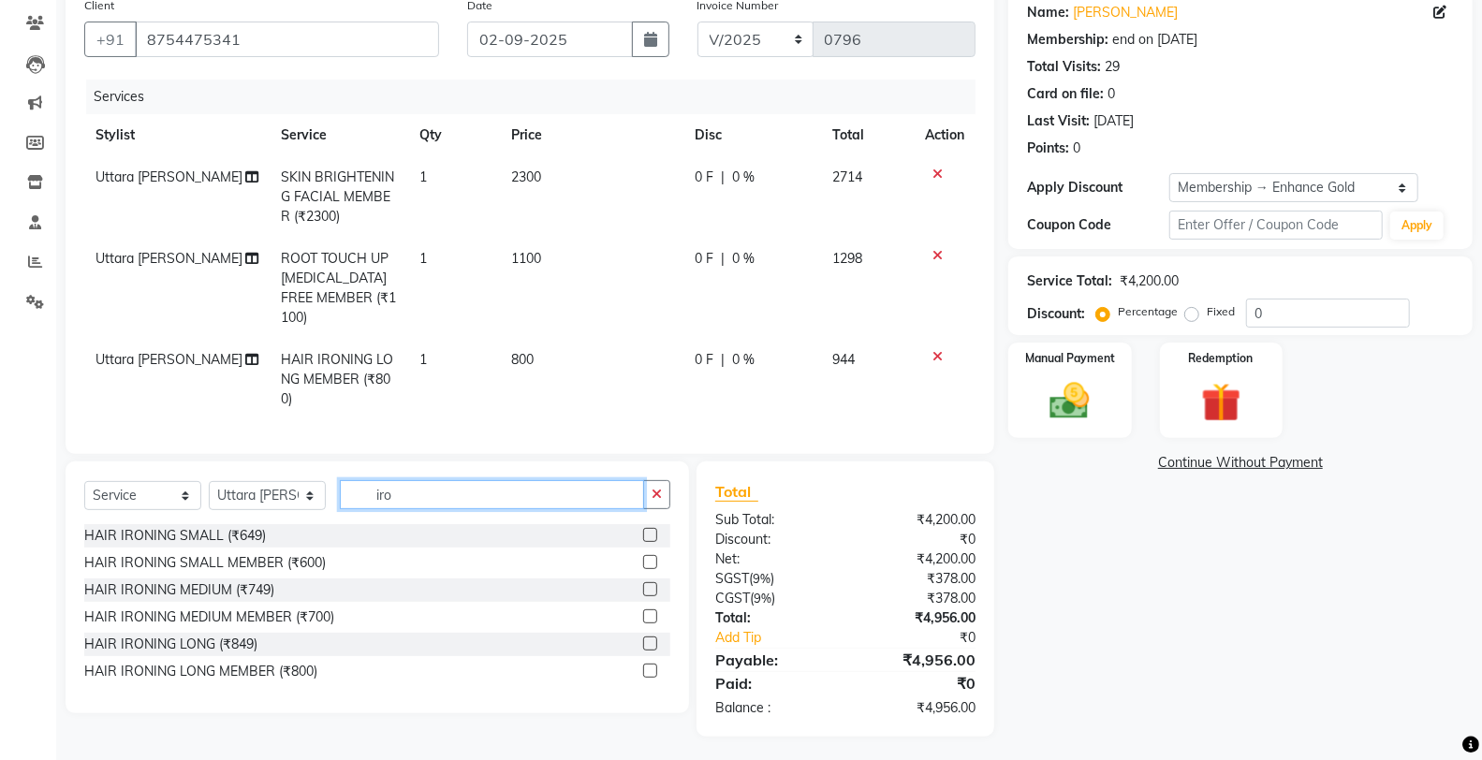
click at [419, 488] on input "iro" at bounding box center [492, 494] width 304 height 29
type input "i"
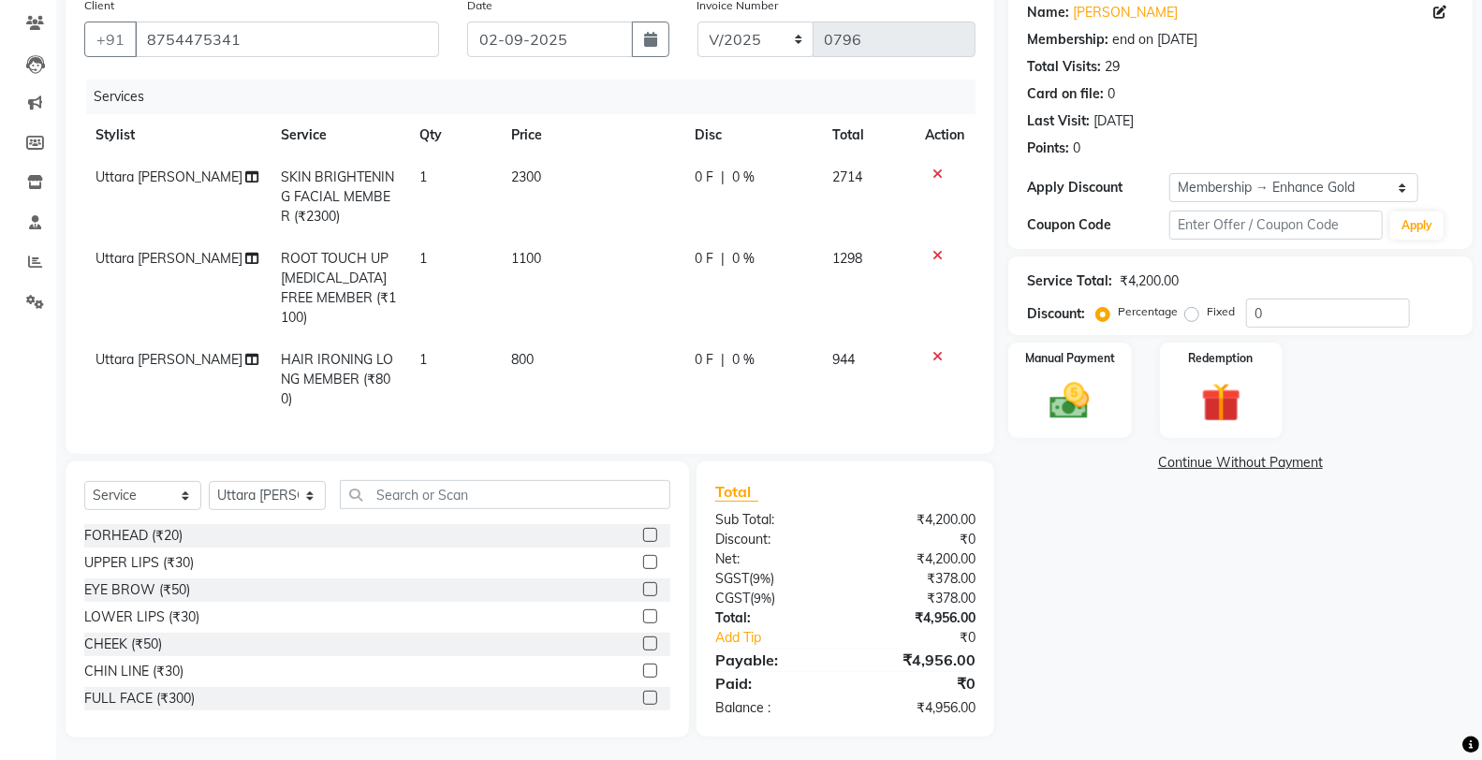
click at [643, 584] on label at bounding box center [650, 589] width 14 height 14
click at [643, 584] on input "checkbox" at bounding box center [649, 590] width 12 height 12
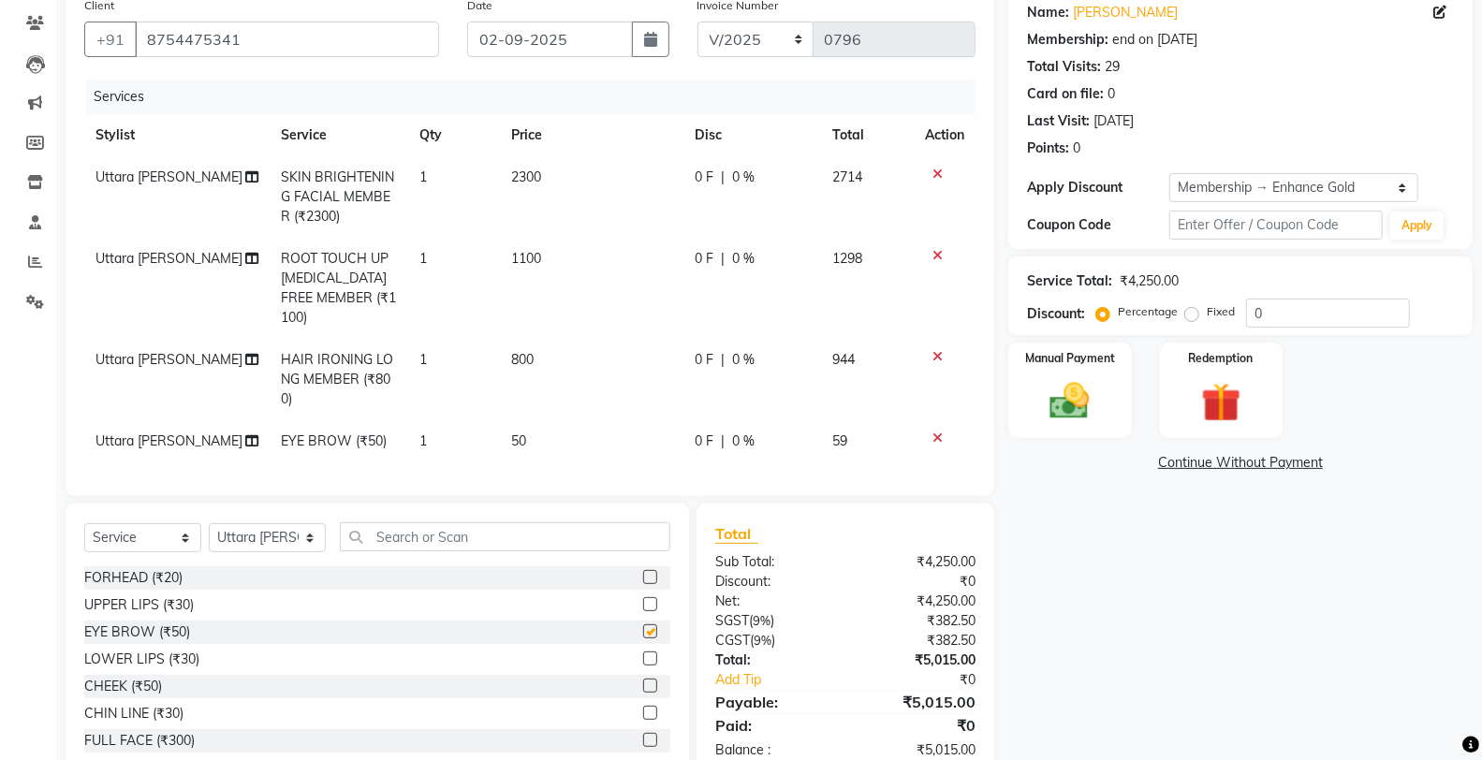
checkbox input "false"
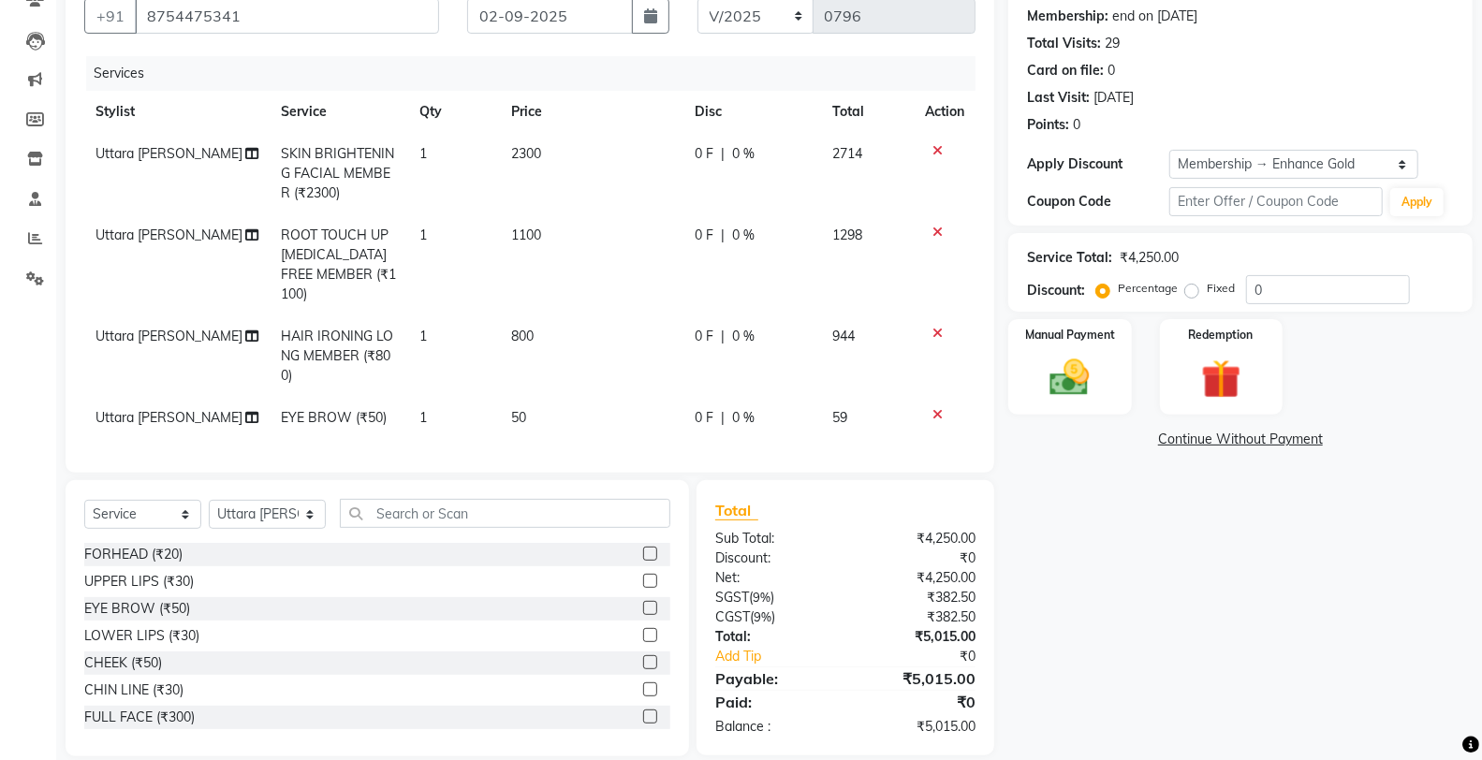
scroll to position [197, 0]
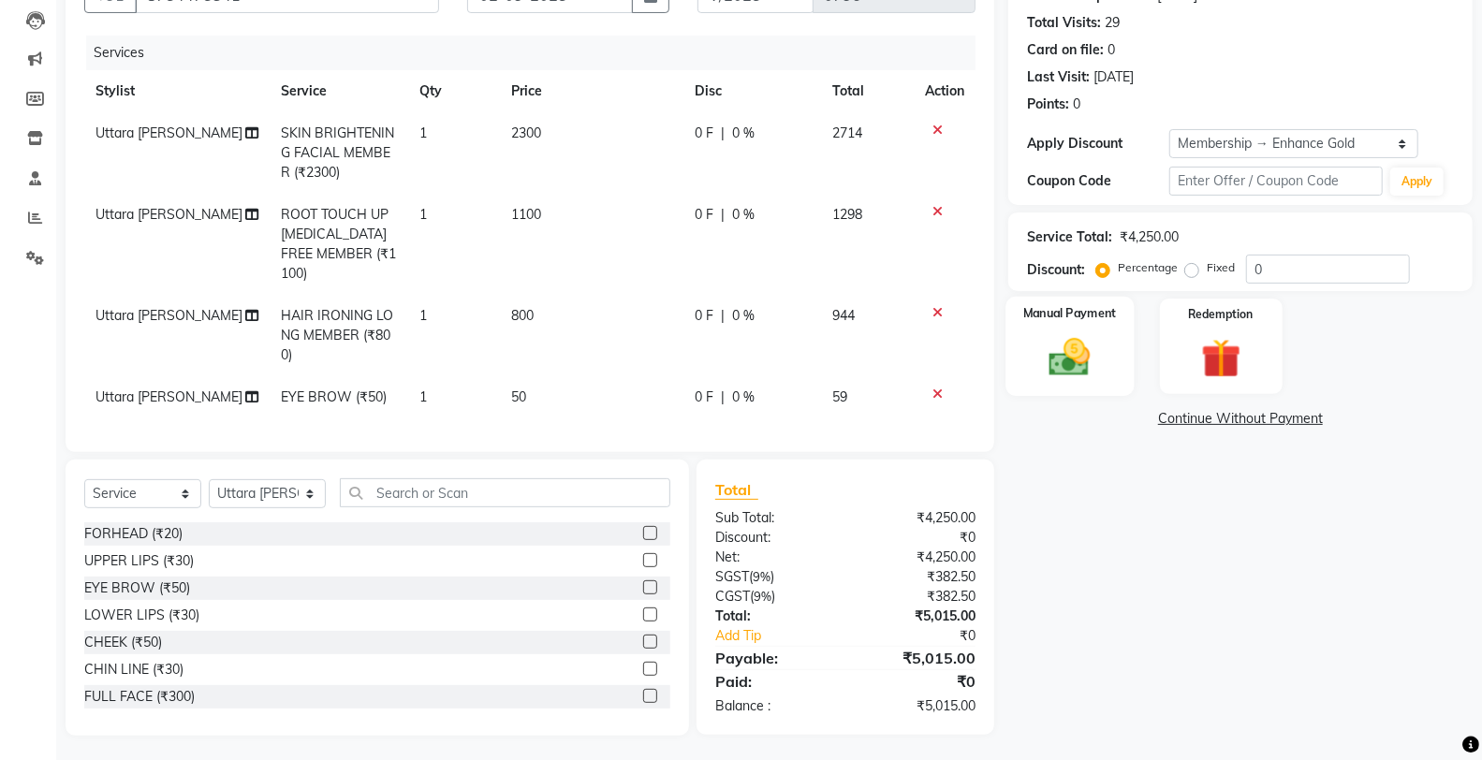
click at [1056, 353] on img at bounding box center [1069, 357] width 66 height 48
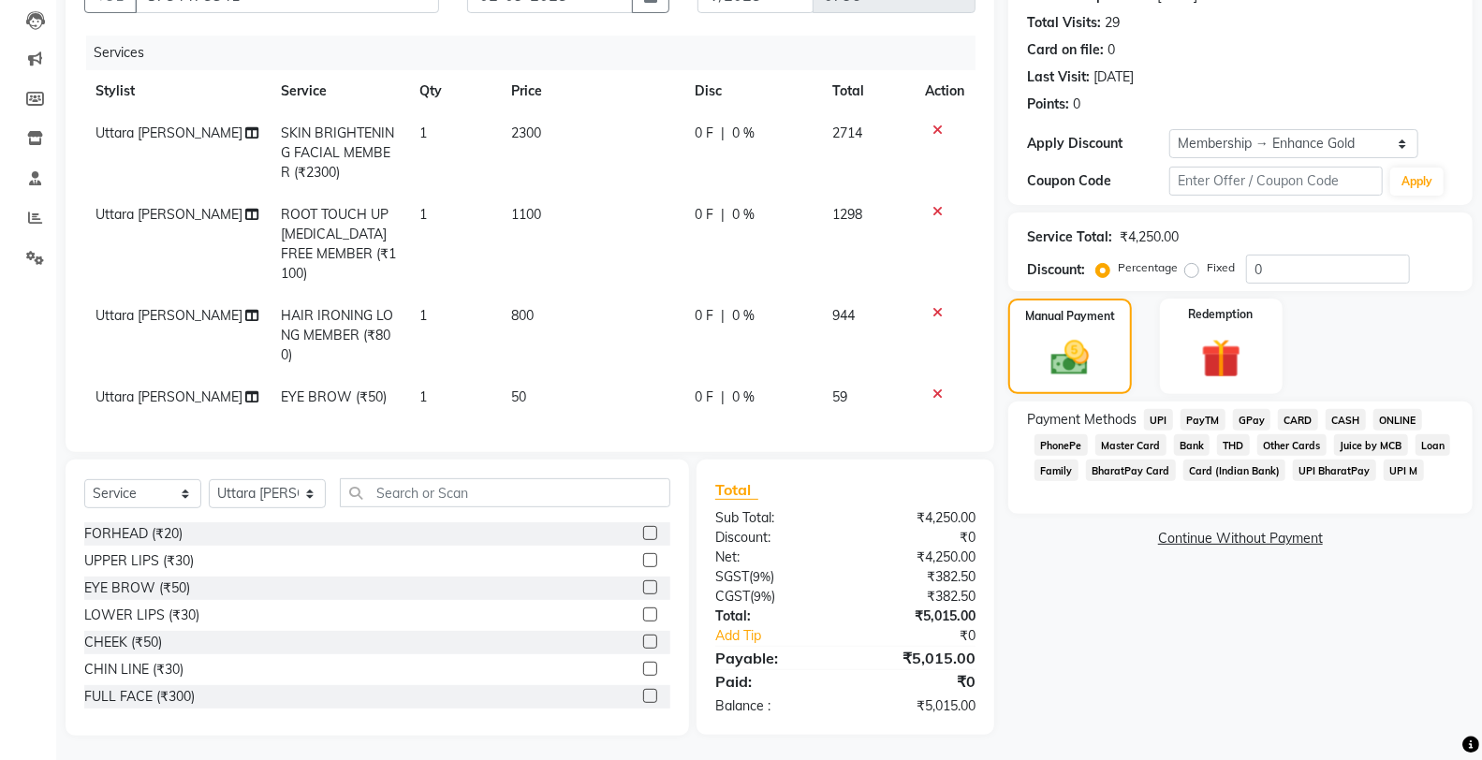
click at [1397, 413] on span "ONLINE" at bounding box center [1397, 420] width 49 height 22
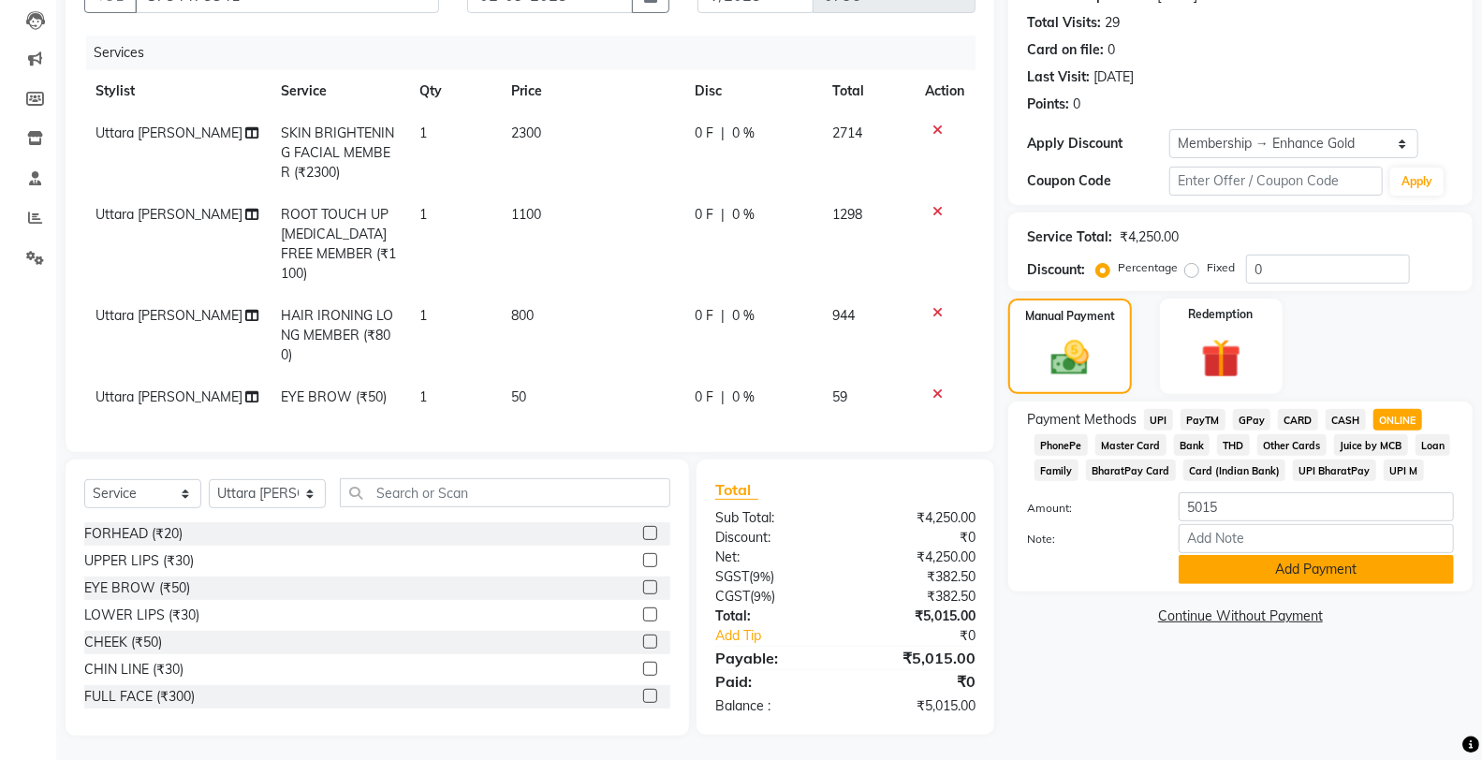
click at [1280, 560] on button "Add Payment" at bounding box center [1316, 569] width 275 height 29
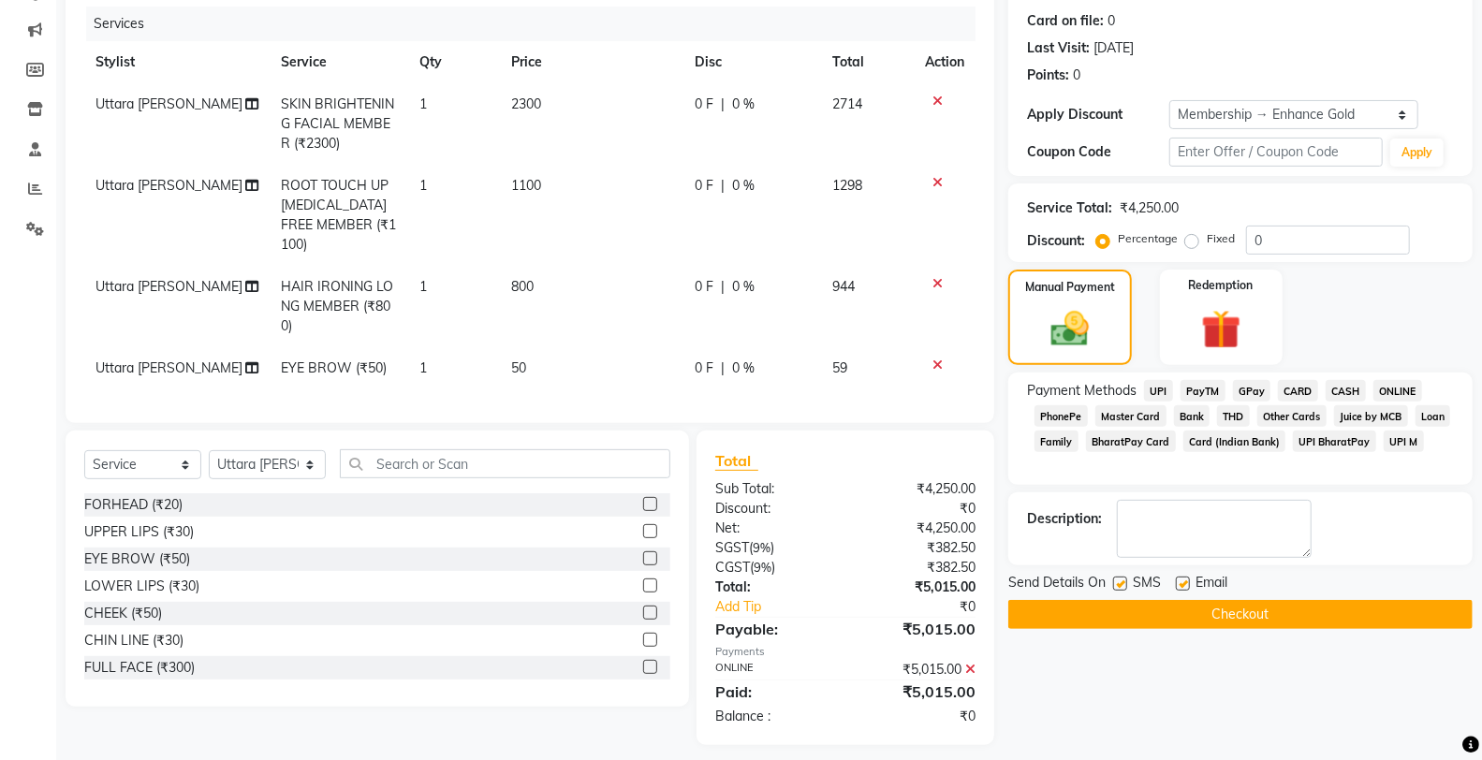
scroll to position [234, 0]
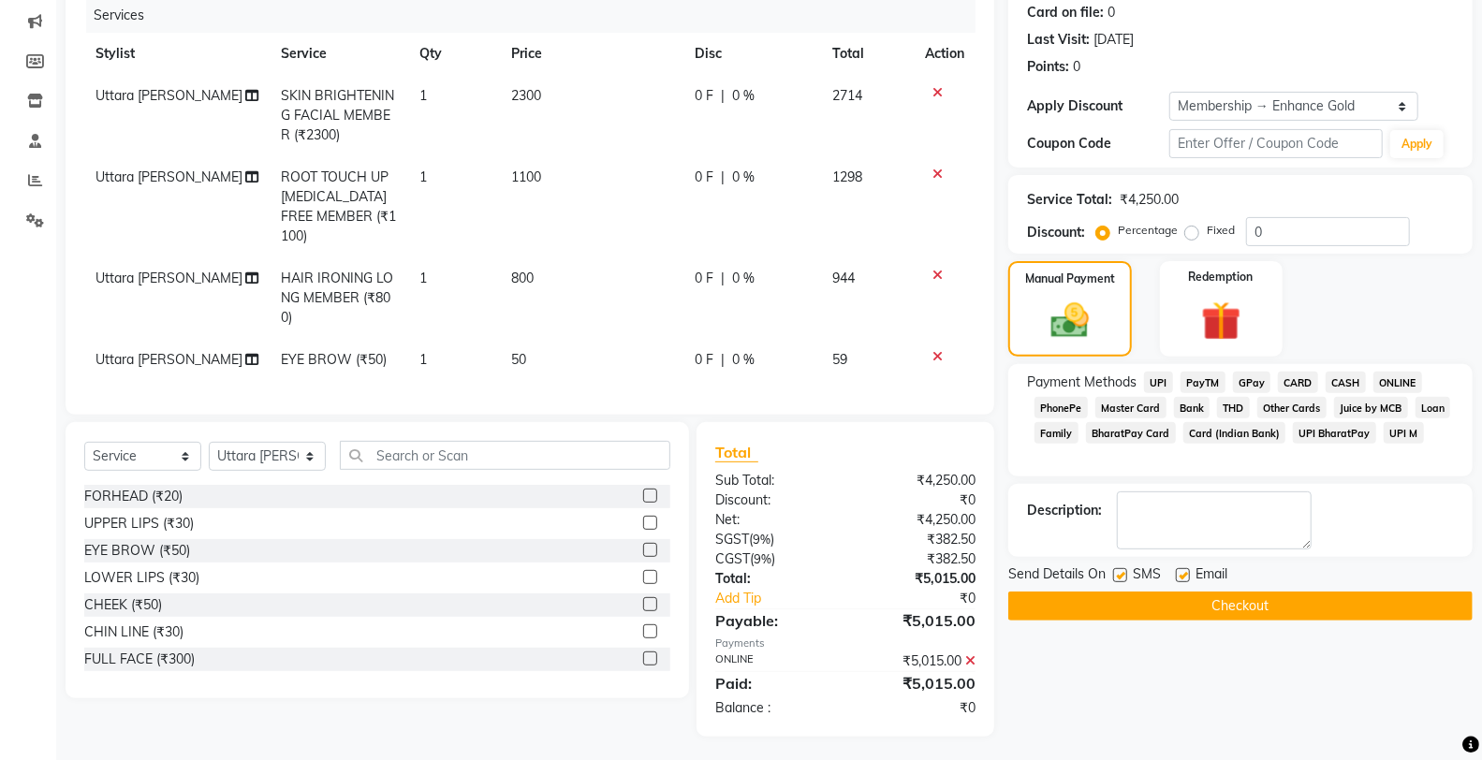
click at [1180, 572] on label at bounding box center [1183, 575] width 14 height 14
click at [1180, 572] on input "checkbox" at bounding box center [1182, 576] width 12 height 12
checkbox input "false"
click at [1121, 575] on label at bounding box center [1120, 575] width 14 height 14
click at [1121, 575] on input "checkbox" at bounding box center [1119, 576] width 12 height 12
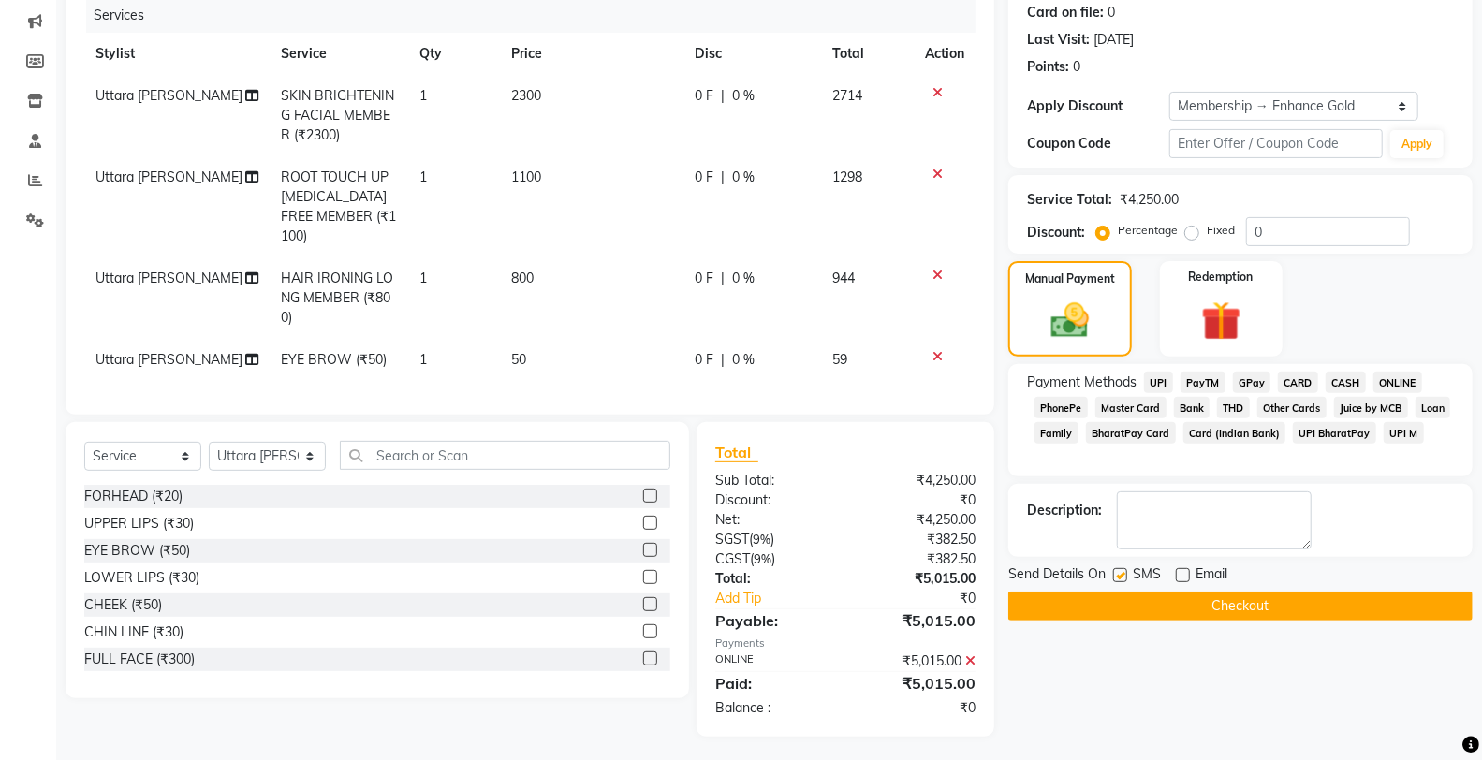
checkbox input "false"
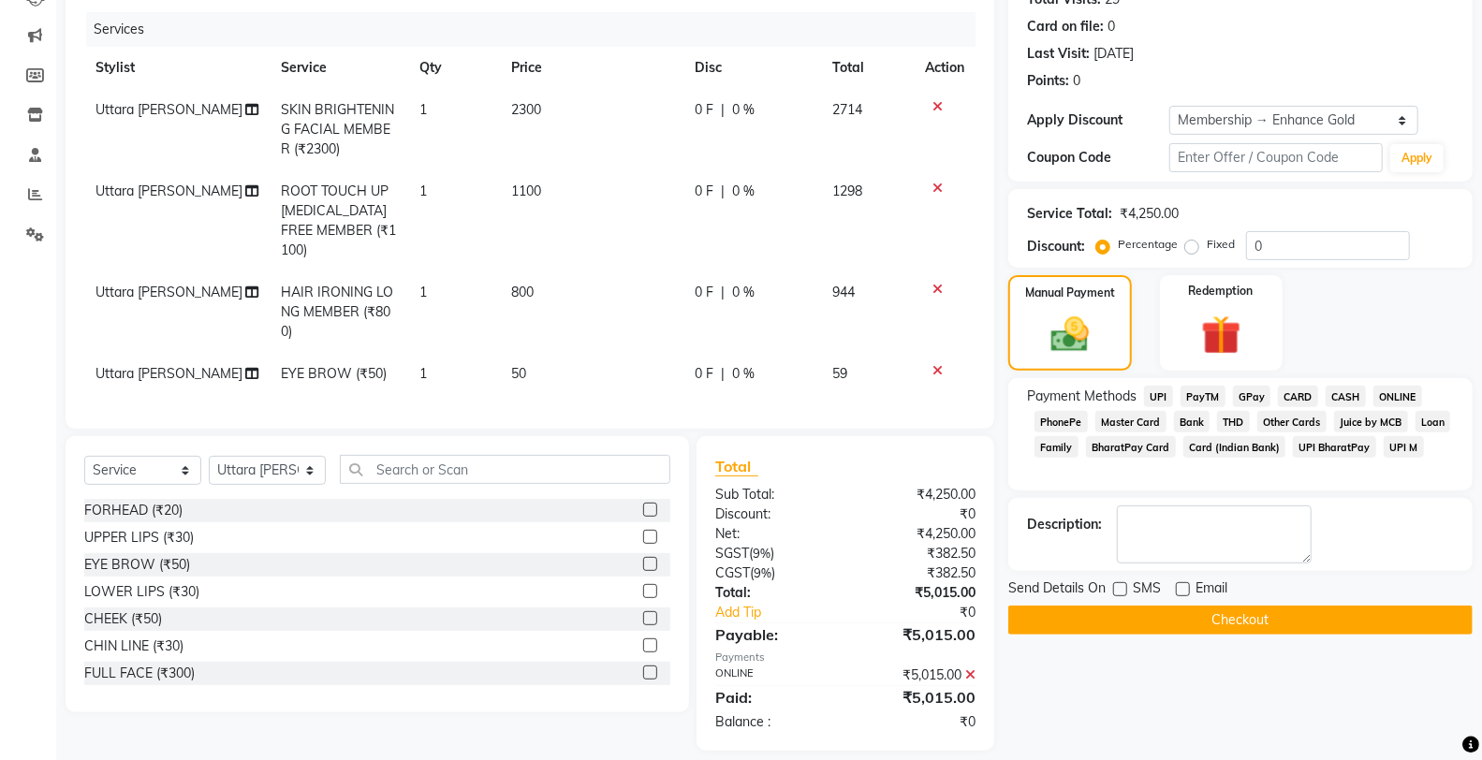
scroll to position [129, 0]
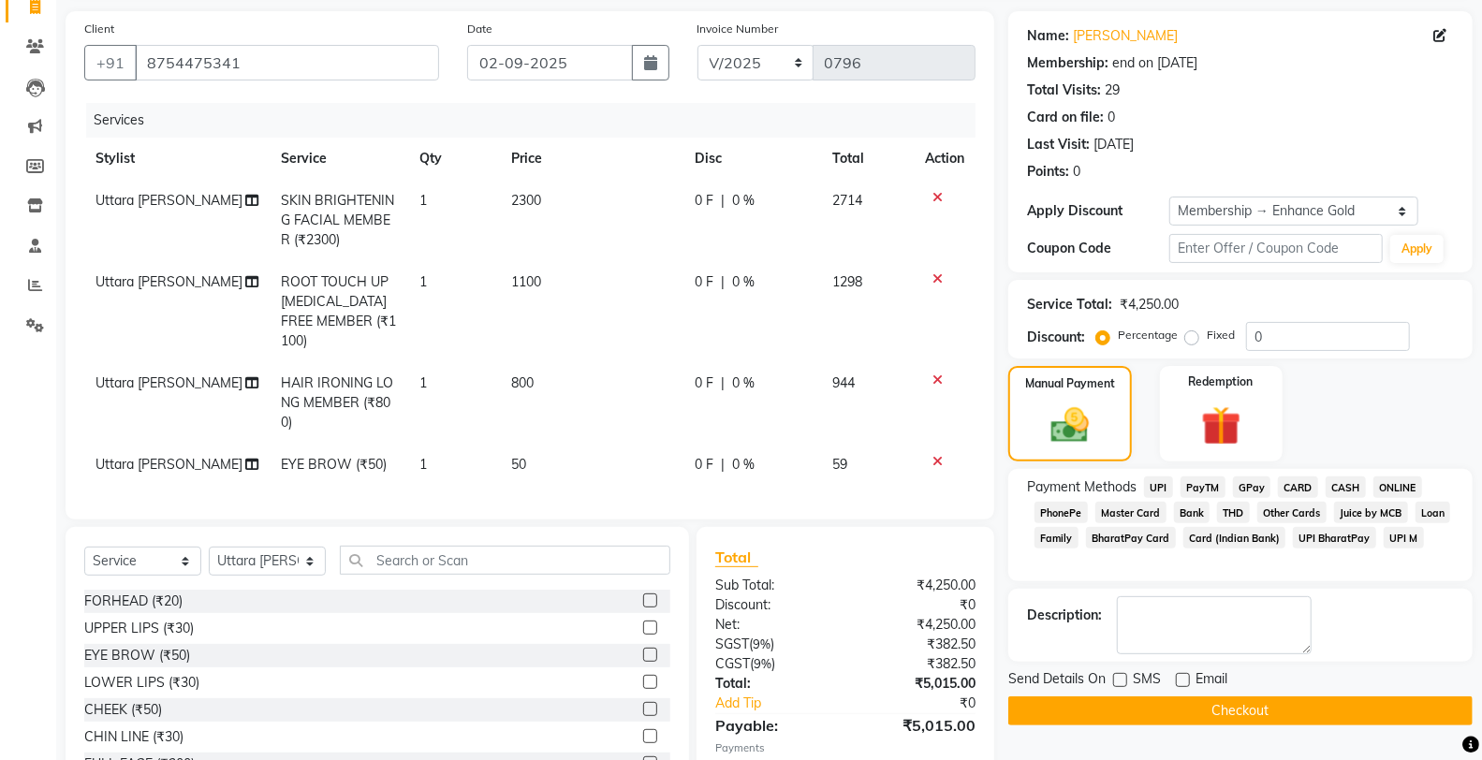
click at [1195, 710] on button "Checkout" at bounding box center [1240, 710] width 464 height 29
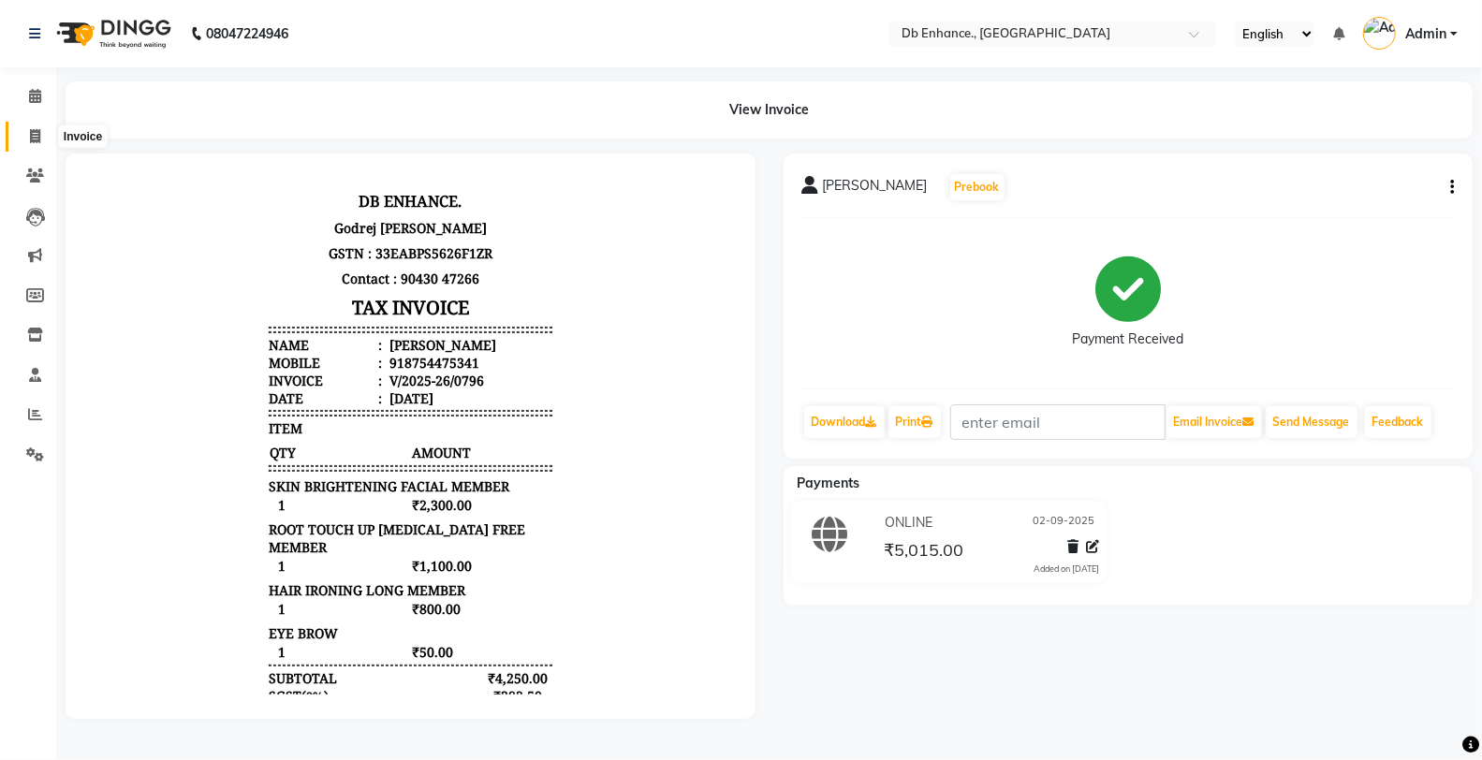
click at [26, 135] on span at bounding box center [35, 137] width 33 height 22
select select "service"
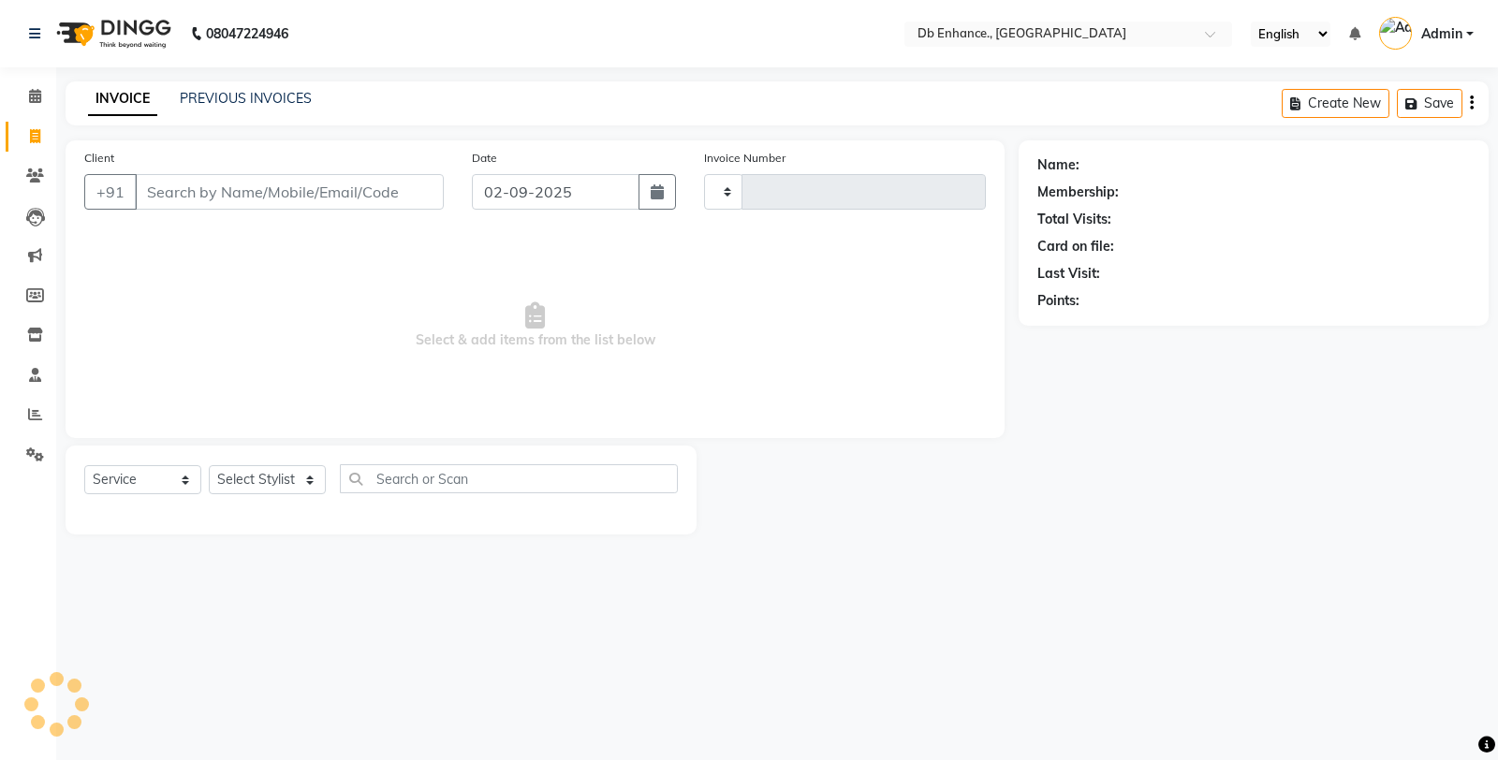
type input "0797"
select select "4474"
